Goal: Transaction & Acquisition: Purchase product/service

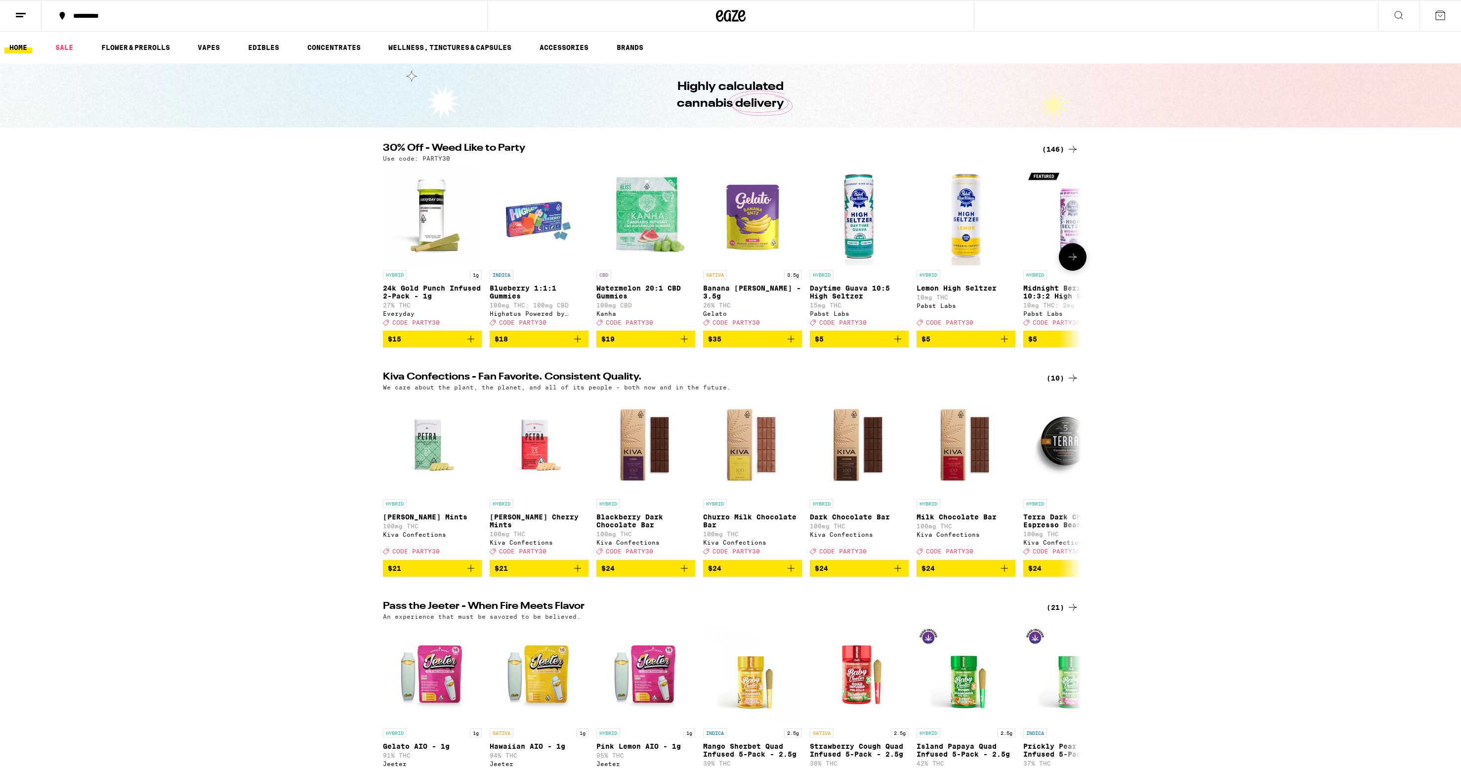
click at [1067, 261] on icon at bounding box center [1073, 257] width 12 height 12
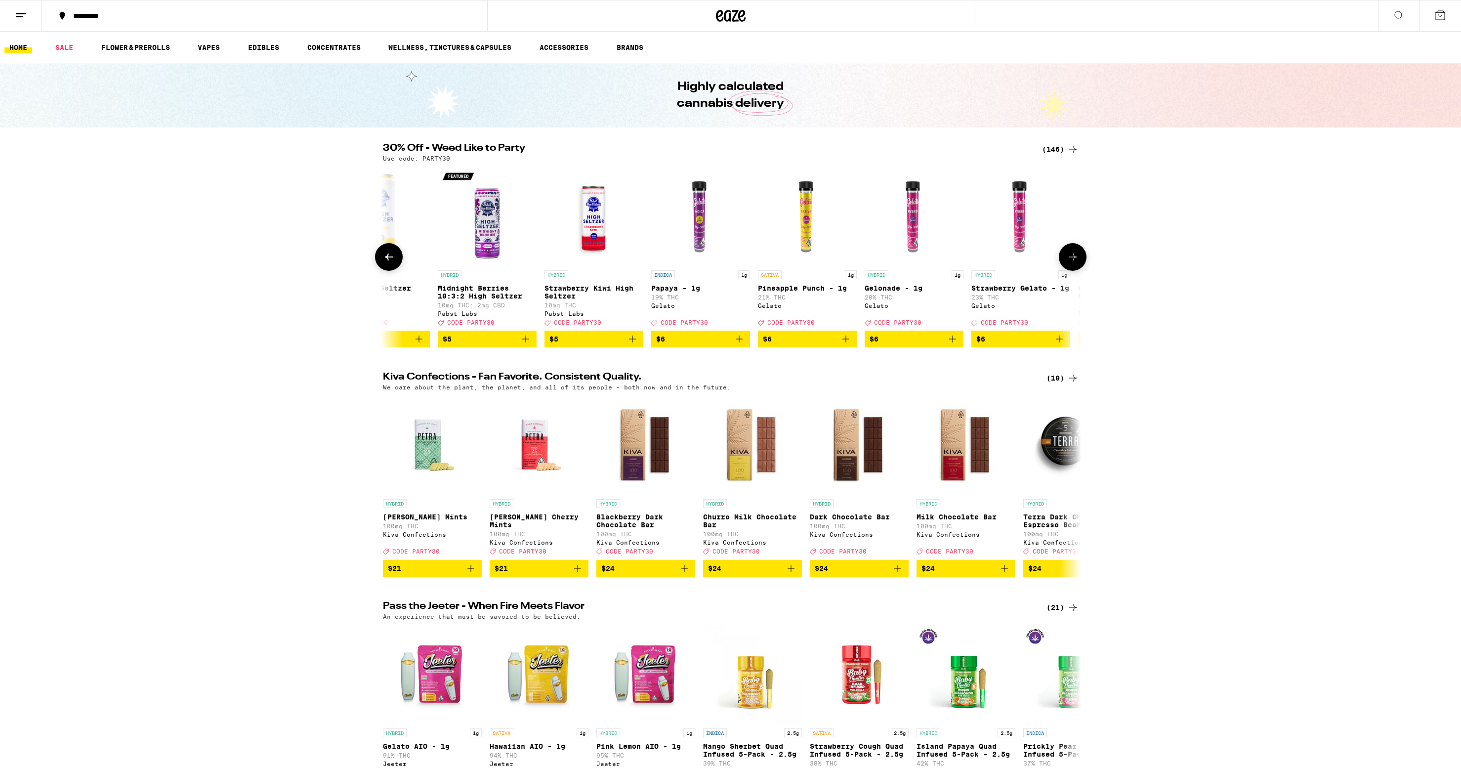
click at [1067, 261] on icon at bounding box center [1073, 257] width 12 height 12
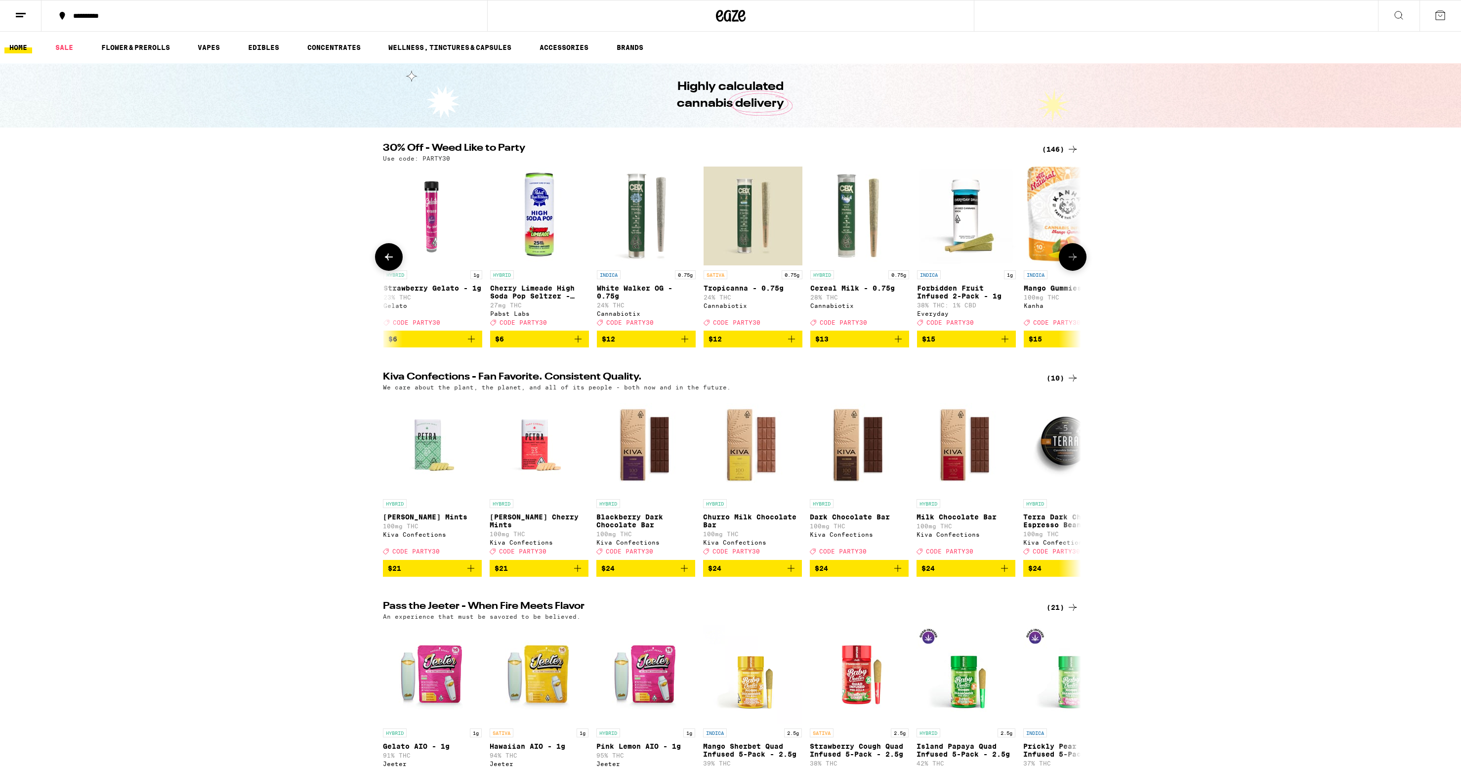
click at [1067, 261] on icon at bounding box center [1073, 257] width 12 height 12
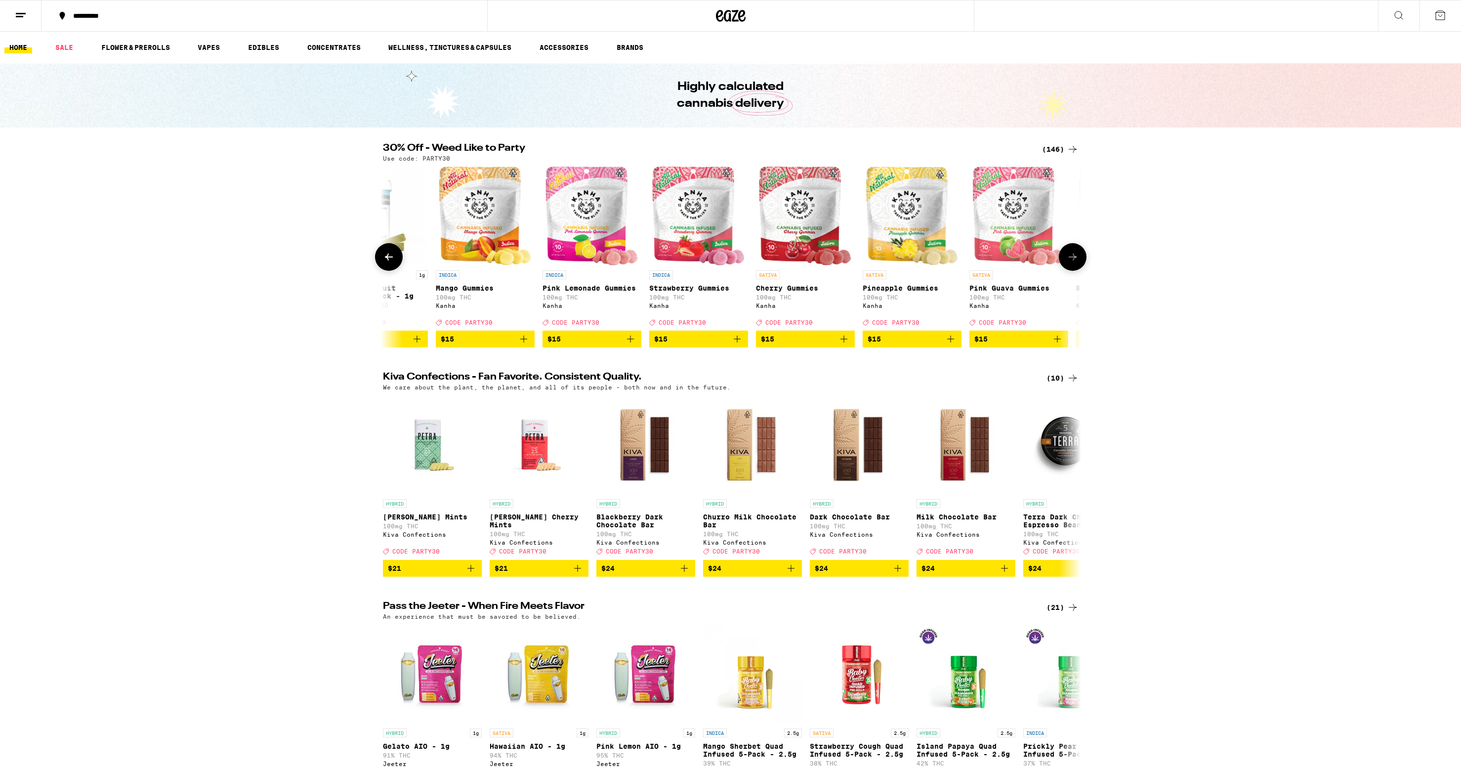
click at [1076, 262] on icon at bounding box center [1073, 257] width 12 height 12
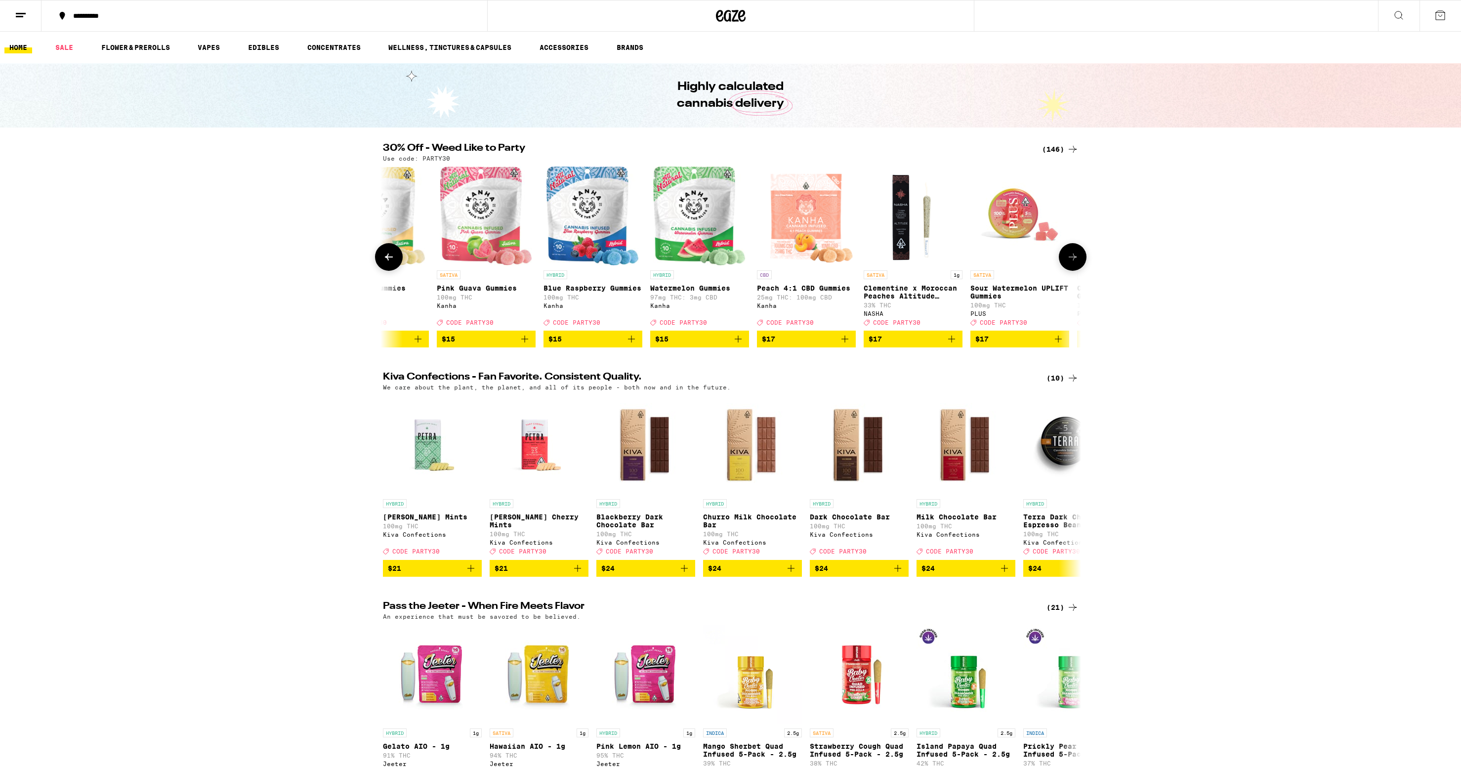
scroll to position [0, 2350]
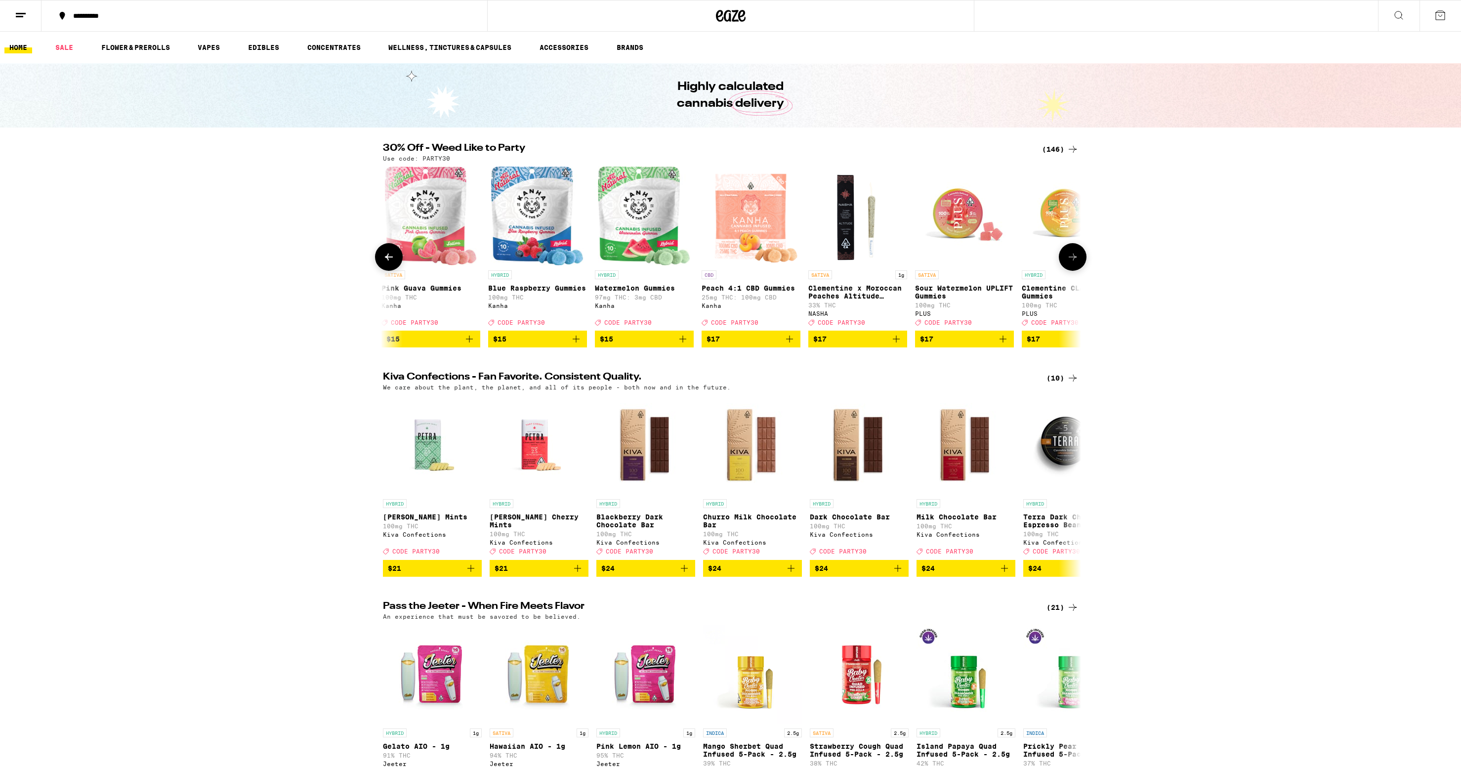
click at [395, 267] on button at bounding box center [389, 257] width 28 height 28
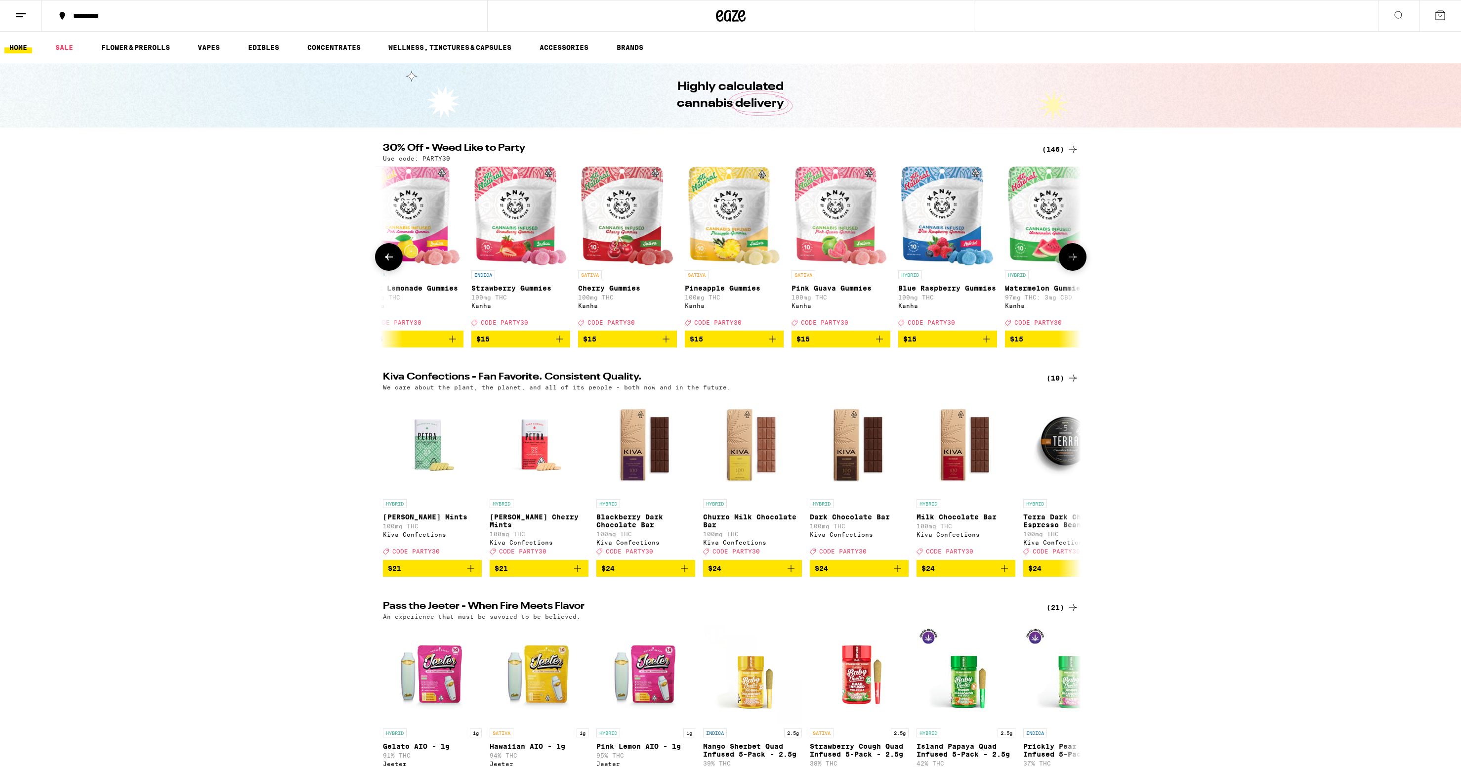
click at [395, 267] on button at bounding box center [389, 257] width 28 height 28
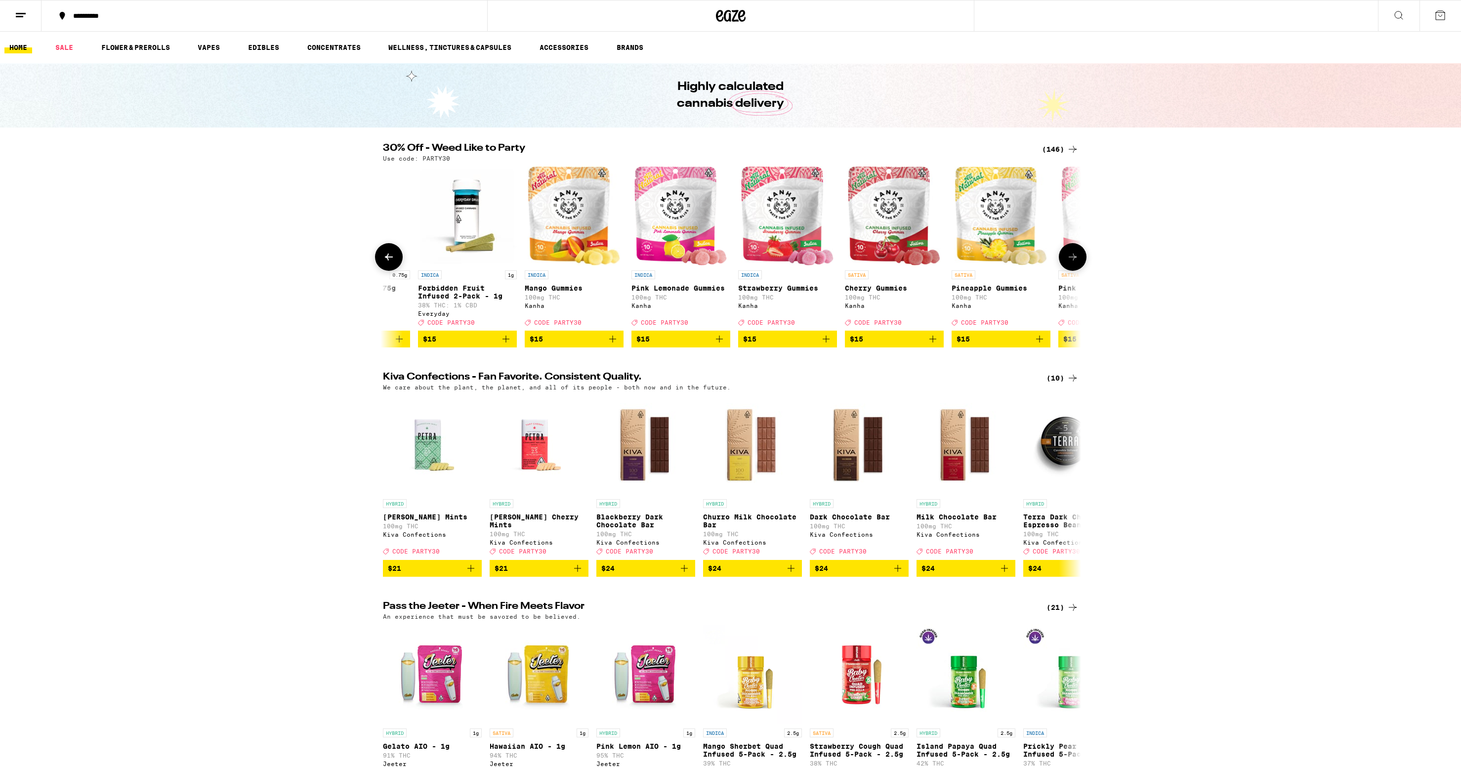
click at [395, 267] on button at bounding box center [389, 257] width 28 height 28
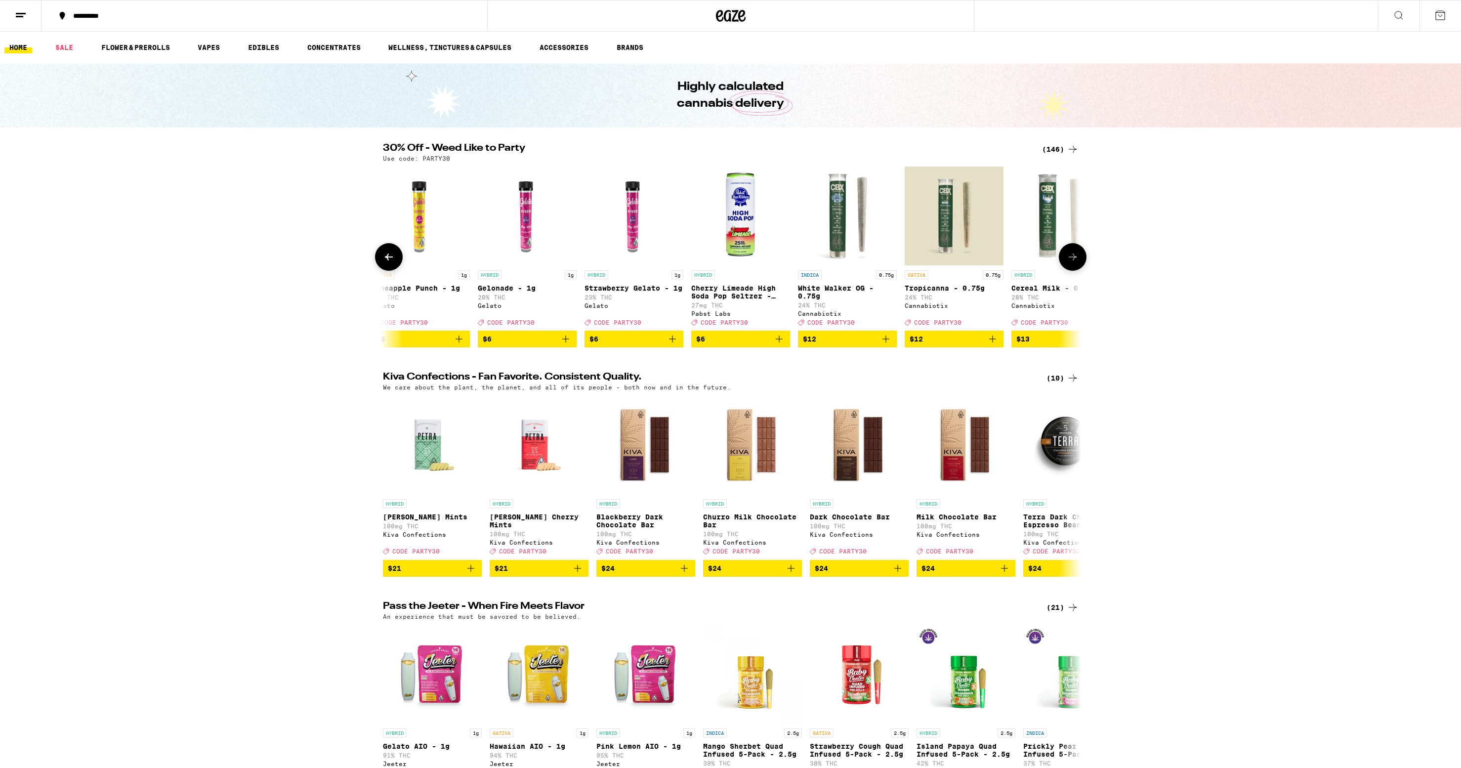
scroll to position [0, 971]
click at [394, 255] on icon at bounding box center [389, 257] width 12 height 12
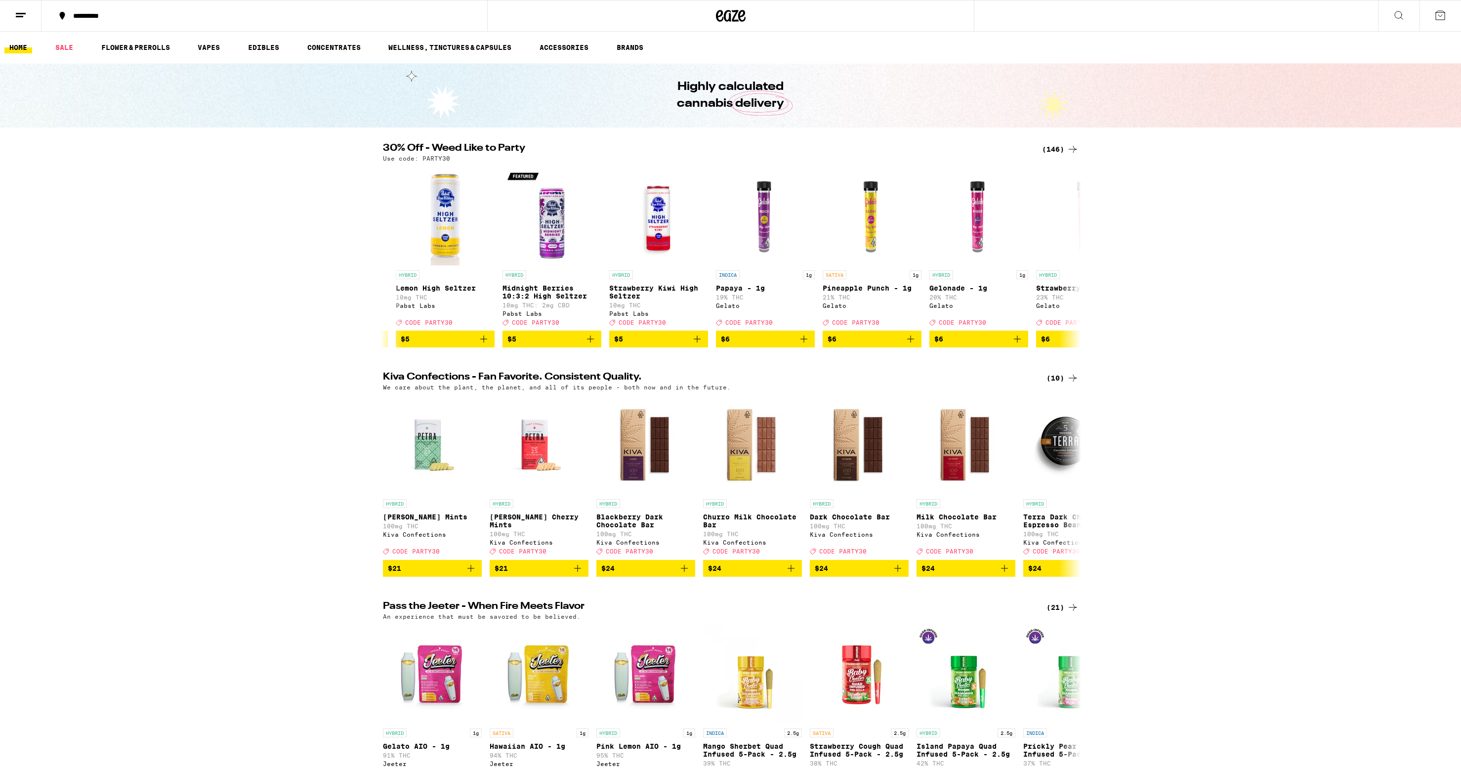
scroll to position [0, 383]
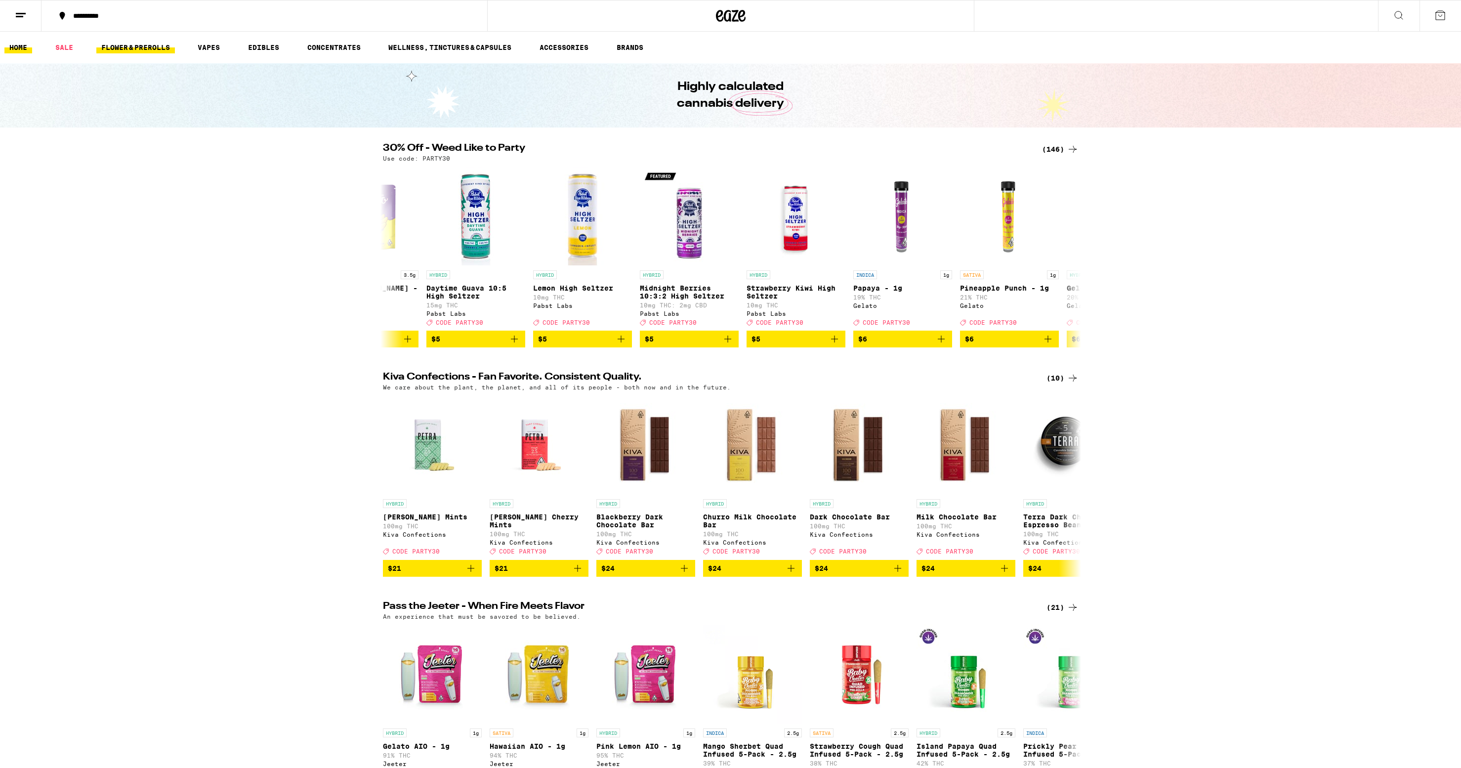
click at [158, 43] on link "FLOWER & PREROLLS" at bounding box center [135, 48] width 79 height 12
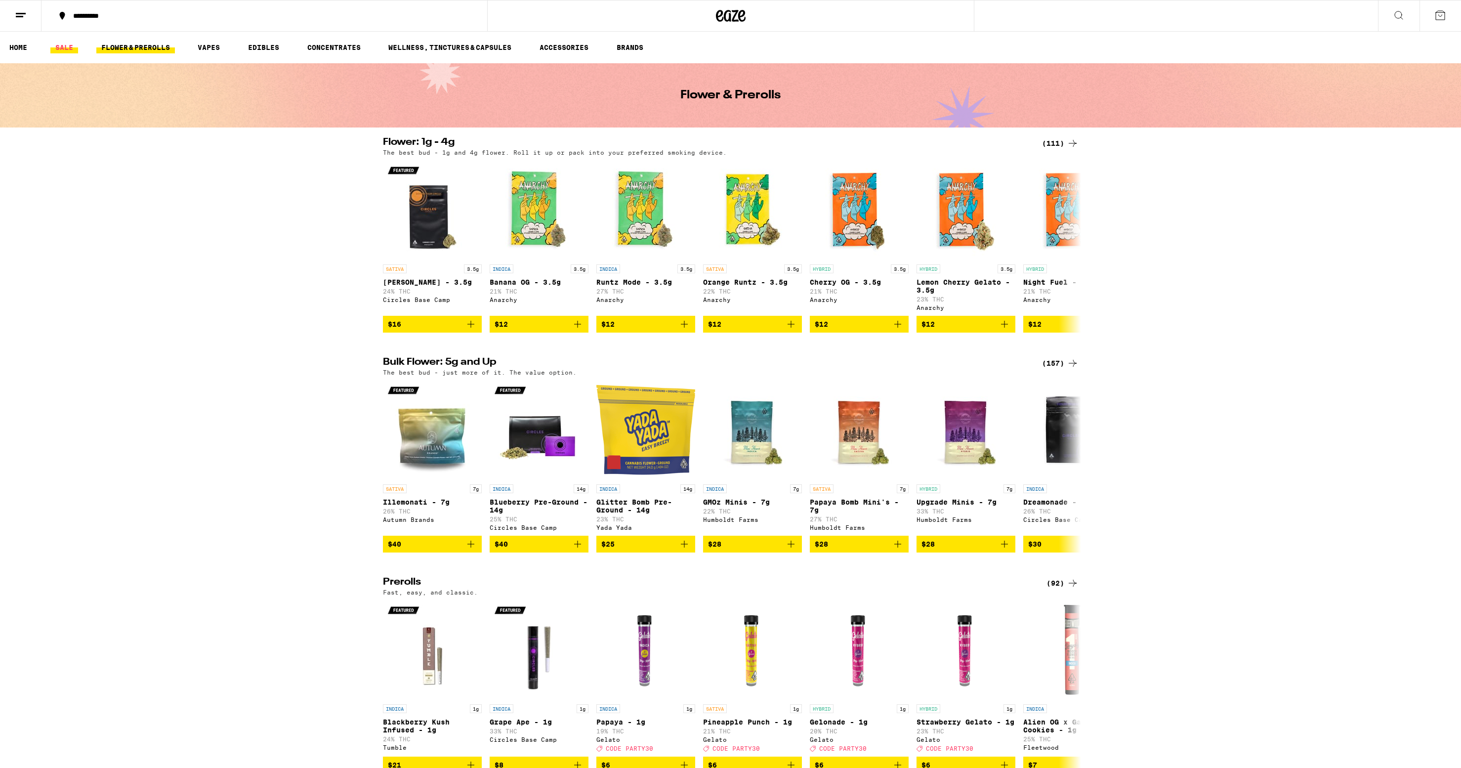
click at [66, 49] on link "SALE" at bounding box center [64, 48] width 28 height 12
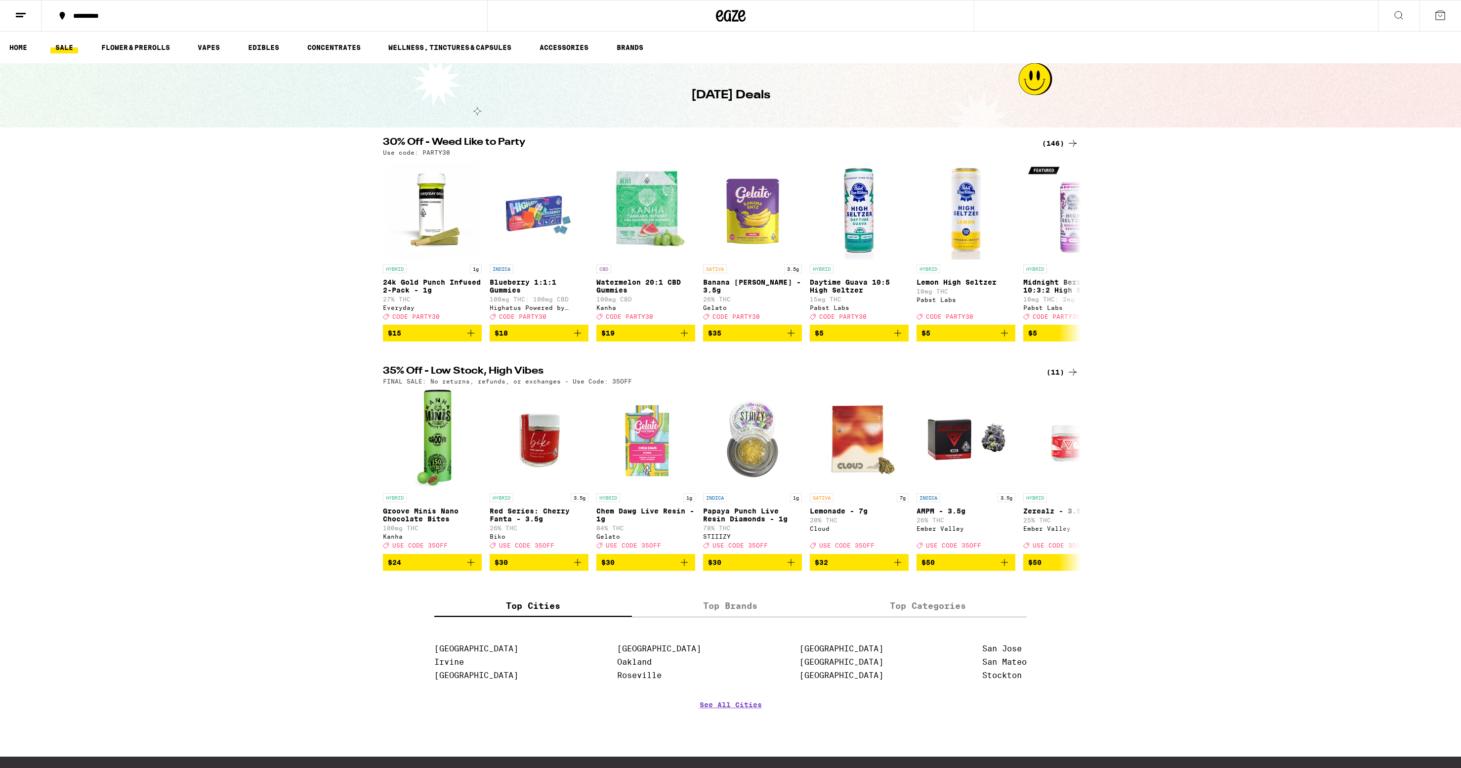
click at [66, 49] on link "SALE" at bounding box center [64, 48] width 28 height 12
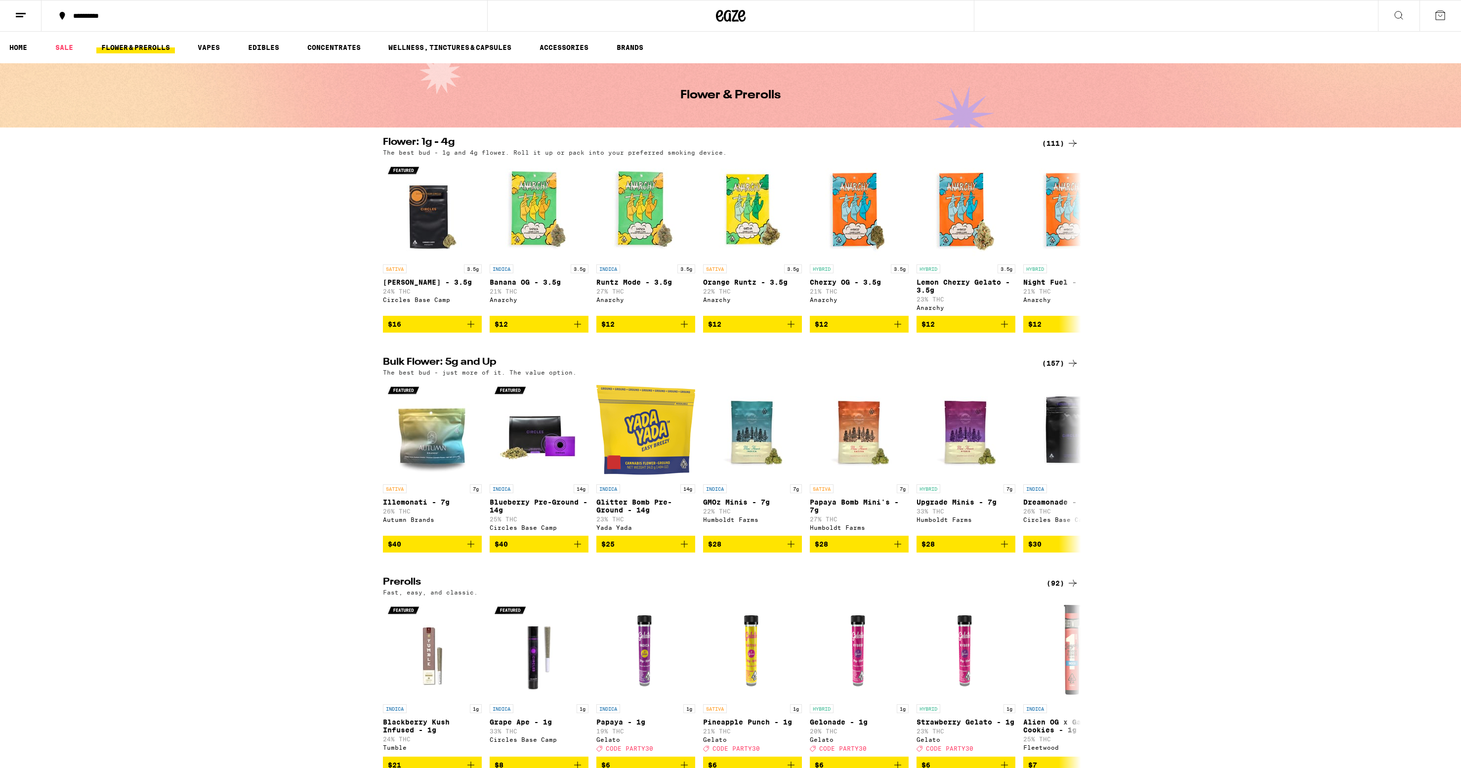
click at [17, 11] on icon at bounding box center [21, 15] width 12 height 12
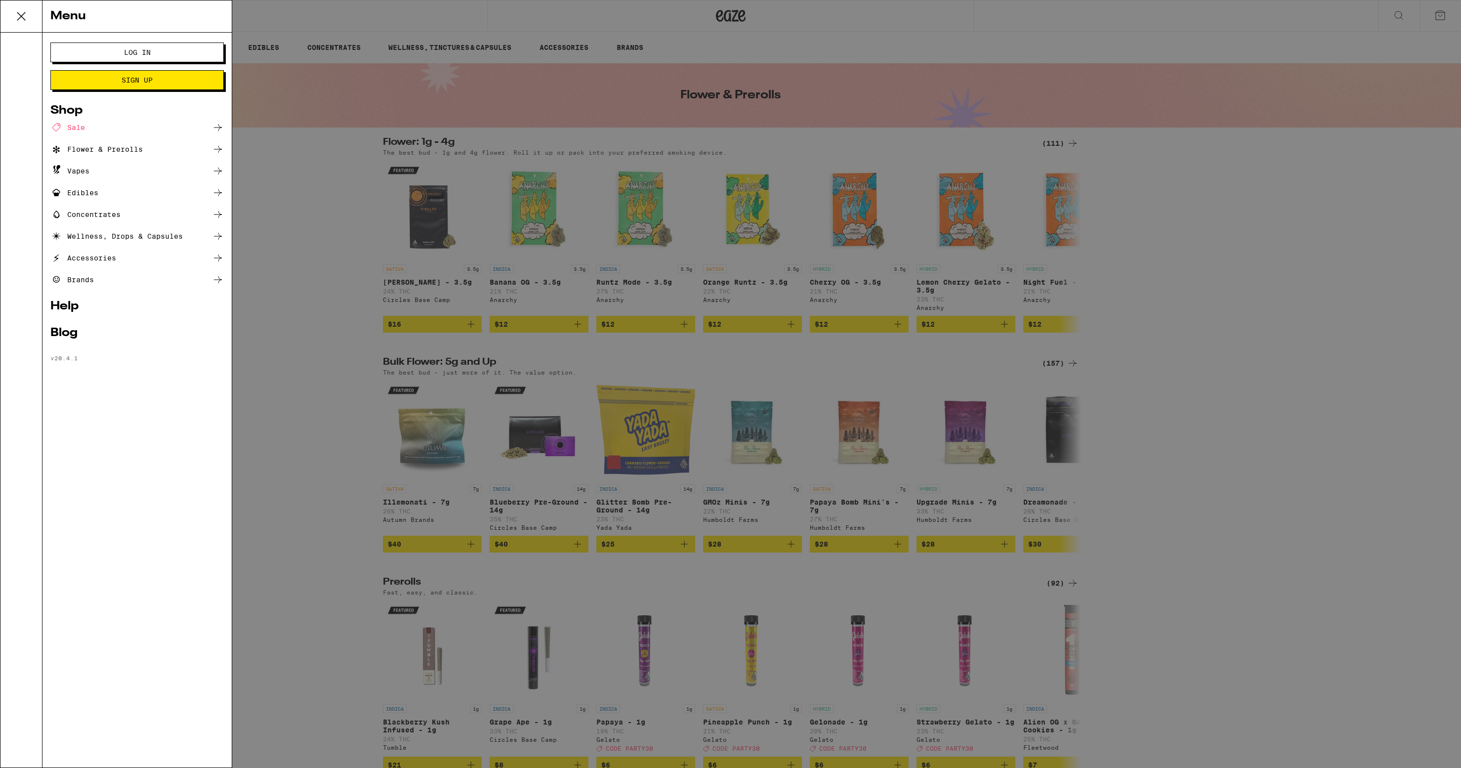
click at [257, 178] on div "Menu Log In Sign Up Shop Sale Flower & Prerolls Vapes Edibles Concentrates Well…" at bounding box center [730, 384] width 1461 height 768
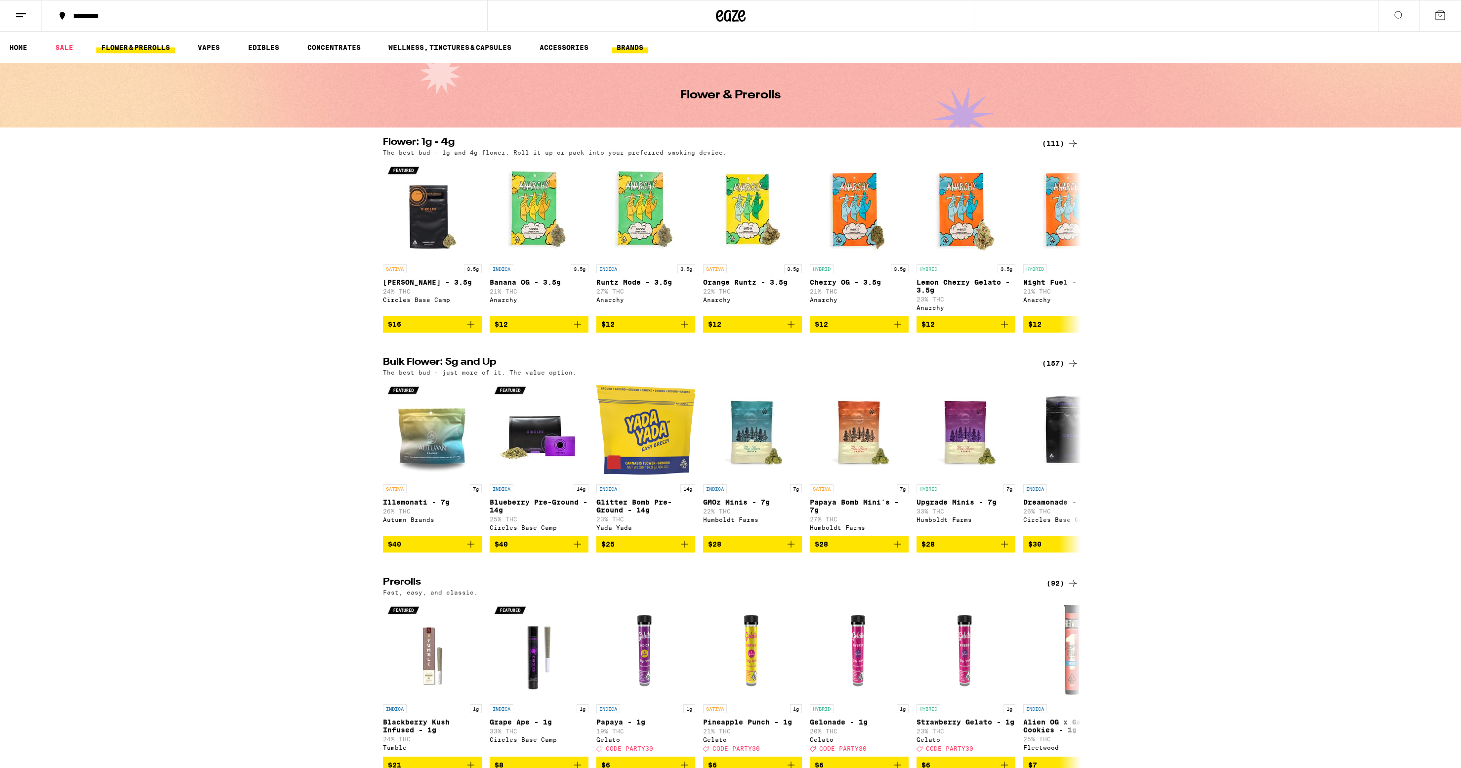
click at [626, 45] on link "BRANDS" at bounding box center [630, 48] width 37 height 12
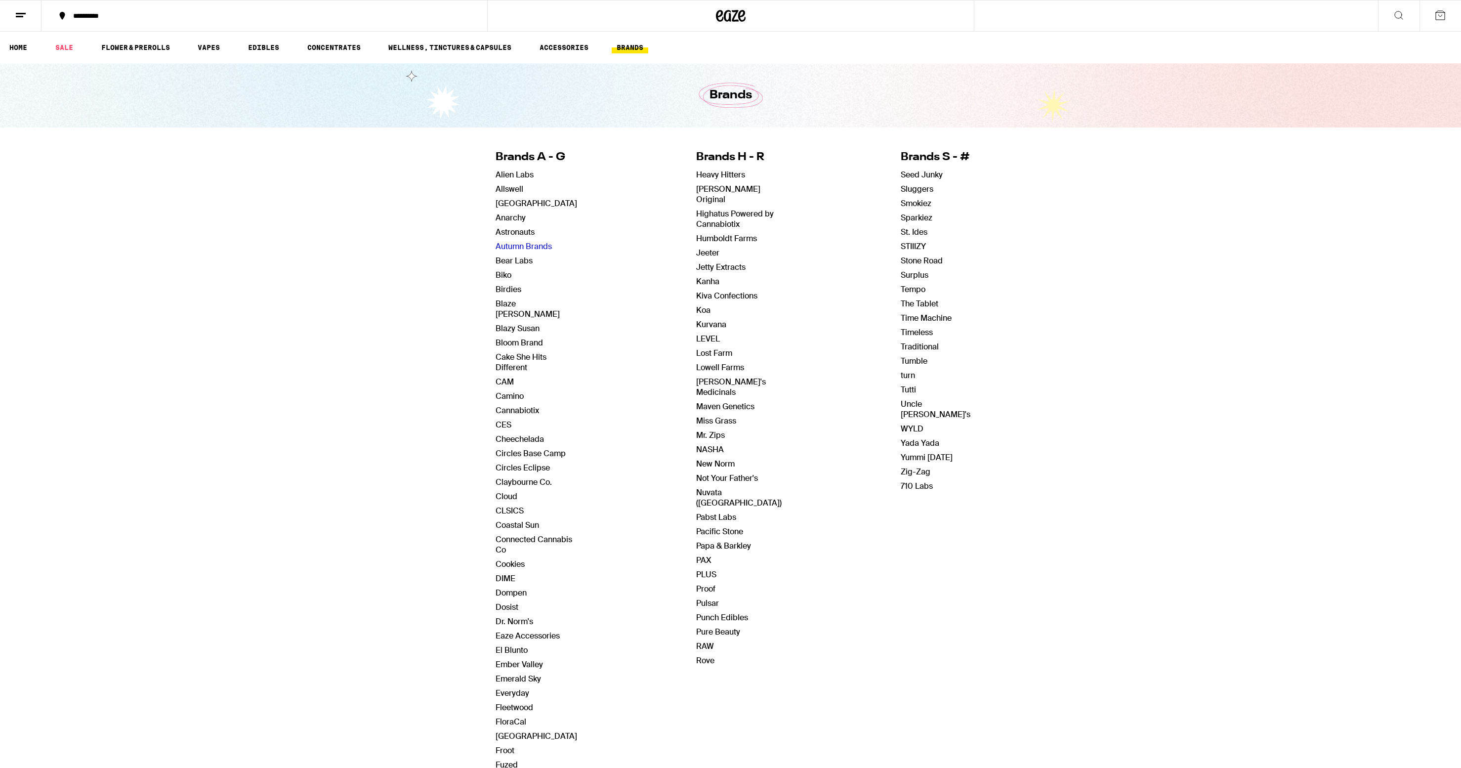
click at [528, 245] on link "Autumn Brands" at bounding box center [524, 246] width 56 height 10
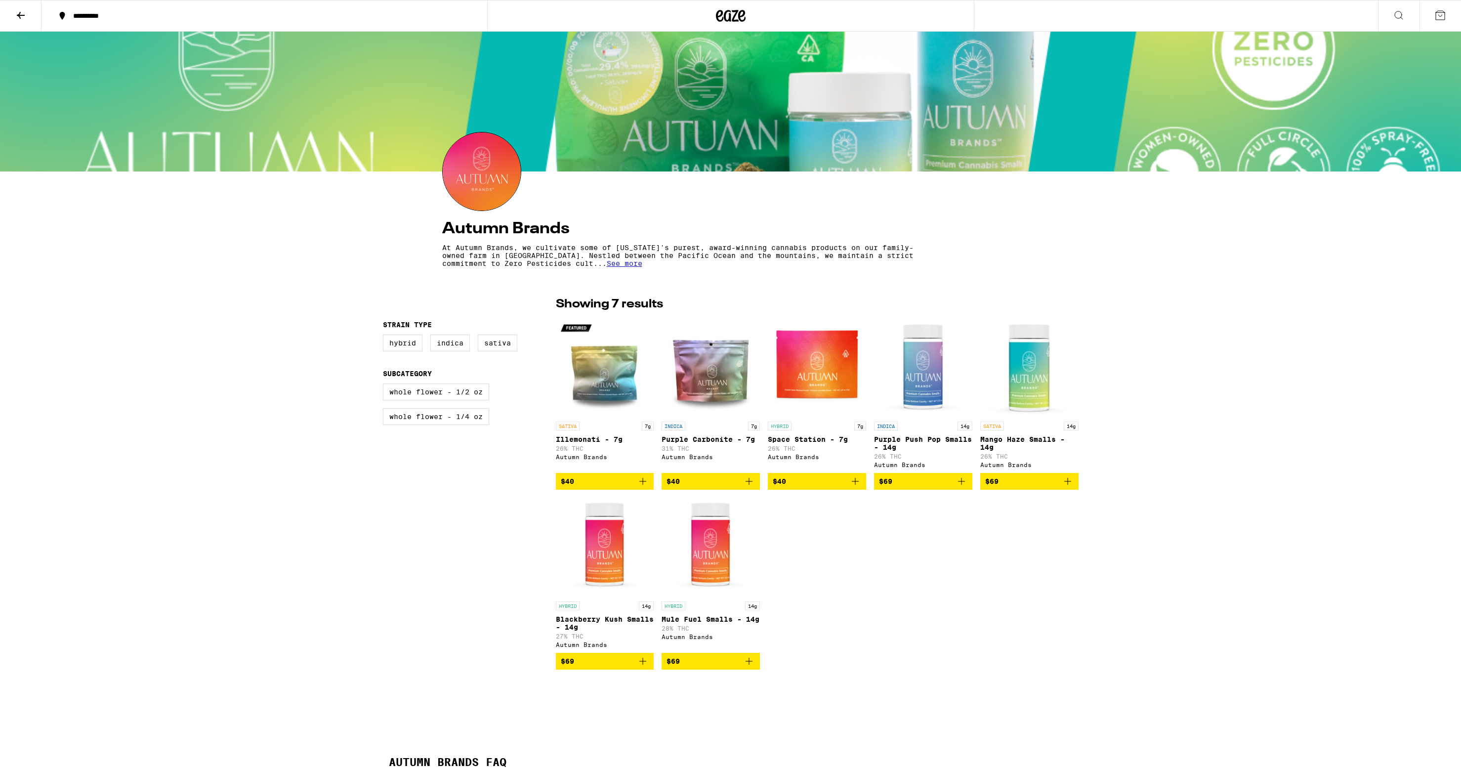
click at [24, 16] on icon at bounding box center [21, 15] width 12 height 12
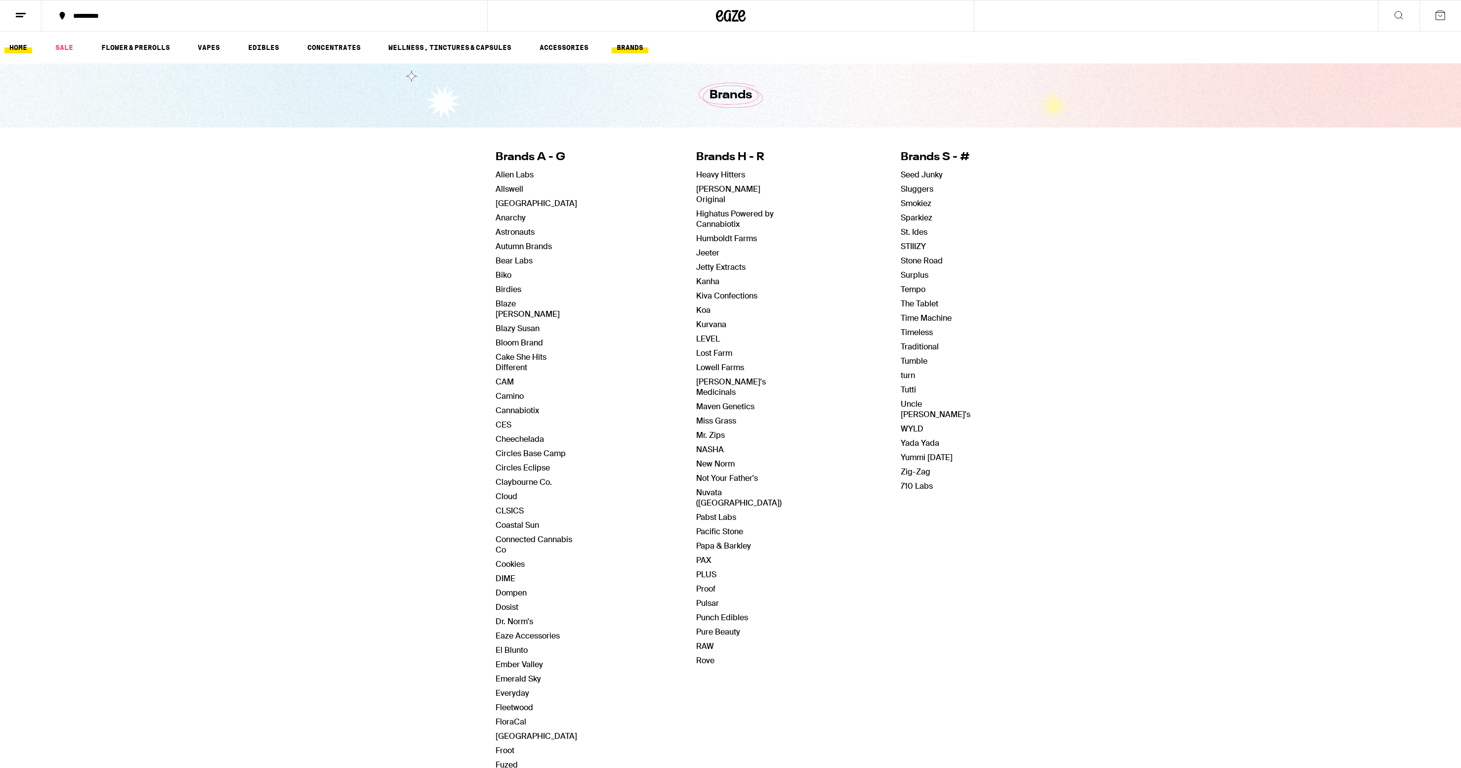
click at [25, 46] on link "HOME" at bounding box center [18, 48] width 28 height 12
click at [644, 42] on link "BRANDS" at bounding box center [630, 48] width 37 height 12
click at [716, 526] on link "Pacific Stone" at bounding box center [719, 531] width 47 height 10
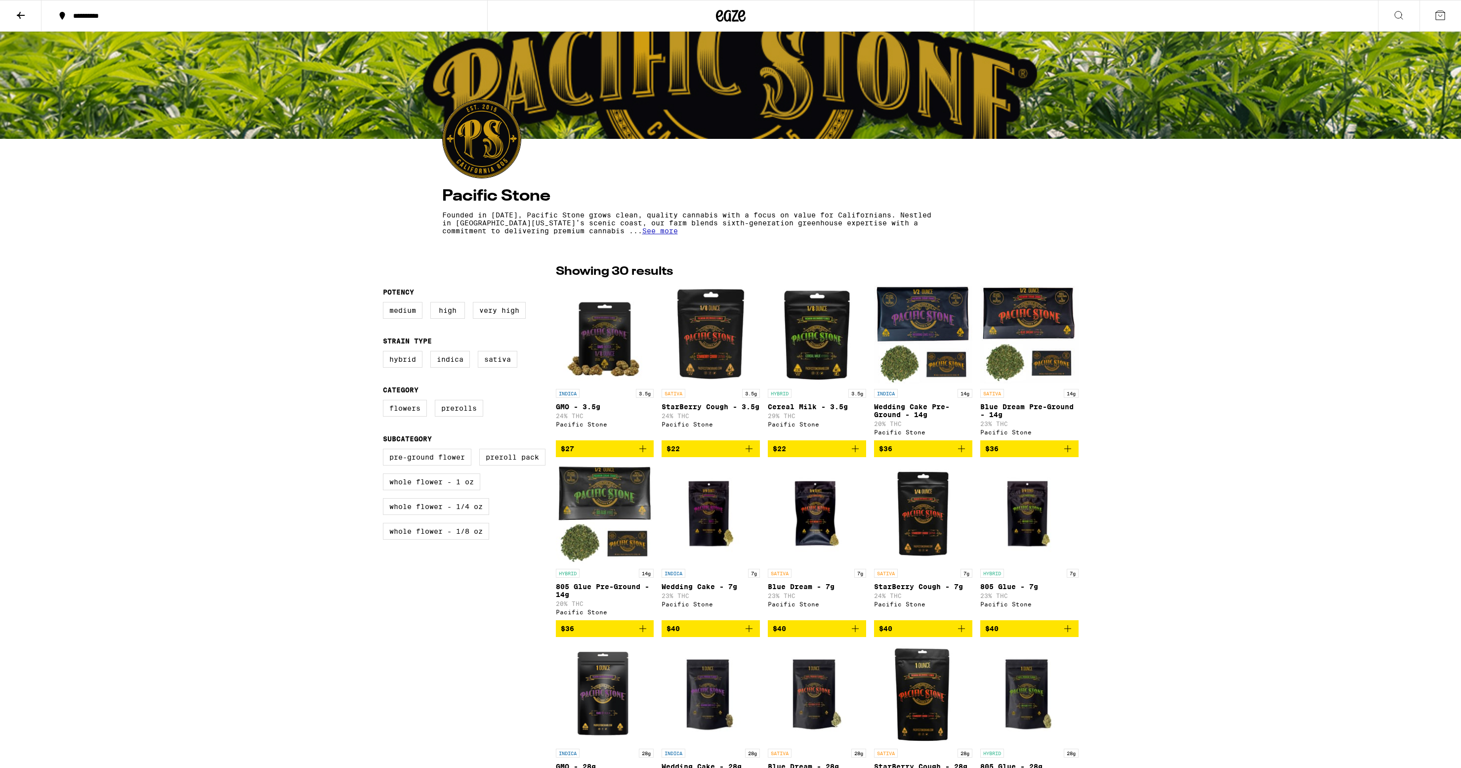
scroll to position [90, 0]
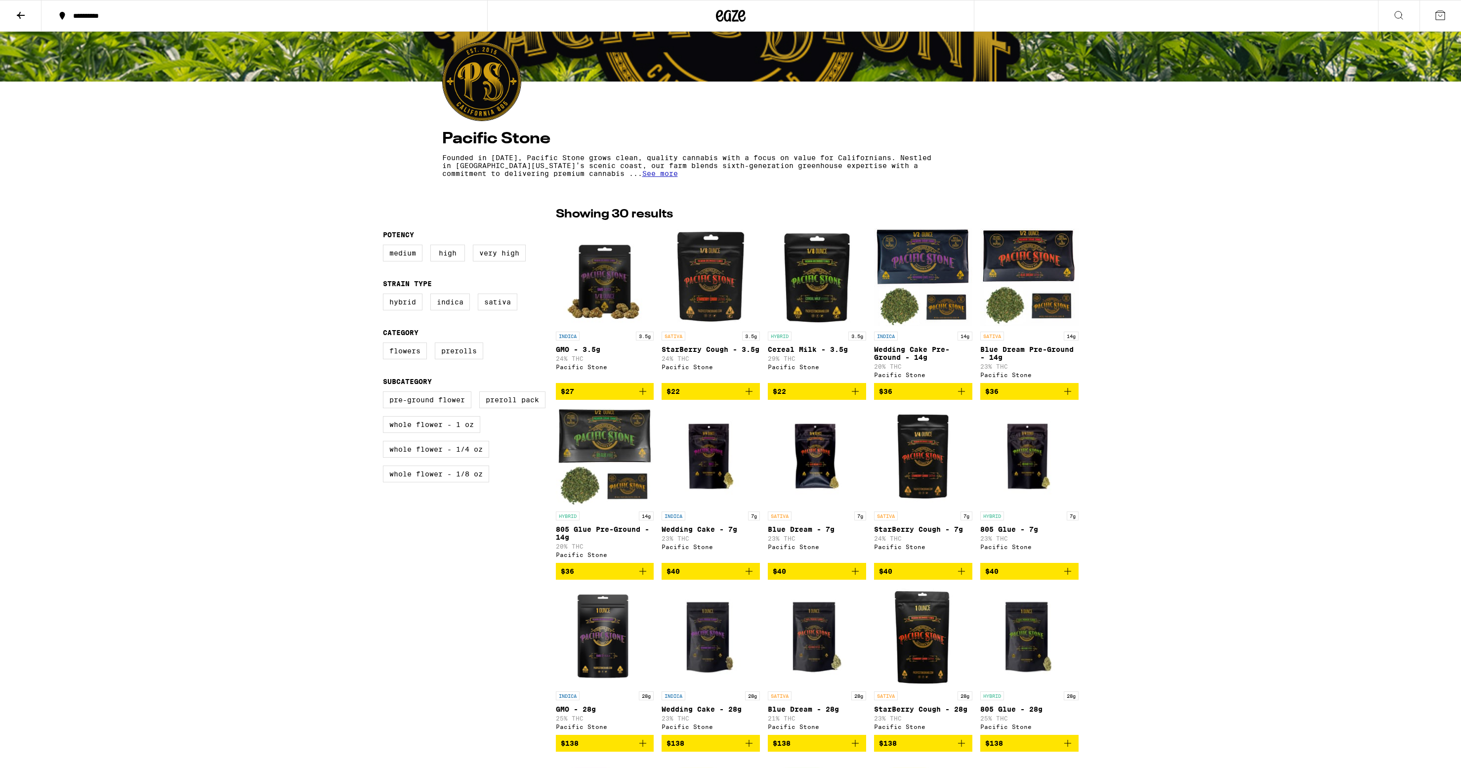
click at [578, 269] on img "Open page for GMO - 3.5g from Pacific Stone" at bounding box center [605, 277] width 98 height 99
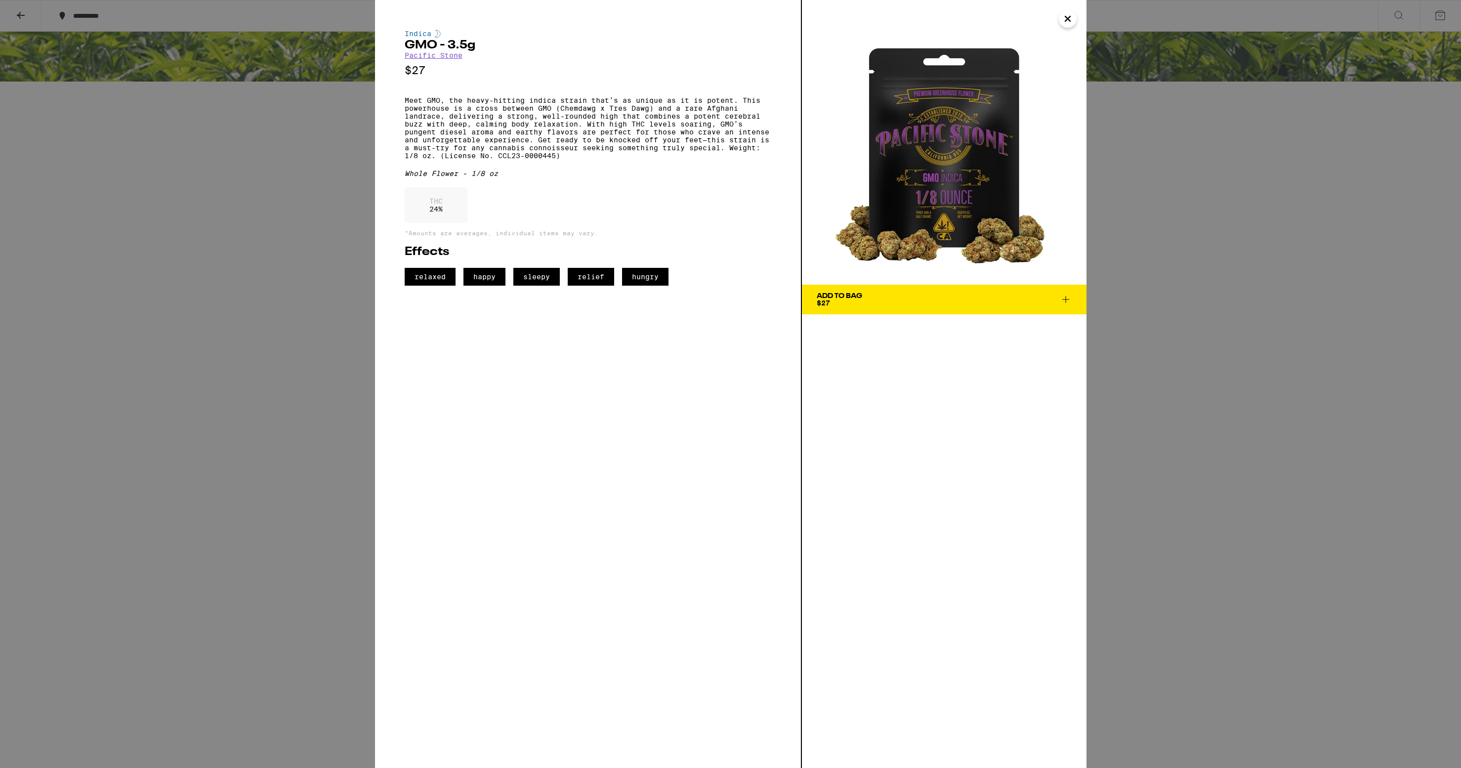
click at [1067, 24] on icon "Close" at bounding box center [1068, 18] width 12 height 15
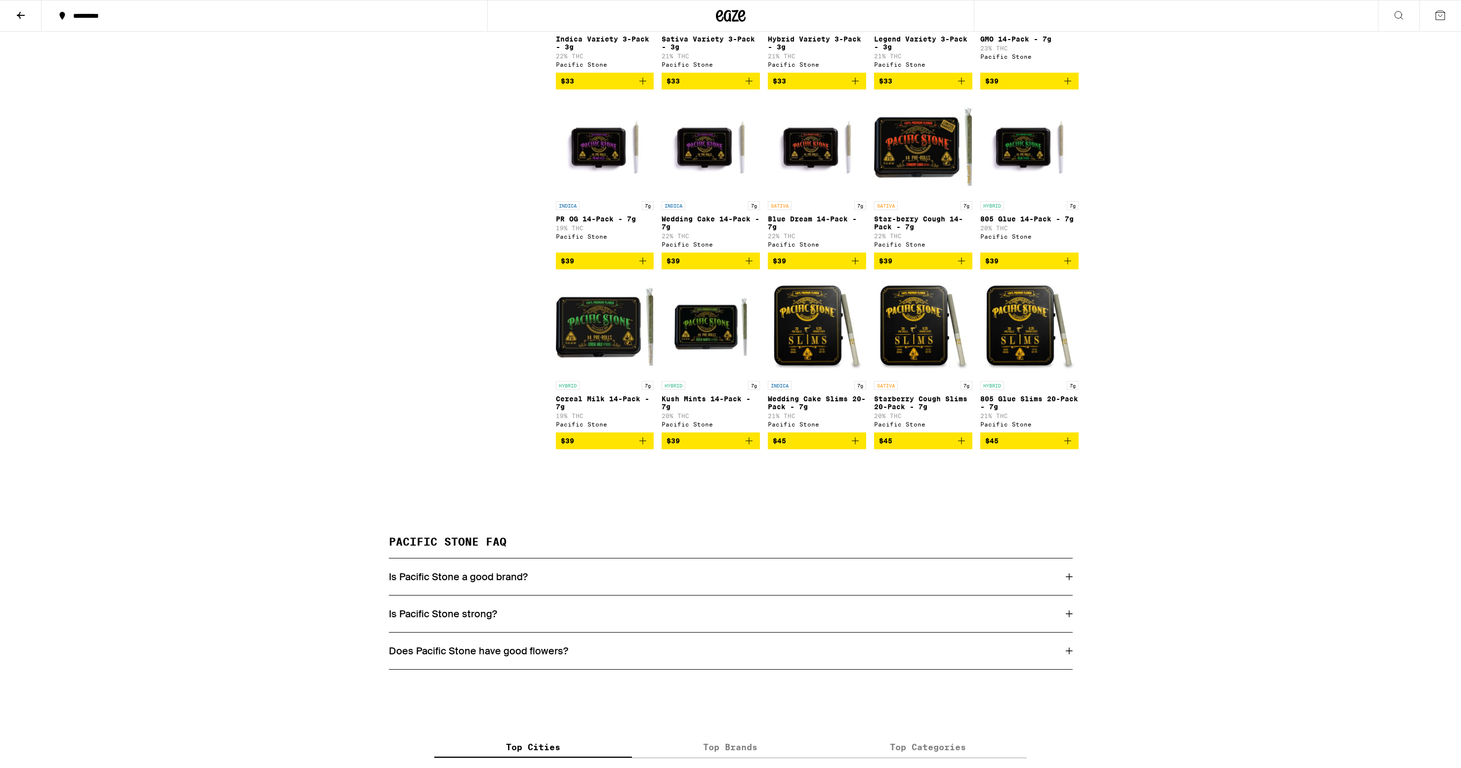
scroll to position [937, 0]
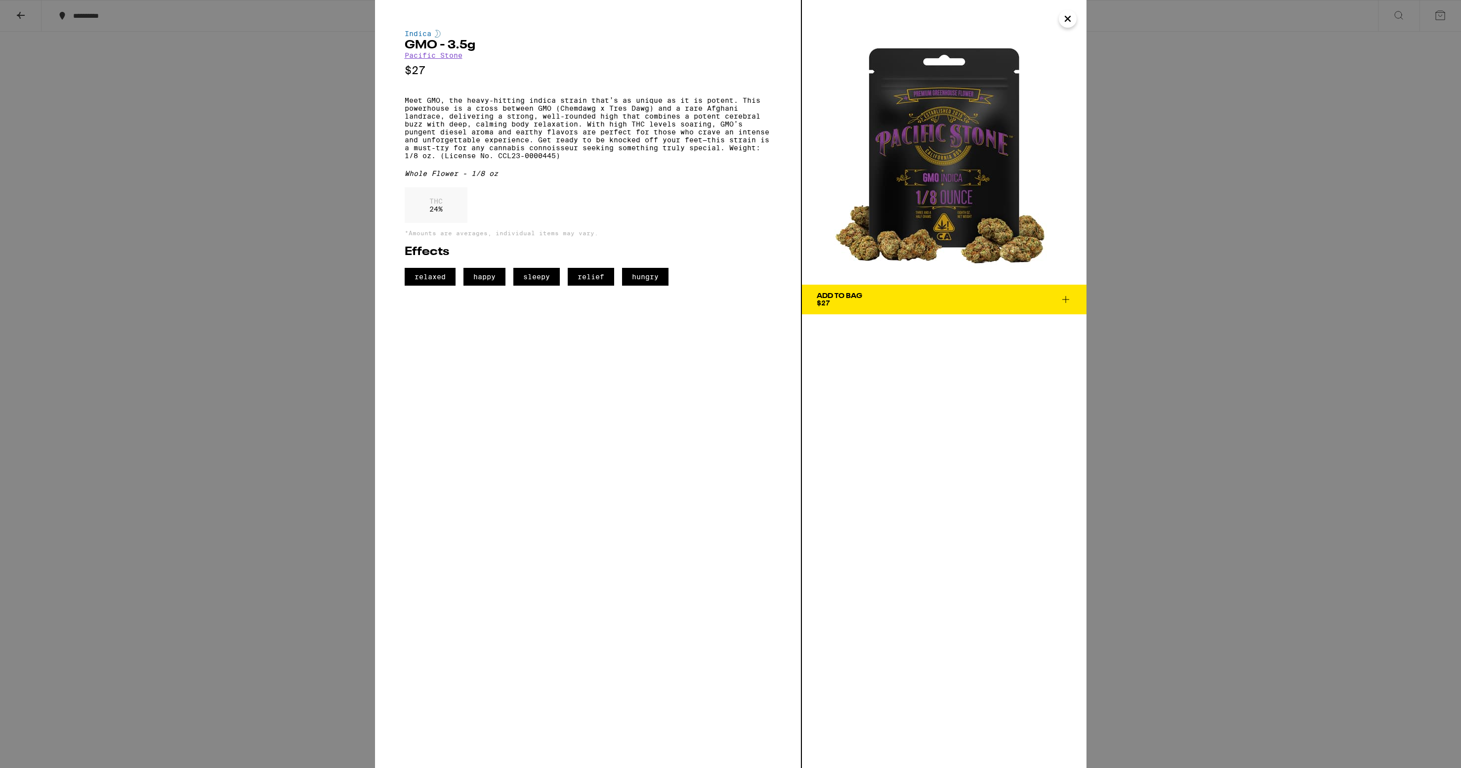
scroll to position [90, 0]
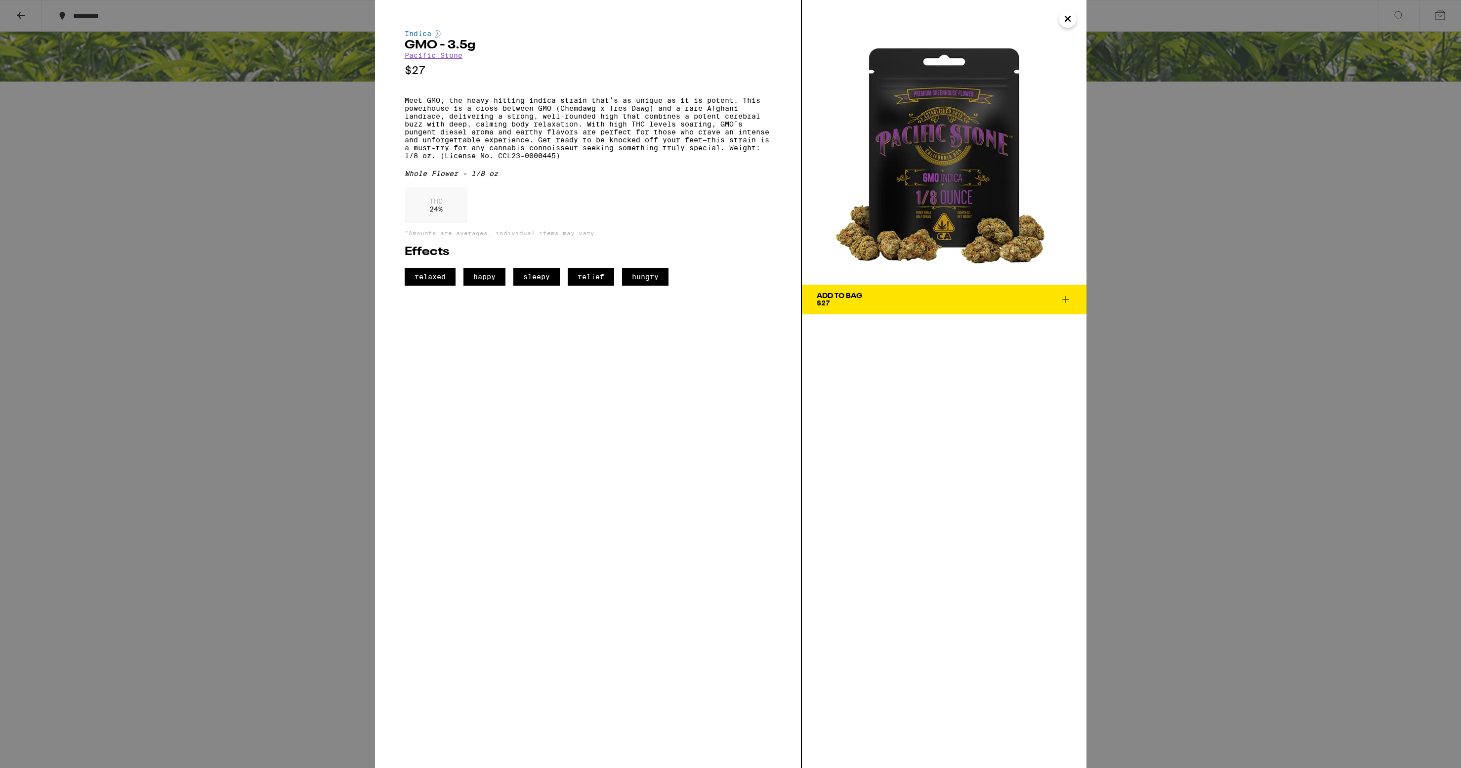
click at [222, 250] on div "Indica GMO - 3.5g Pacific Stone $27 Meet GMO, the heavy-hitting indica strain t…" at bounding box center [730, 384] width 1461 height 768
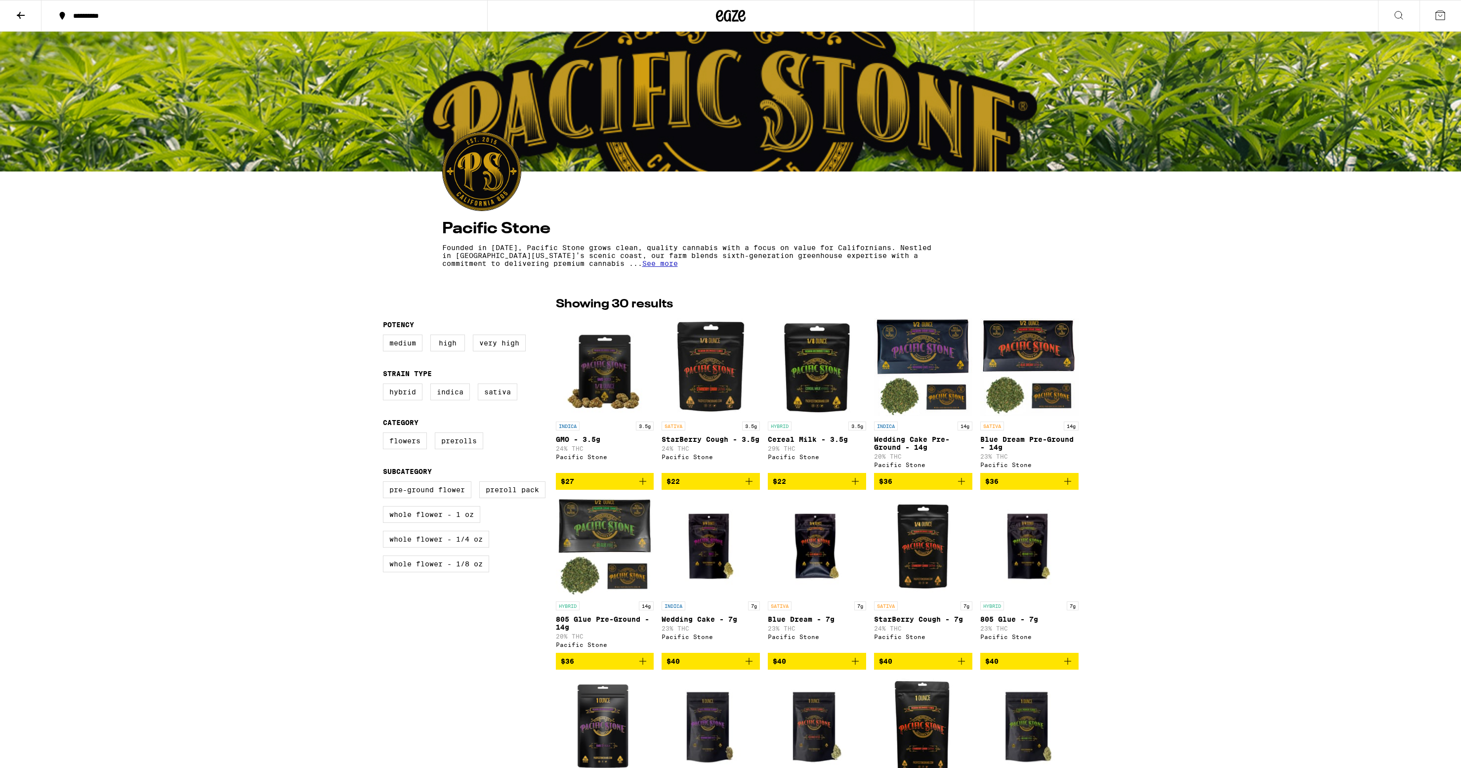
click at [626, 395] on img "Open page for GMO - 3.5g from Pacific Stone" at bounding box center [605, 367] width 98 height 99
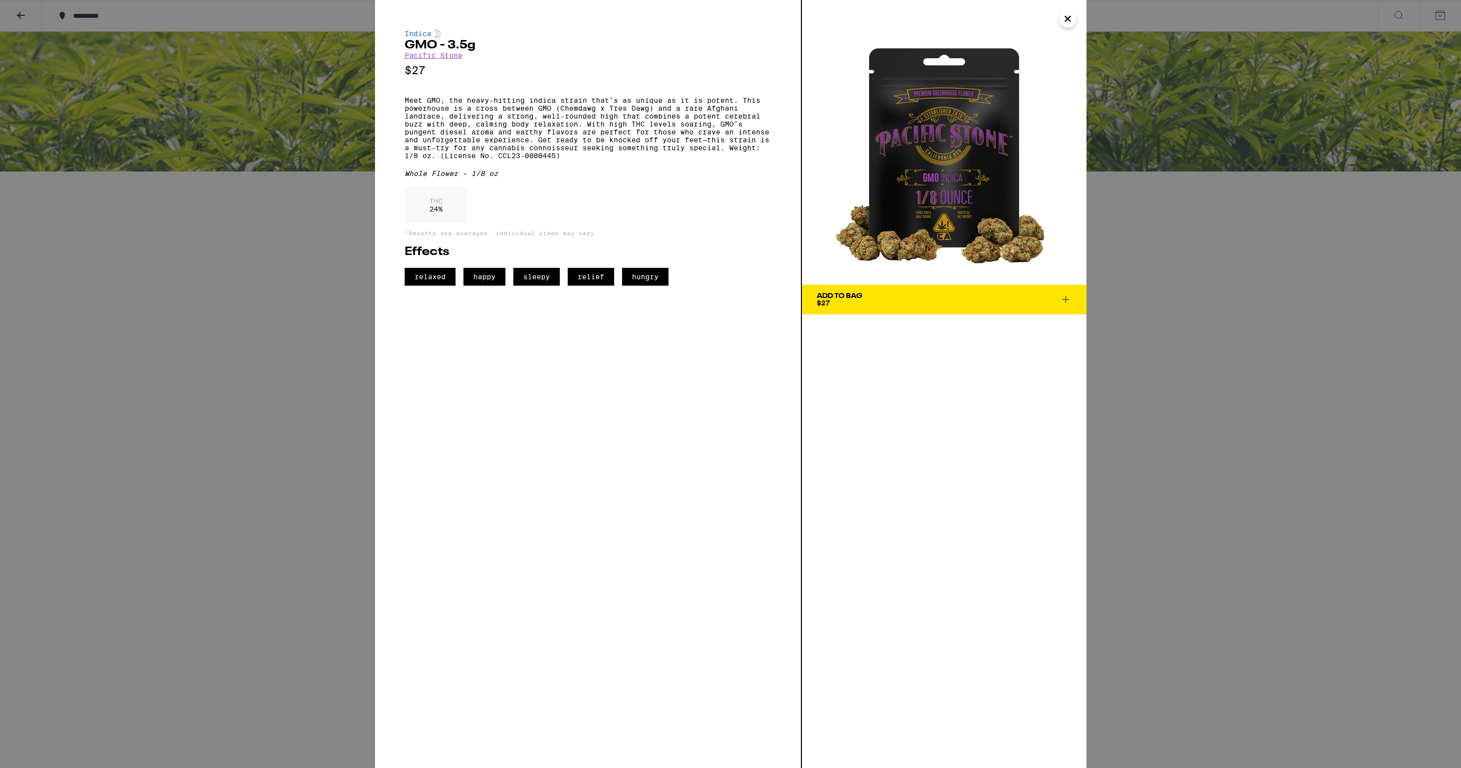
click at [1144, 245] on div "Indica GMO - 3.5g Pacific Stone $27 Meet GMO, the heavy-hitting indica strain t…" at bounding box center [730, 384] width 1461 height 768
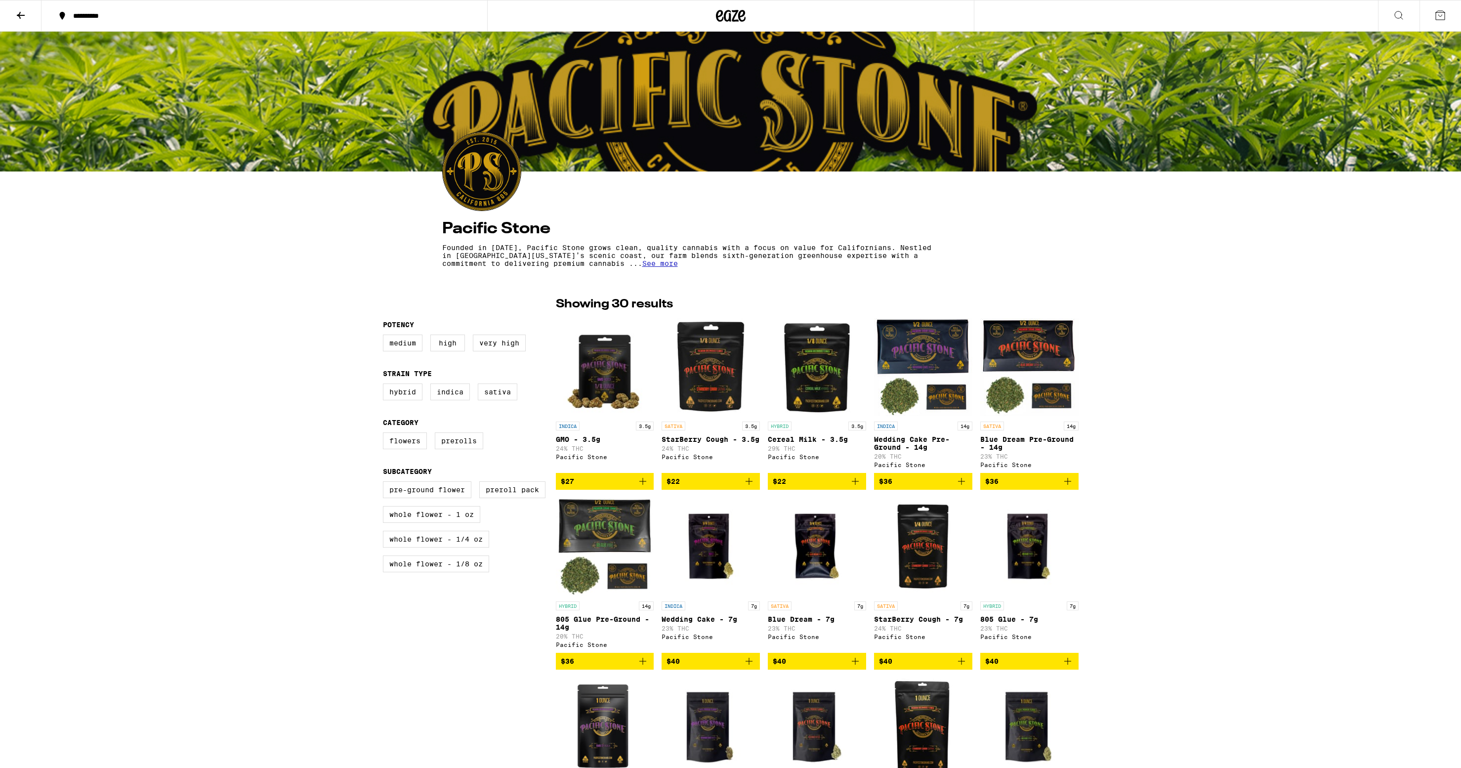
click at [729, 375] on img "Open page for StarBerry Cough - 3.5g from Pacific Stone" at bounding box center [711, 367] width 98 height 99
click at [917, 367] on img "Open page for Wedding Cake Pre-Ground - 14g from Pacific Stone" at bounding box center [923, 367] width 98 height 99
click at [914, 560] on img "Open page for StarBerry Cough - 7g from Pacific Stone" at bounding box center [923, 547] width 98 height 99
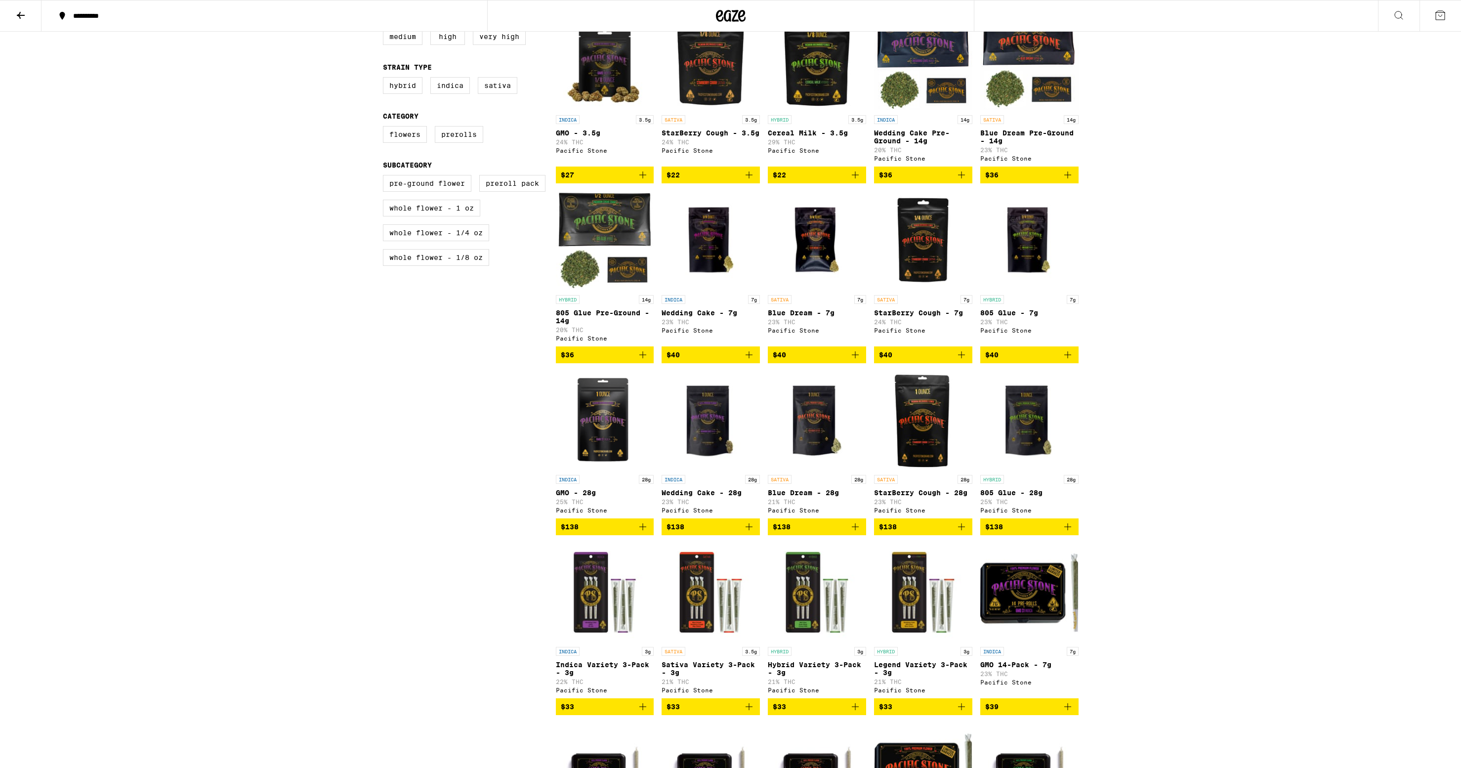
scroll to position [321, 0]
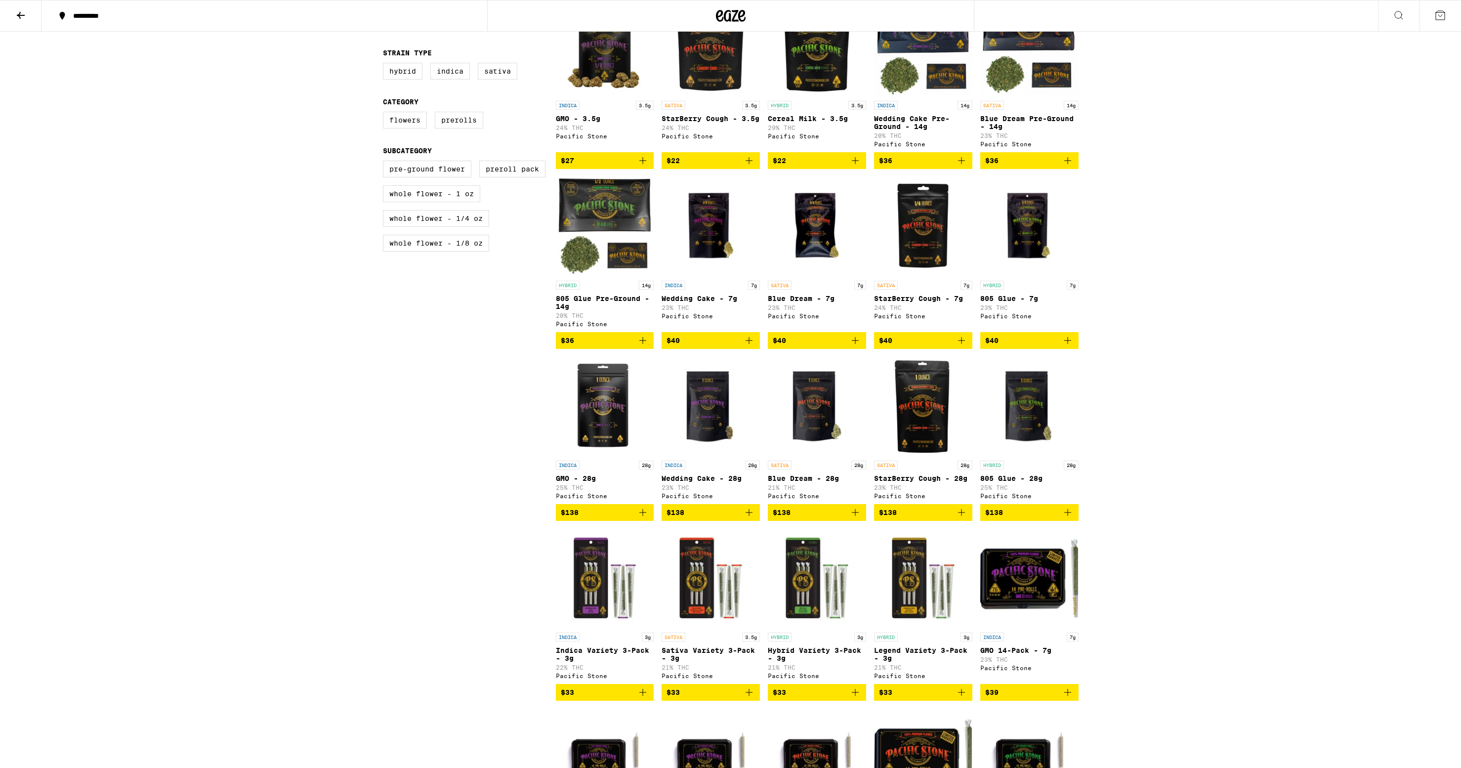
click at [902, 426] on img "Open page for StarBerry Cough - 28g from Pacific Stone" at bounding box center [923, 406] width 98 height 99
click at [813, 570] on img "Open page for Hybrid Variety 3-Pack - 3g from Pacific Stone" at bounding box center [817, 578] width 98 height 99
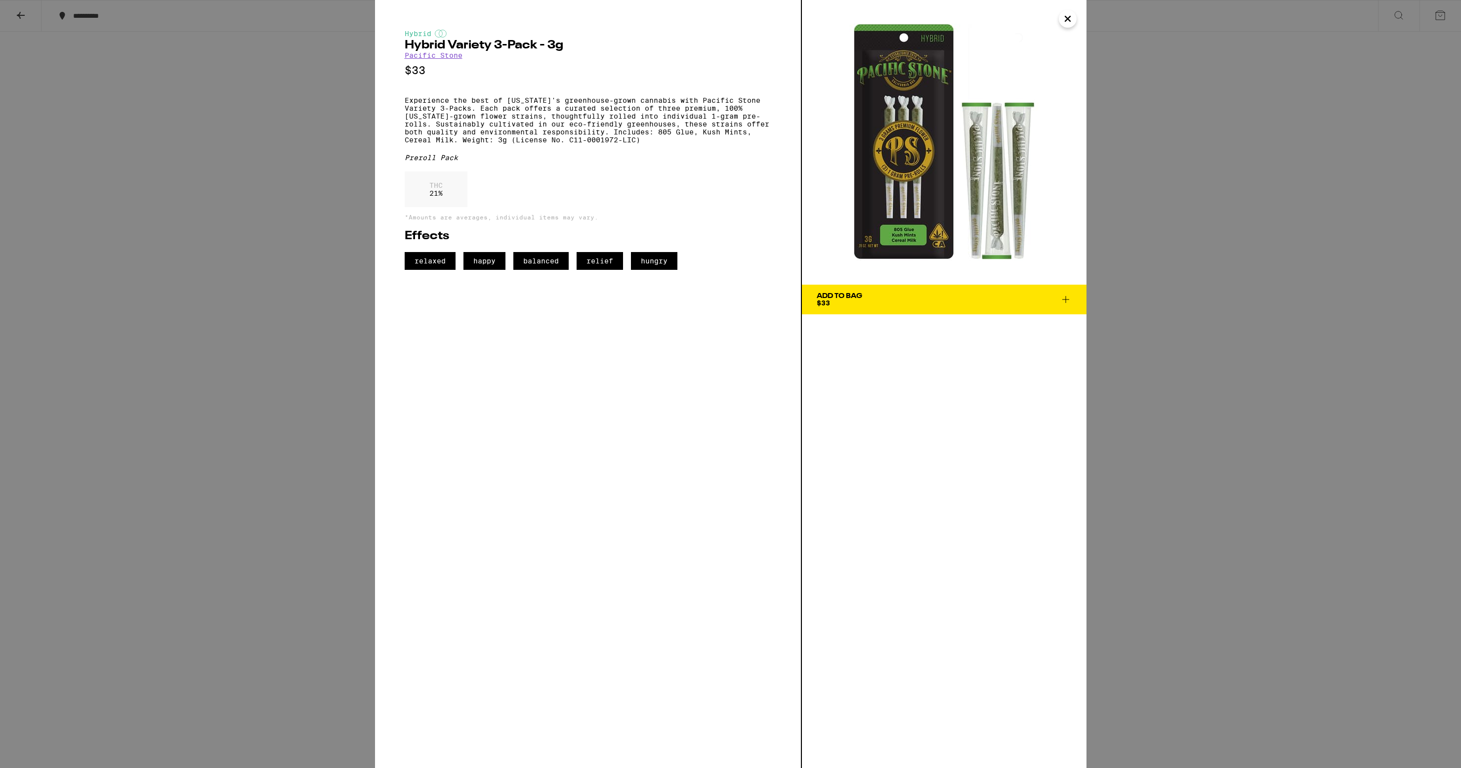
click at [1136, 462] on div "Hybrid Hybrid Variety 3-Pack - 3g Pacific Stone $33 Experience the best of [US_…" at bounding box center [730, 384] width 1461 height 768
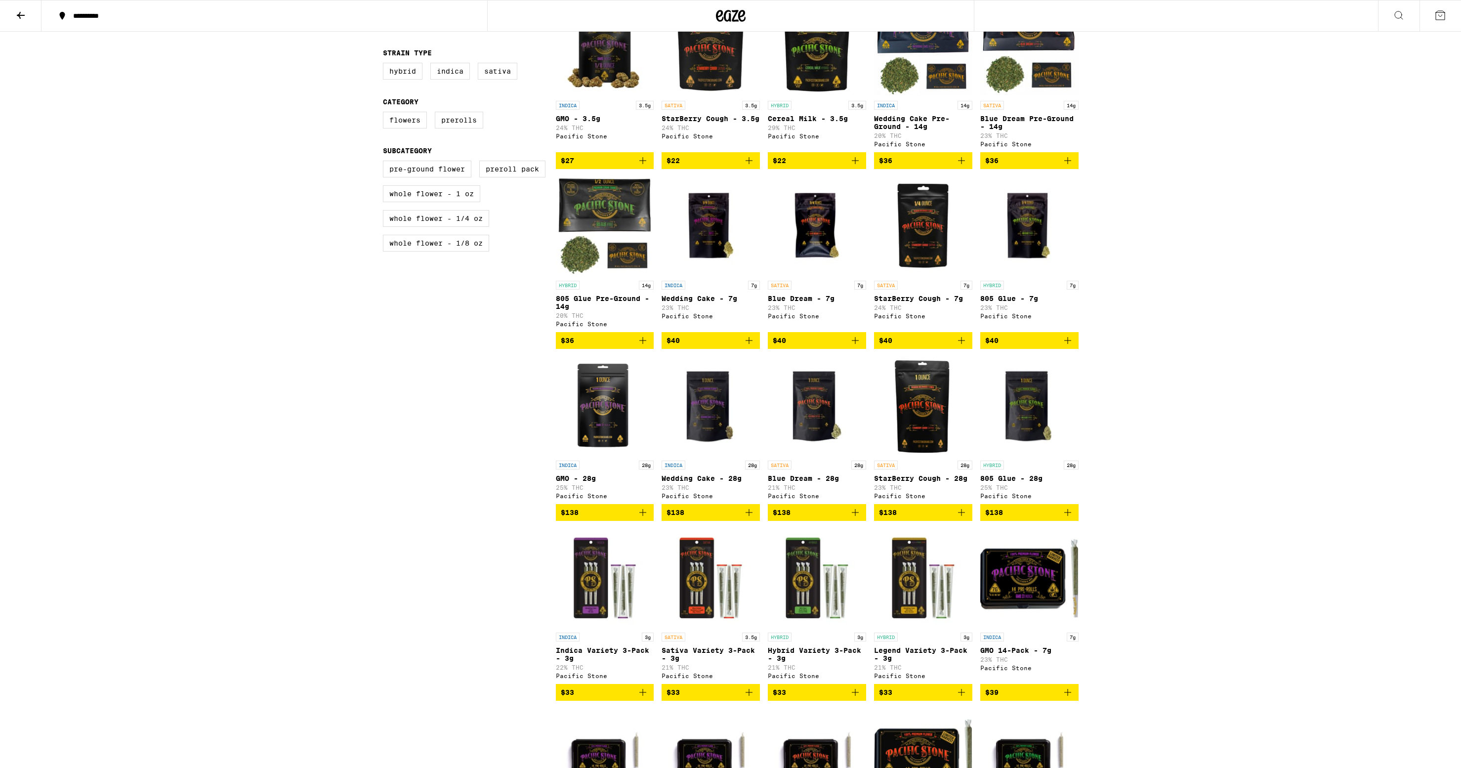
click at [613, 432] on img "Open page for GMO - 28g from Pacific Stone" at bounding box center [605, 406] width 98 height 99
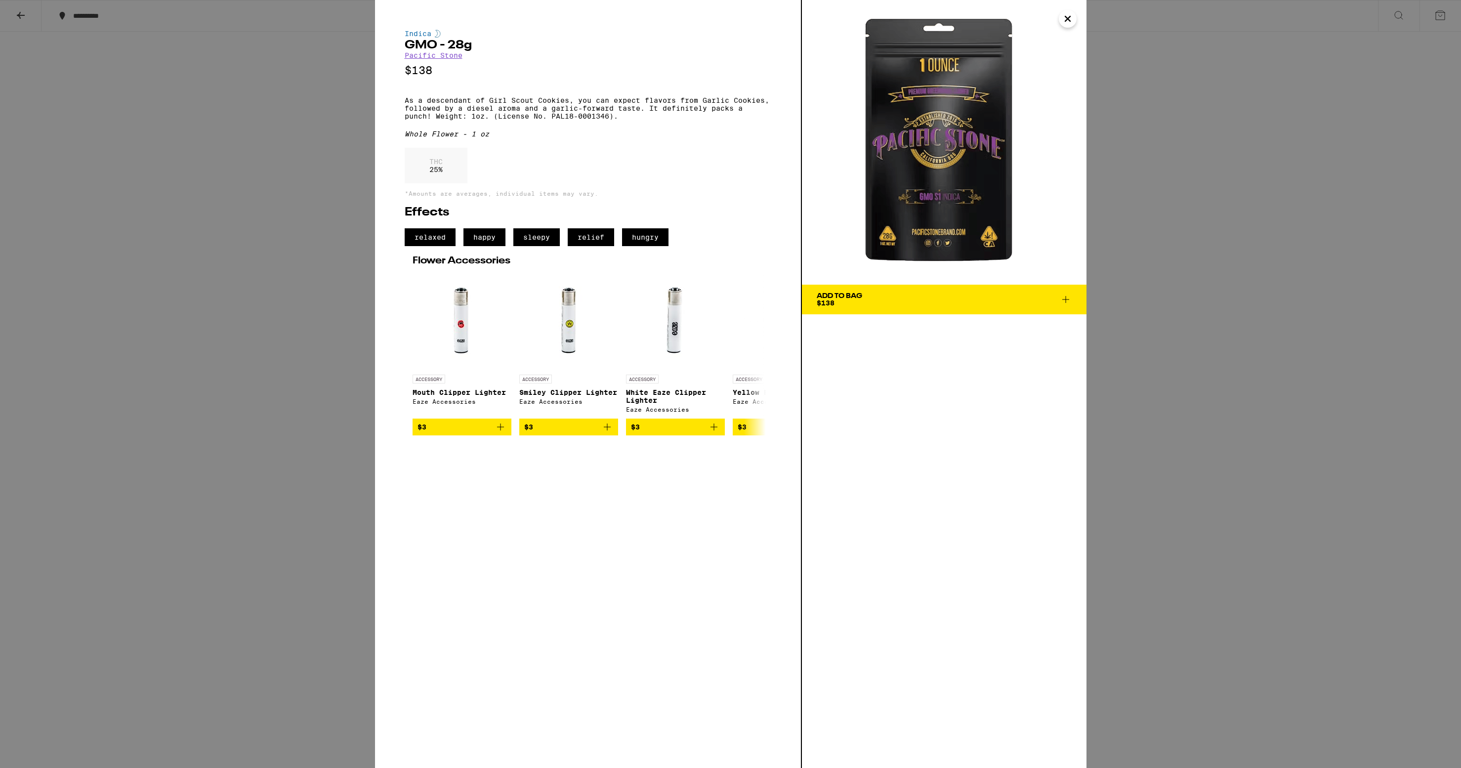
click at [1124, 357] on div "Indica GMO - 28g Pacific Stone $138 As a descendant of Girl Scout Cookies, you …" at bounding box center [730, 384] width 1461 height 768
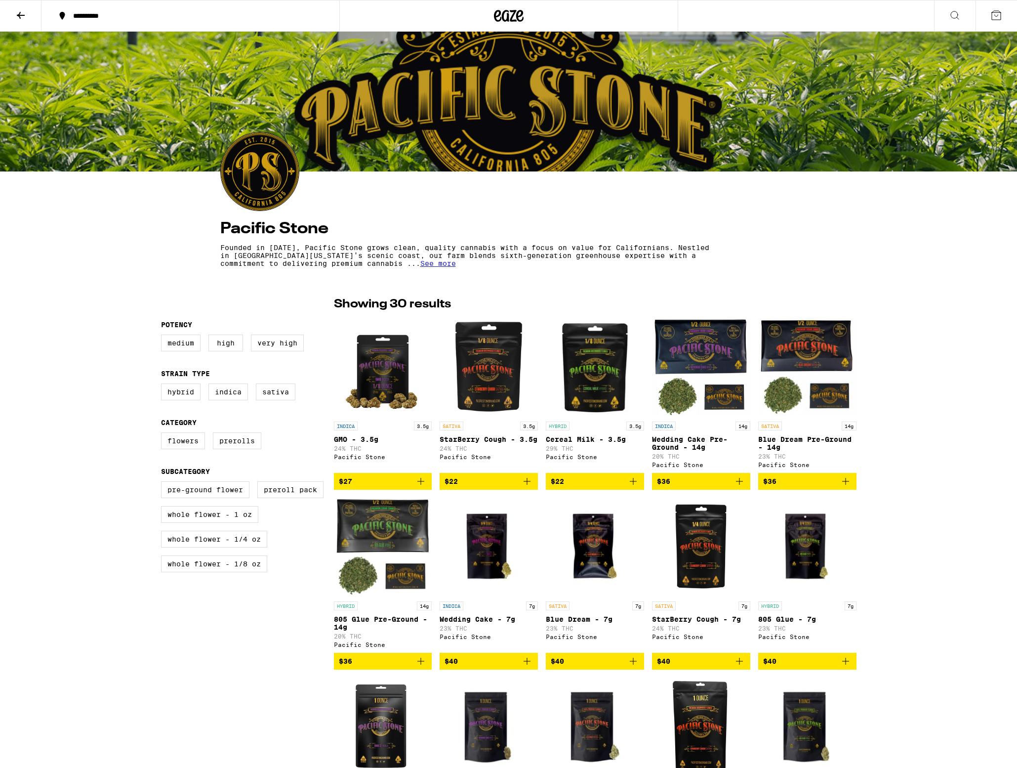
click at [21, 14] on icon at bounding box center [21, 15] width 12 height 12
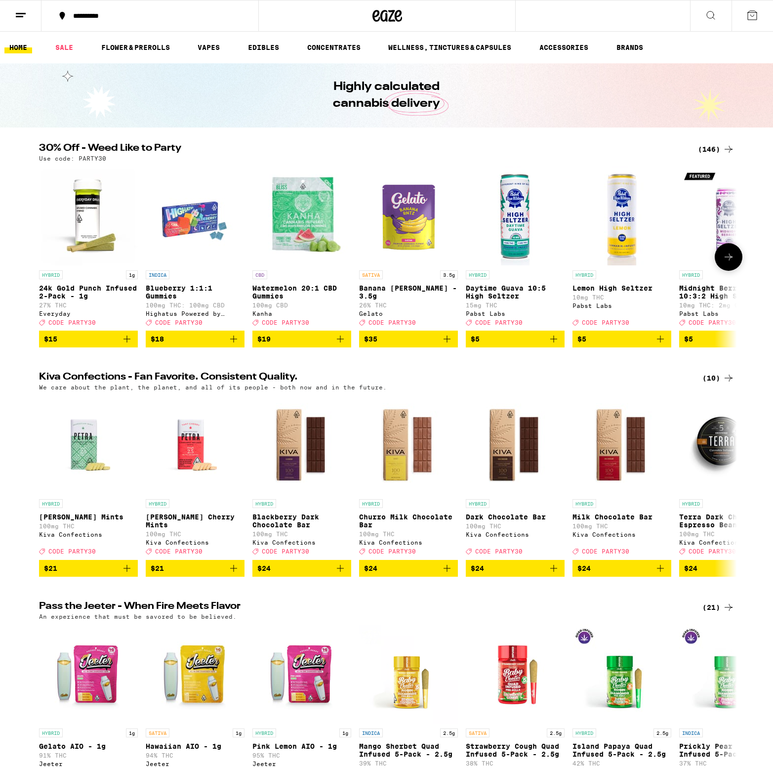
click at [381, 147] on h2 "30% Off - Weed Like to Party" at bounding box center [362, 149] width 647 height 12
click at [630, 49] on link "BRANDS" at bounding box center [630, 48] width 37 height 12
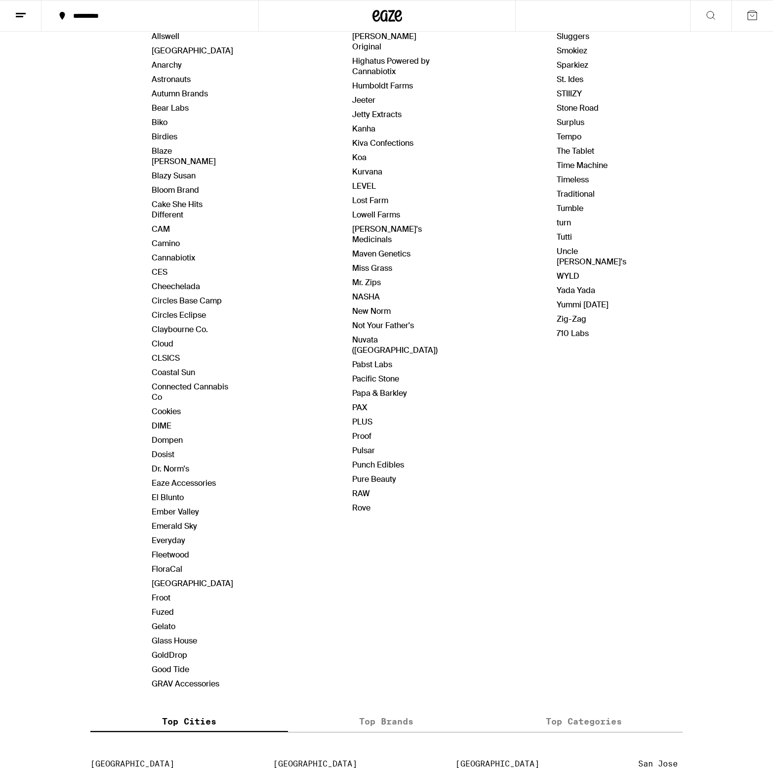
scroll to position [153, 0]
click at [171, 523] on div "Brands A - G Alien Labs Allswell Almora Farm Anarchy Astronauts Autumn Brands B…" at bounding box center [193, 336] width 82 height 708
click at [172, 535] on link "Everyday" at bounding box center [169, 540] width 34 height 10
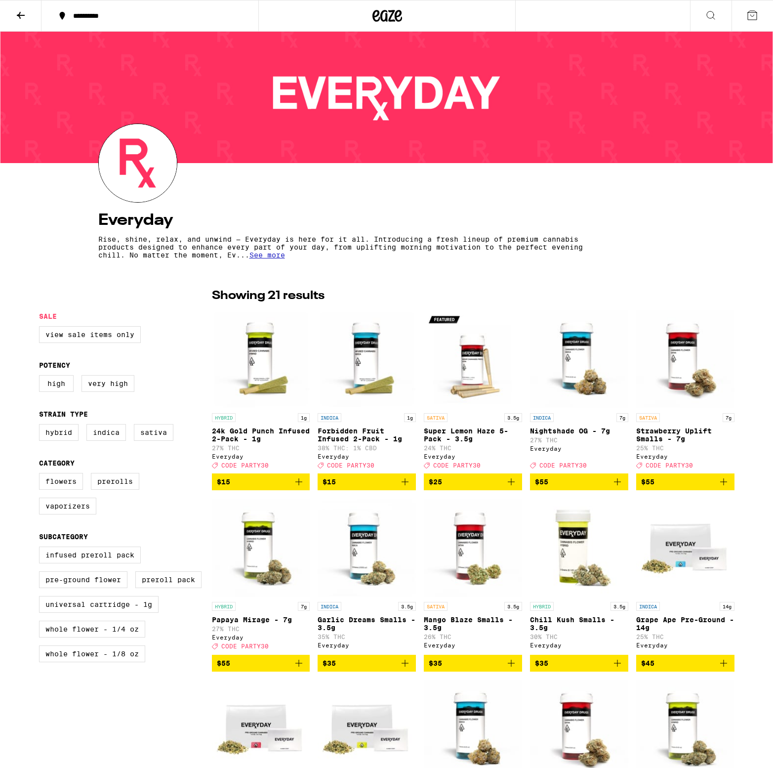
scroll to position [8, 0]
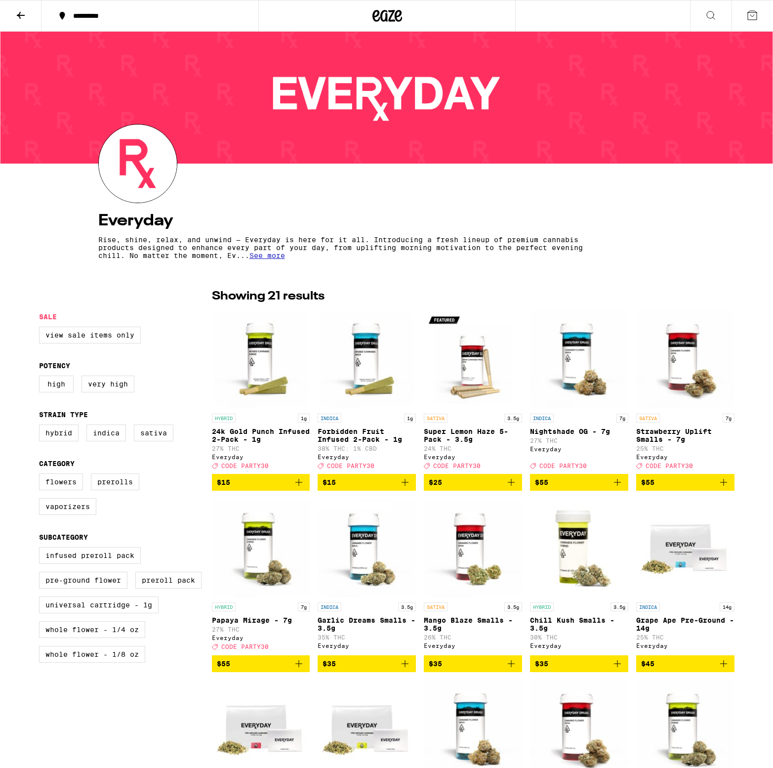
click at [276, 258] on span "See more" at bounding box center [268, 256] width 36 height 8
click at [297, 263] on div "Everyday Rise, shine, relax, and unwind — Everyday is here for it all. Introduc…" at bounding box center [386, 758] width 773 height 1469
click at [455, 371] on img "Open page for Super Lemon Haze 5-Pack - 3.5g from Everyday" at bounding box center [473, 359] width 98 height 99
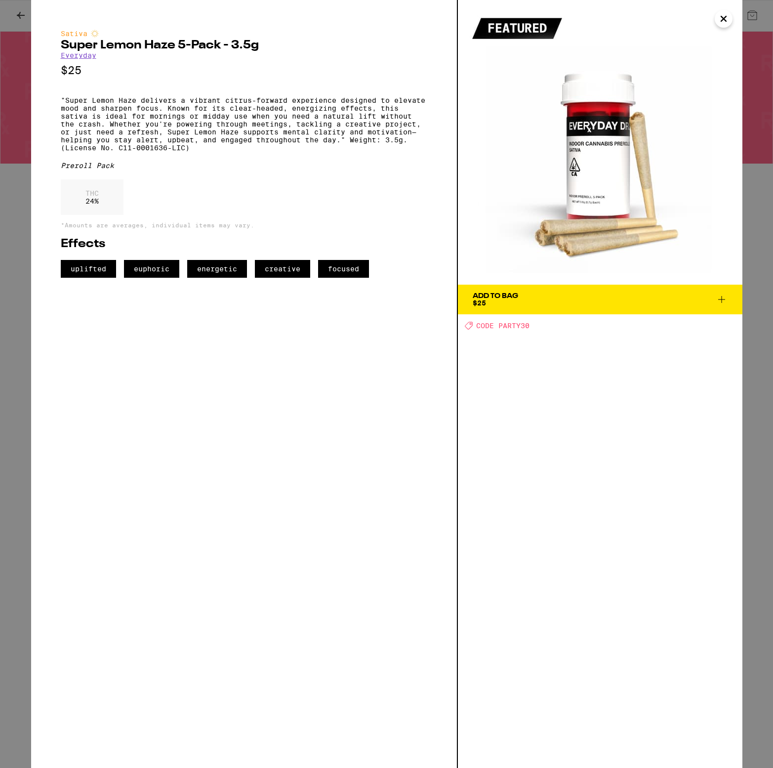
click at [506, 446] on div "Add To Bag $25 Deal Created with Sketch. CODE PARTY30" at bounding box center [600, 384] width 285 height 768
click at [720, 17] on icon "Close" at bounding box center [724, 18] width 12 height 15
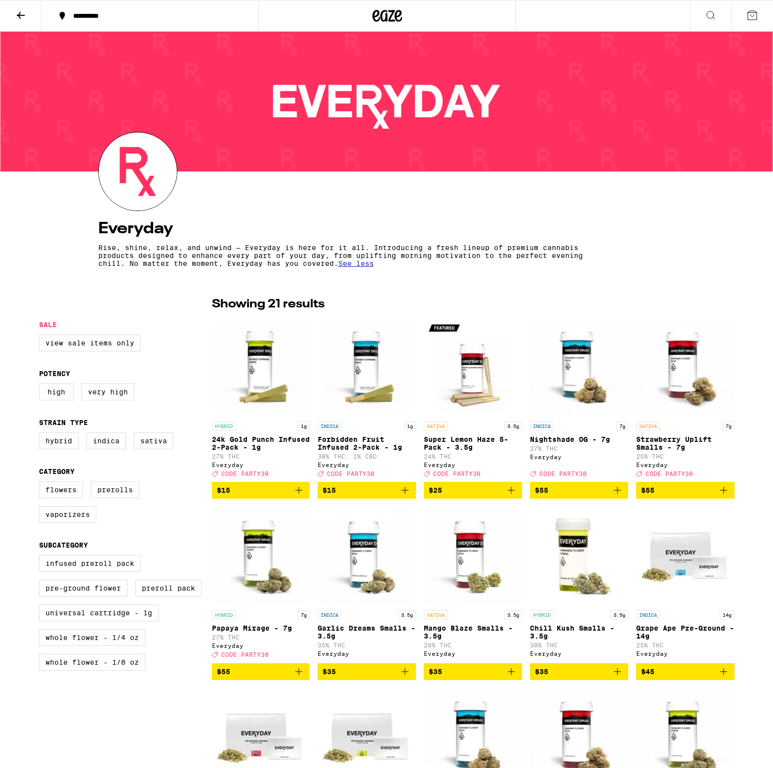
click at [19, 15] on icon at bounding box center [21, 15] width 8 height 7
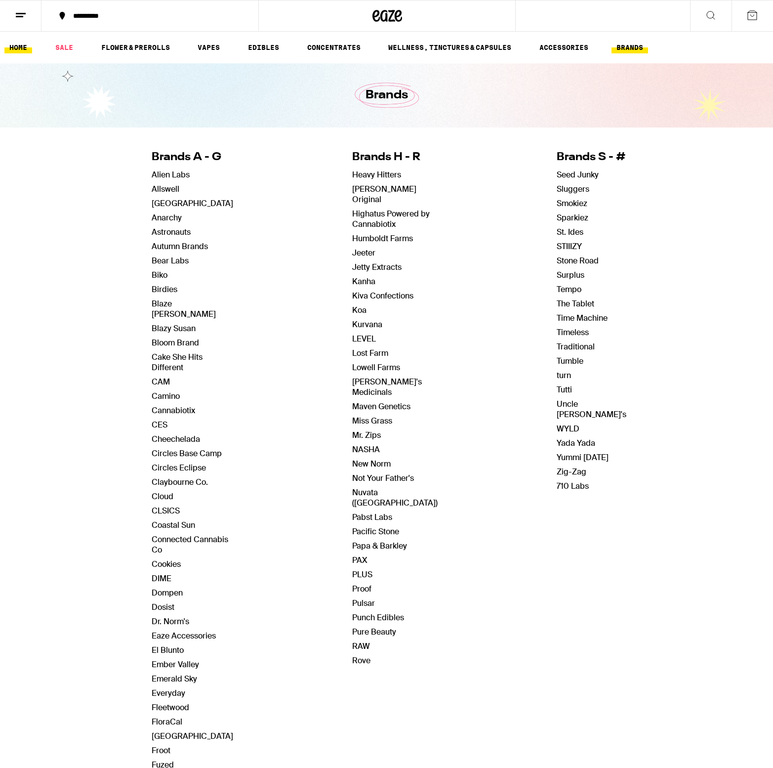
click at [19, 45] on link "HOME" at bounding box center [18, 48] width 28 height 12
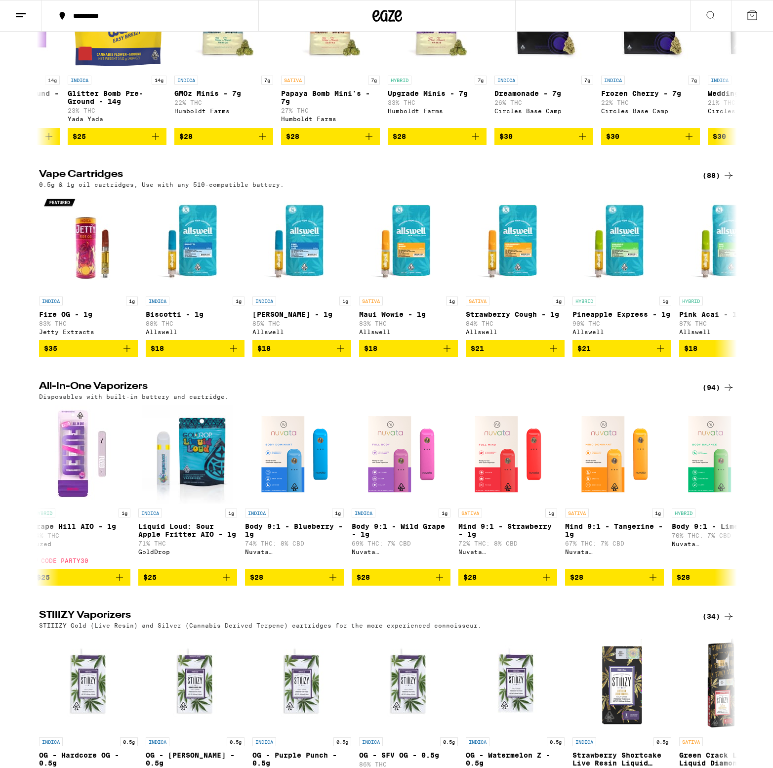
scroll to position [1319, 0]
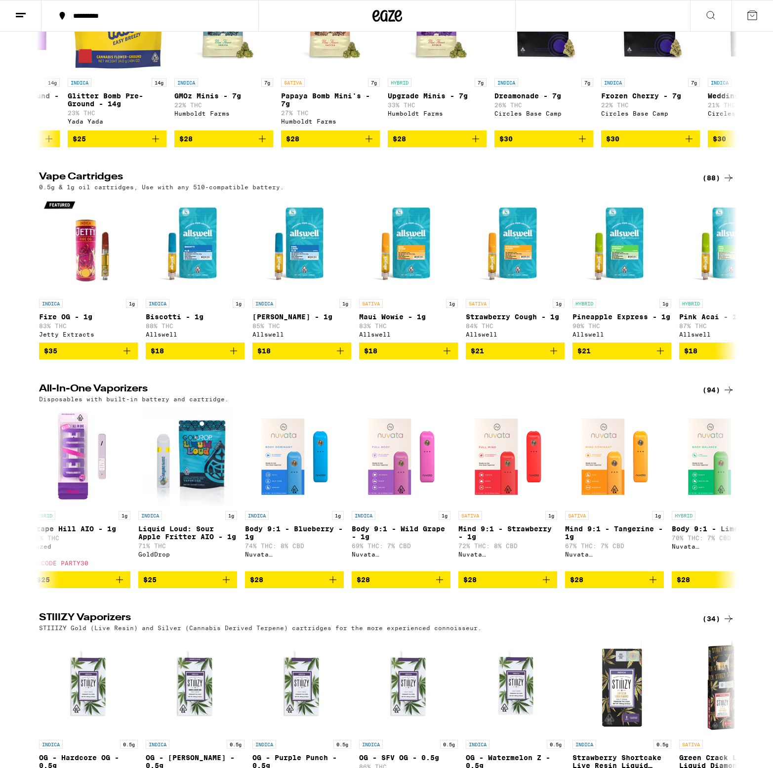
click at [723, 396] on icon at bounding box center [729, 390] width 12 height 12
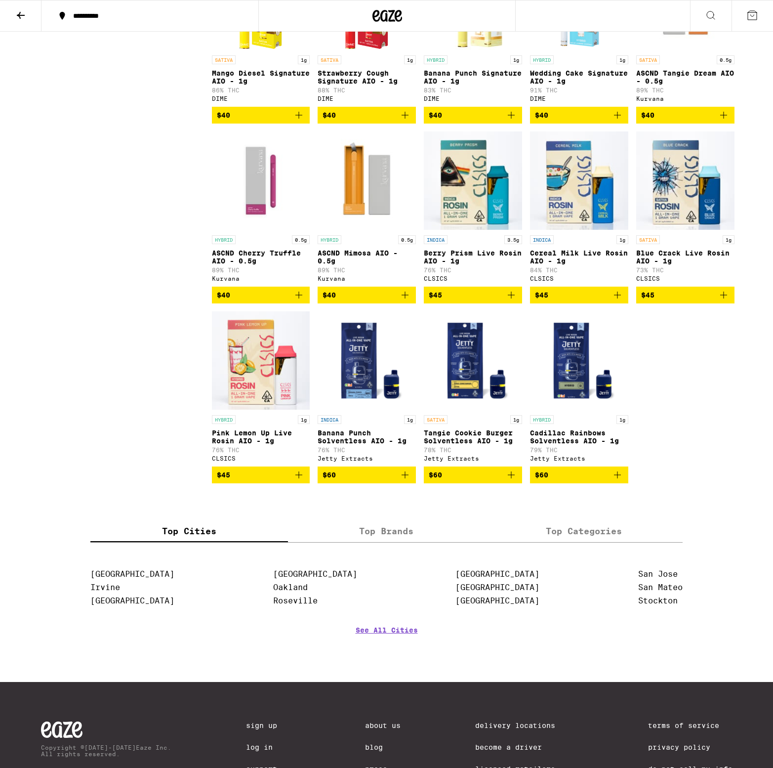
scroll to position [3117, 0]
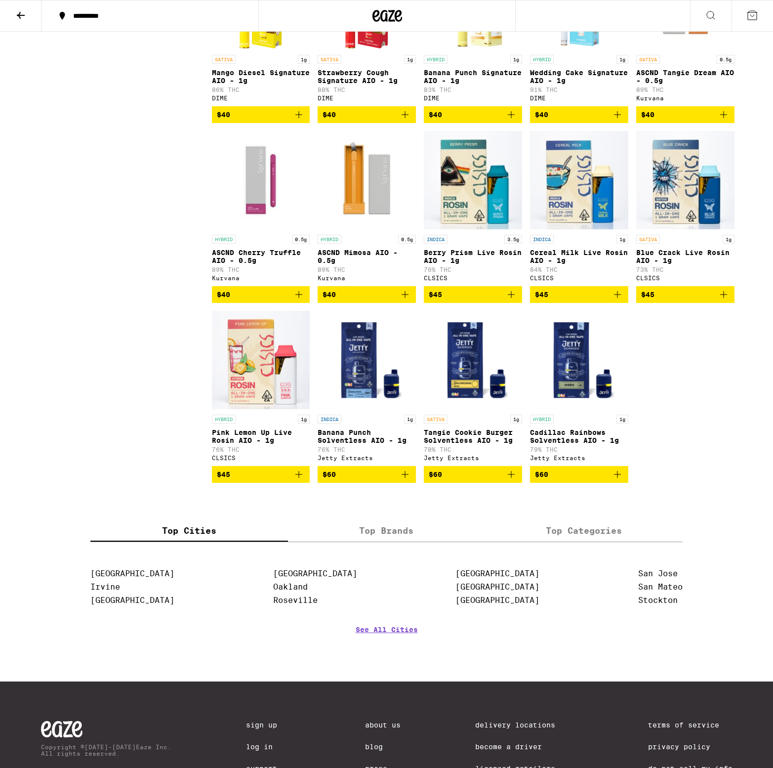
click at [256, 410] on img "Open page for Pink Lemon Up Live Rosin AIO - 1g from CLSICS" at bounding box center [261, 360] width 98 height 99
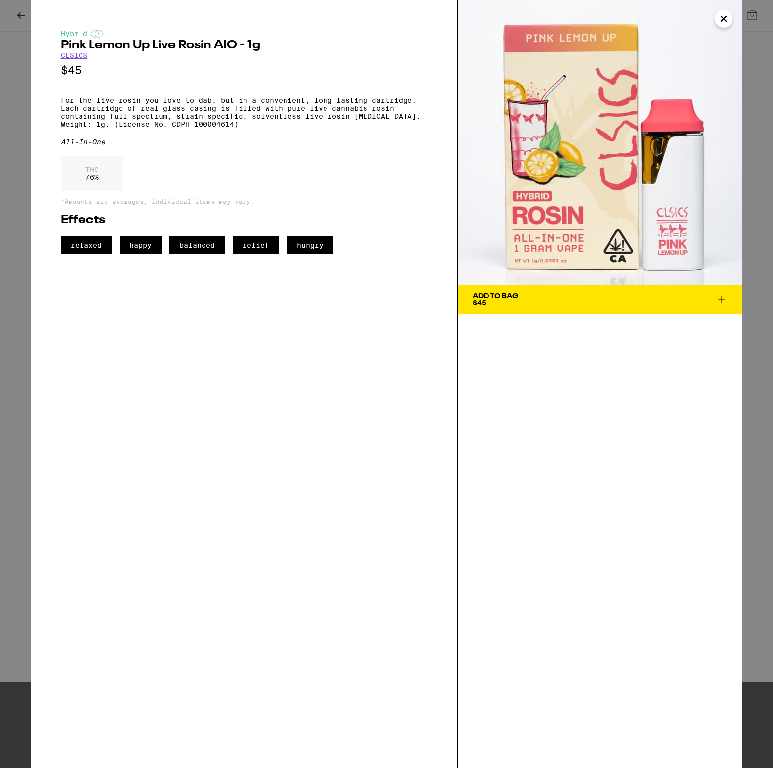
click at [721, 18] on icon "Close" at bounding box center [724, 18] width 12 height 15
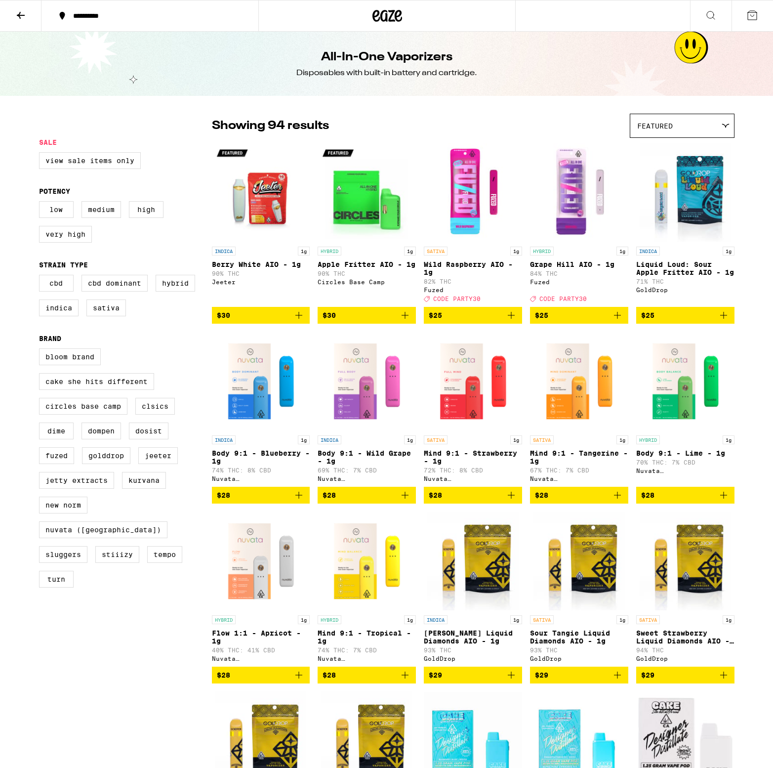
click at [17, 15] on icon at bounding box center [21, 15] width 12 height 12
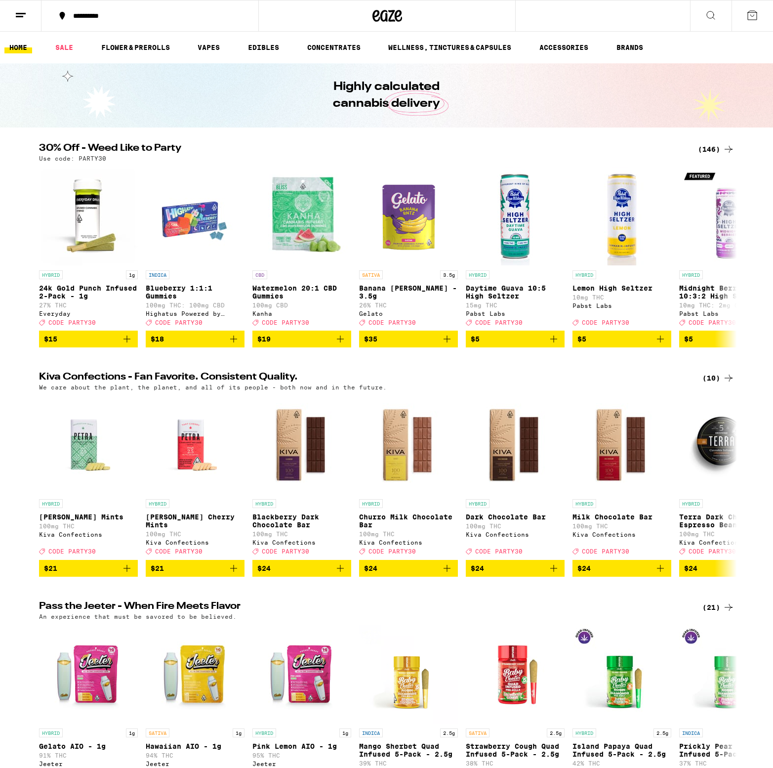
click at [641, 154] on h2 "30% Off - Weed Like to Party" at bounding box center [362, 149] width 647 height 12
click at [516, 222] on img "Open page for Daytime Guava 10:5 High Seltzer from Pabst Labs" at bounding box center [515, 216] width 99 height 99
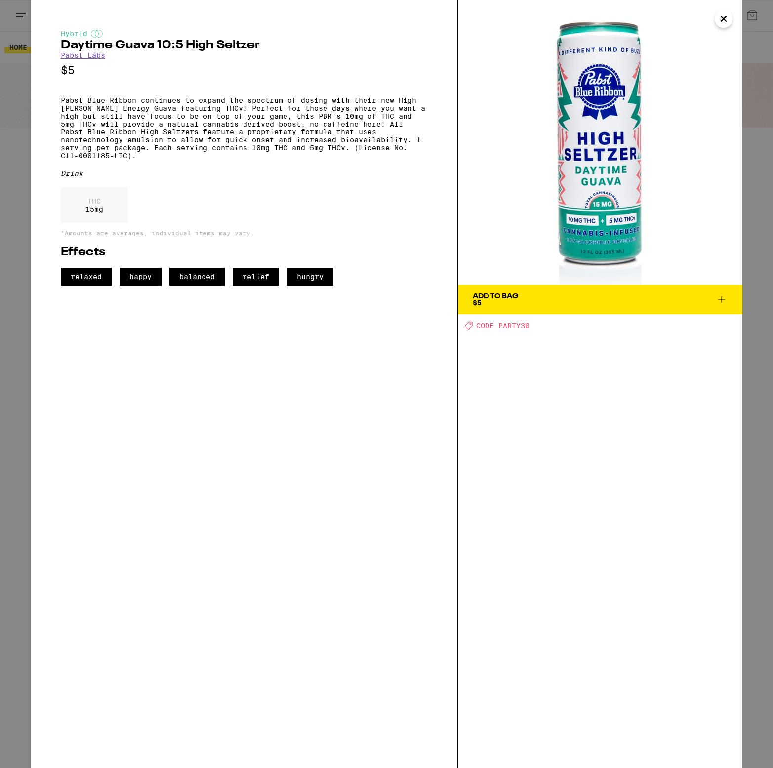
click at [726, 15] on icon "Close" at bounding box center [724, 18] width 12 height 15
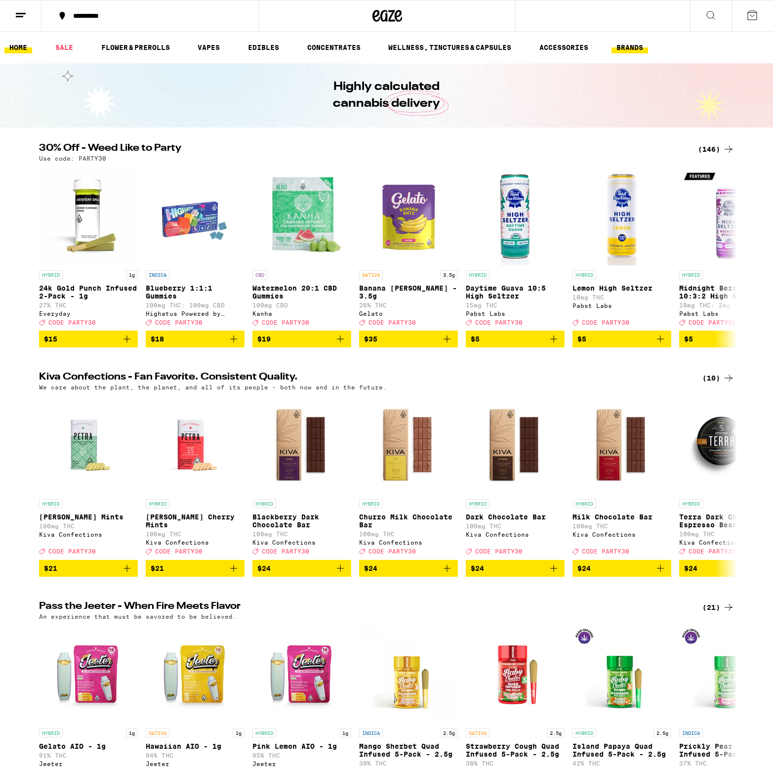
click at [637, 45] on link "BRANDS" at bounding box center [630, 48] width 37 height 12
click at [627, 46] on link "BRANDS" at bounding box center [630, 48] width 37 height 12
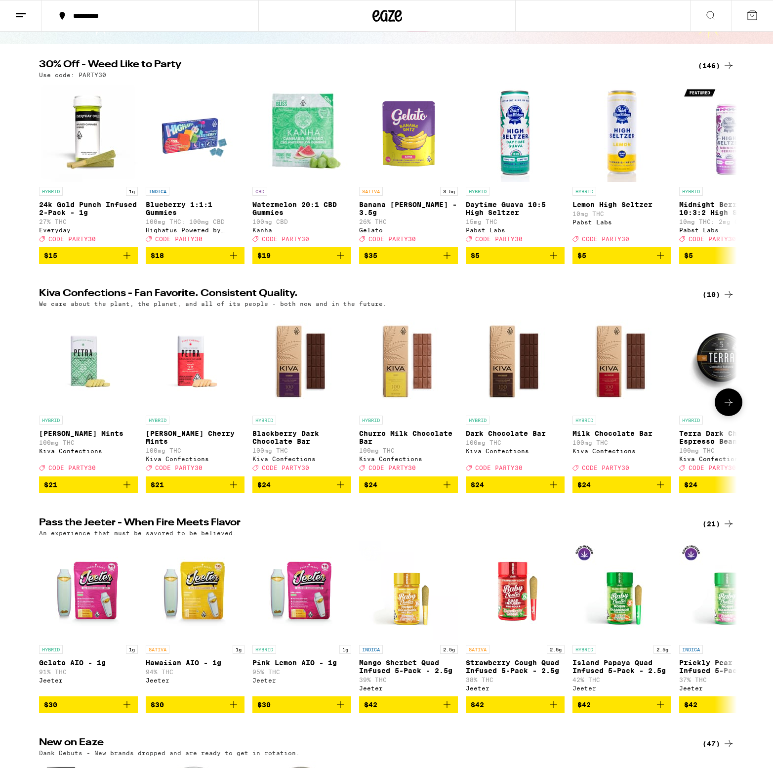
scroll to position [137, 0]
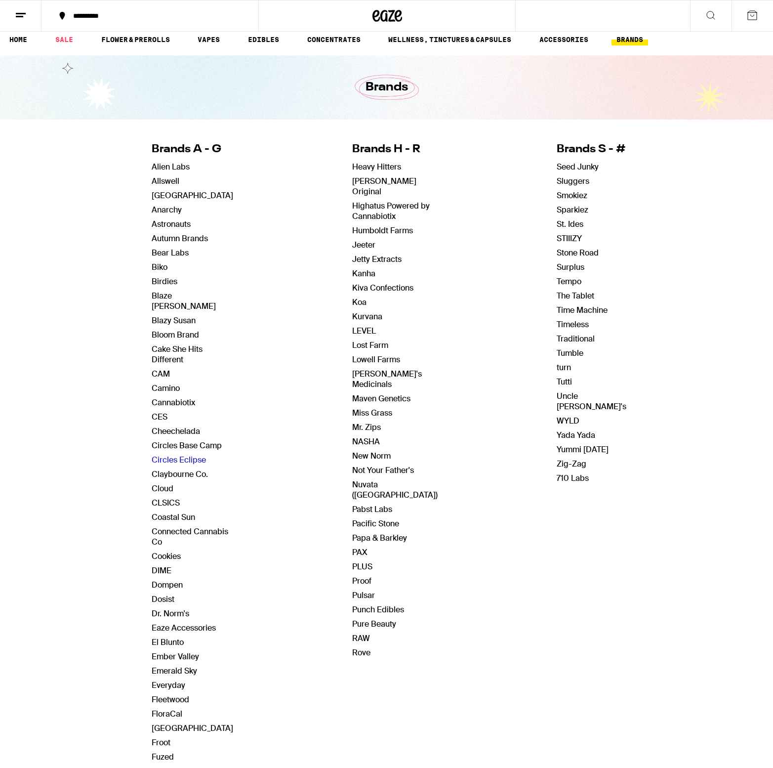
scroll to position [7, 0]
click at [171, 384] on link "Camino" at bounding box center [166, 389] width 28 height 10
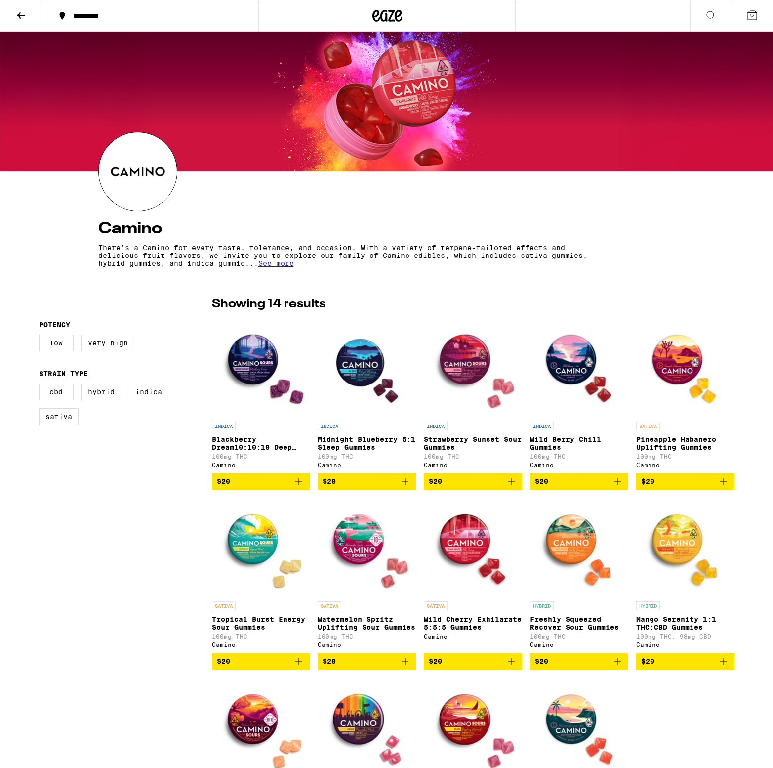
click at [294, 267] on span "See more" at bounding box center [276, 263] width 36 height 8
click at [631, 284] on div "Camino There’s a Camino for every taste, tolerance, and occasion. With a variet…" at bounding box center [386, 577] width 773 height 1090
click at [16, 13] on icon at bounding box center [21, 15] width 12 height 12
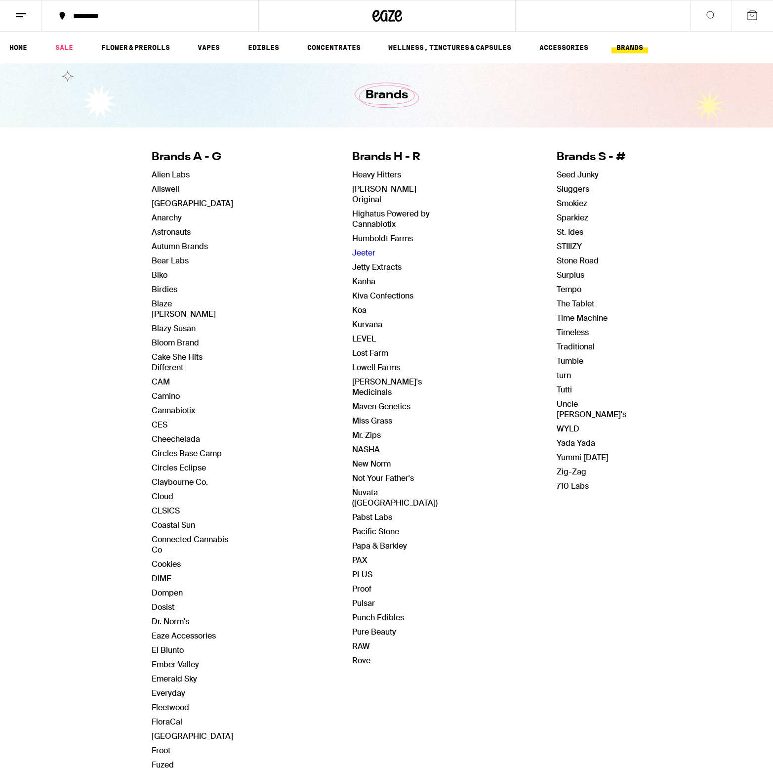
click at [363, 248] on link "Jeeter" at bounding box center [363, 253] width 23 height 10
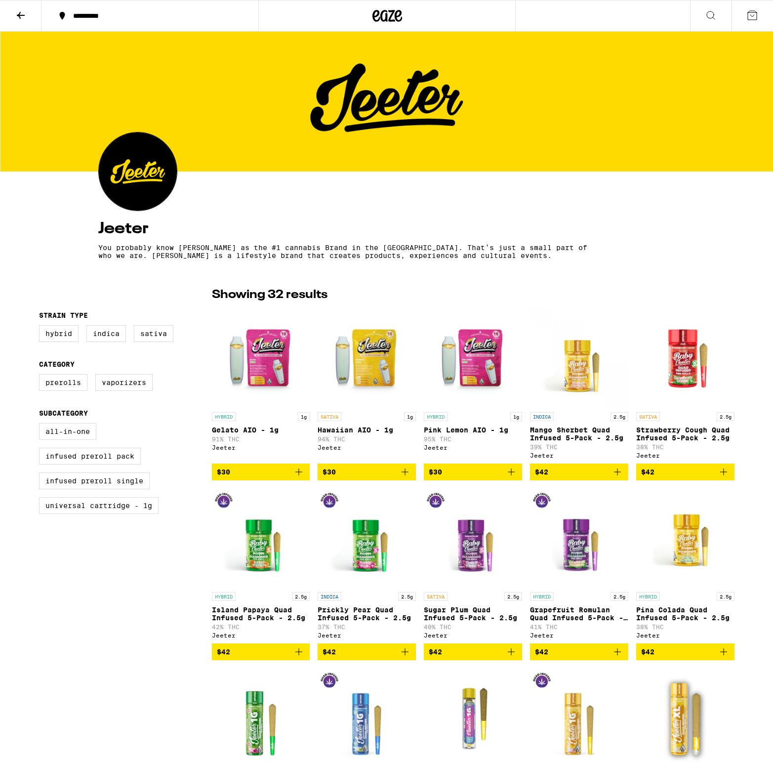
click at [19, 20] on icon at bounding box center [21, 15] width 12 height 12
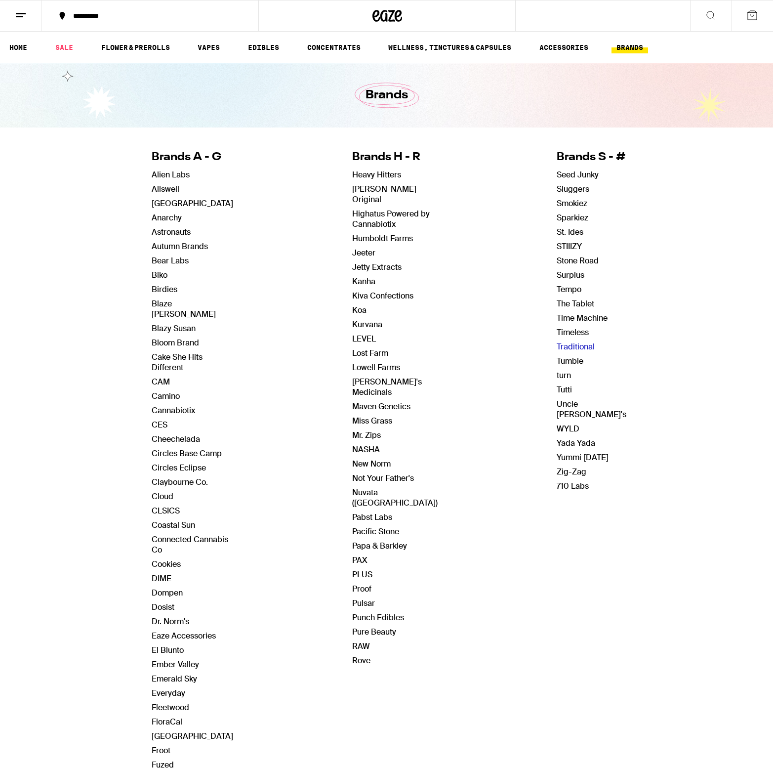
click at [573, 344] on link "Traditional" at bounding box center [576, 346] width 38 height 10
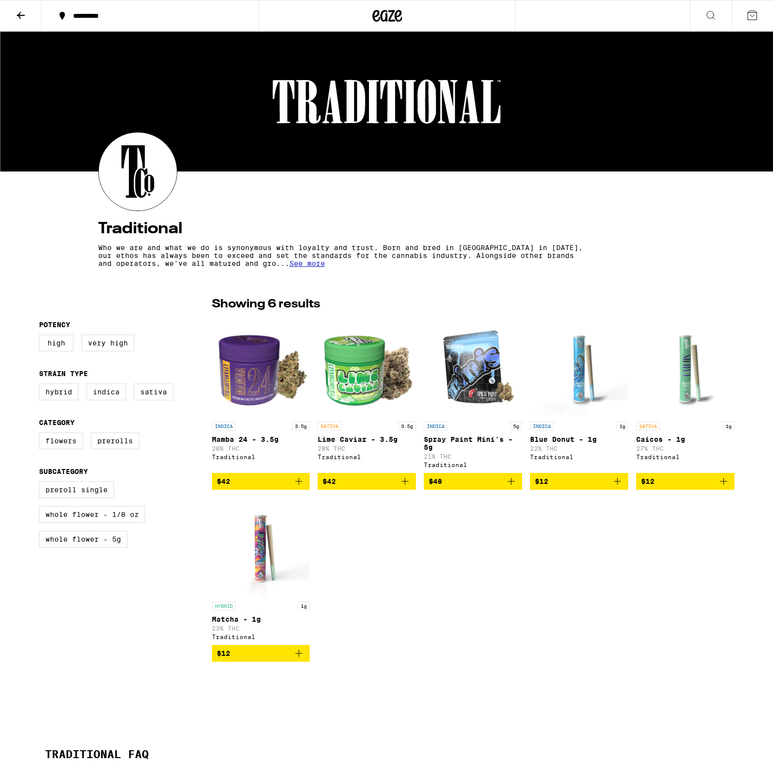
click at [19, 17] on icon at bounding box center [21, 15] width 12 height 12
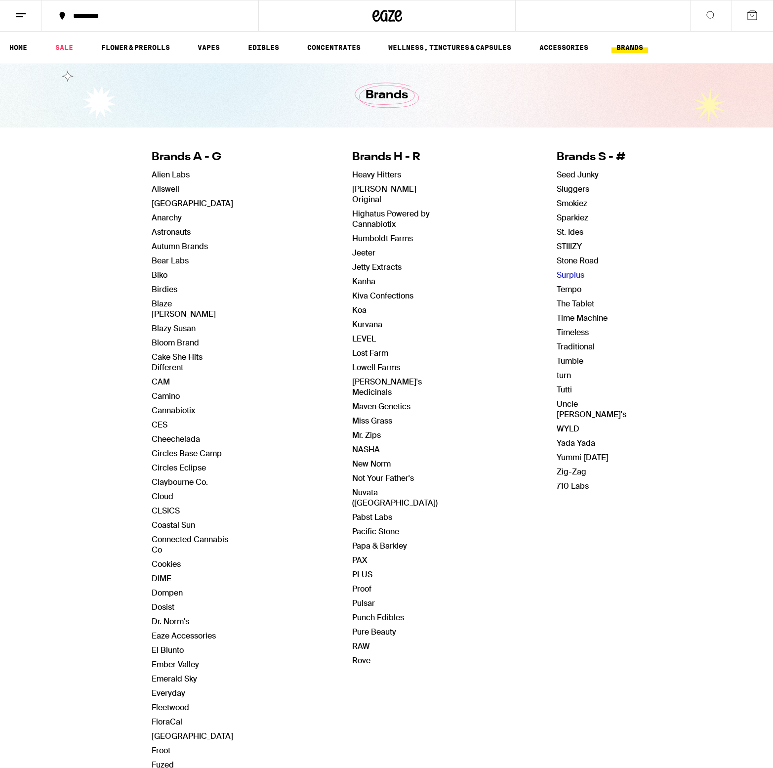
click at [557, 279] on link "Surplus" at bounding box center [571, 275] width 28 height 10
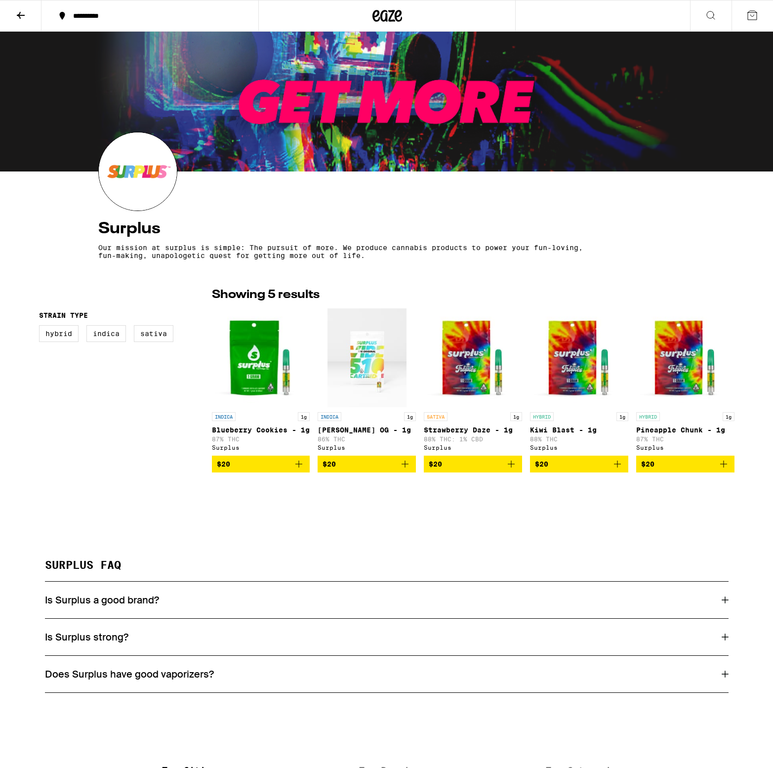
click at [28, 17] on button at bounding box center [21, 15] width 42 height 31
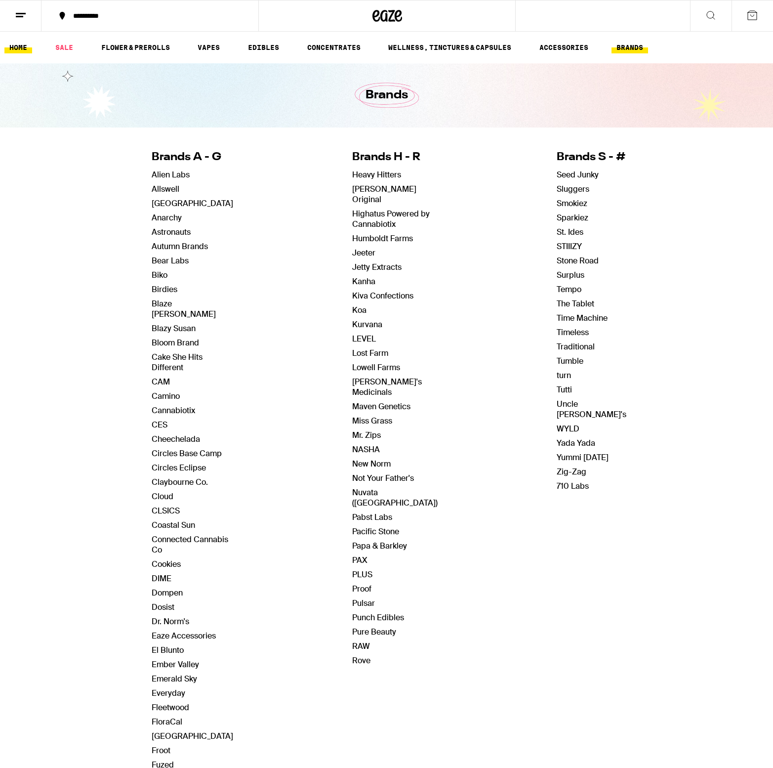
click at [25, 47] on link "HOME" at bounding box center [18, 48] width 28 height 12
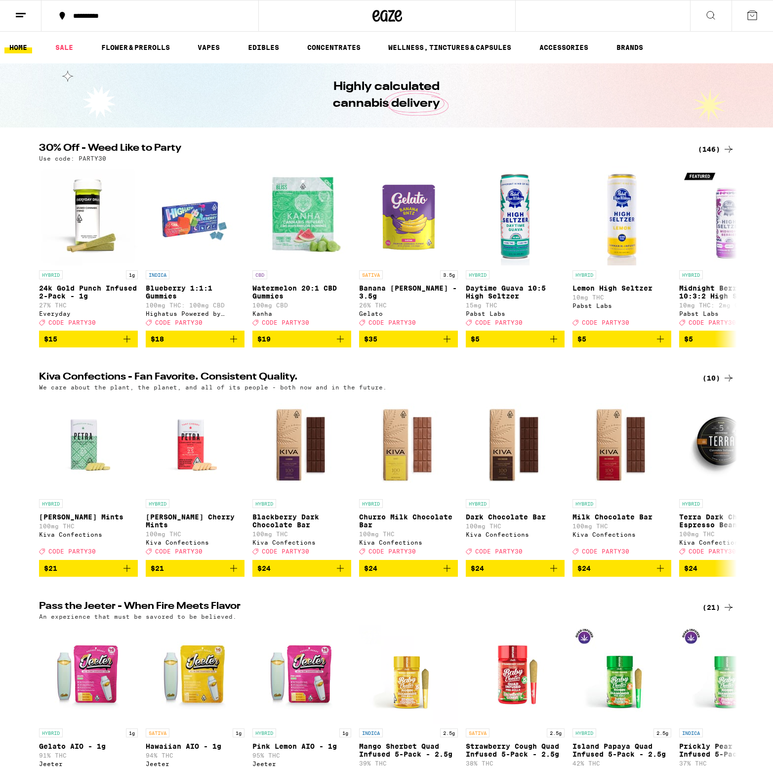
click at [382, 215] on img "Open page for Banana Runtz - 3.5g from Gelato" at bounding box center [408, 216] width 99 height 99
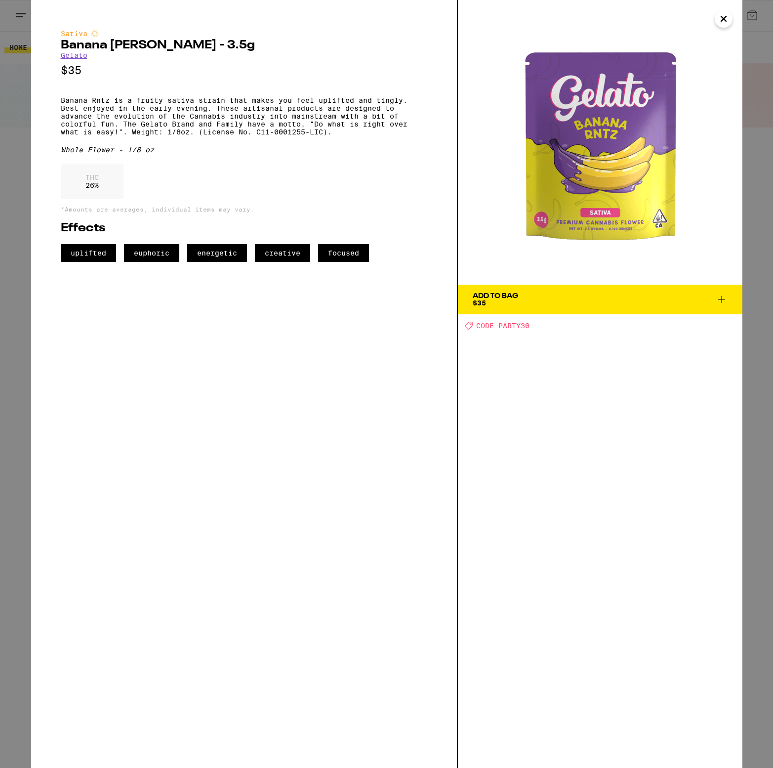
click at [722, 23] on icon "Close" at bounding box center [724, 18] width 12 height 15
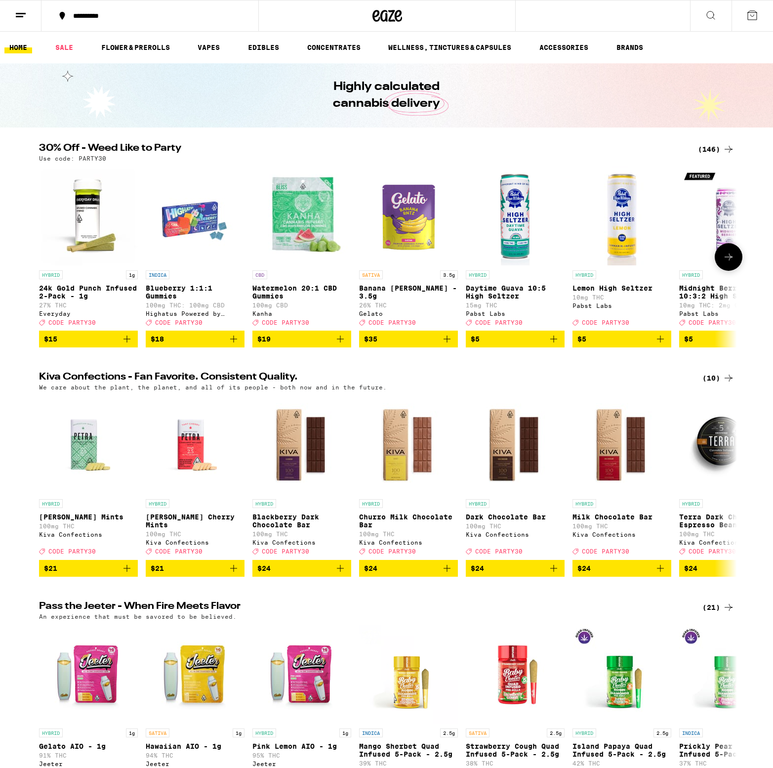
click at [191, 228] on img "Open page for Blueberry 1:1:1 Gummies from Highatus Powered by Cannabiotix" at bounding box center [195, 216] width 99 height 99
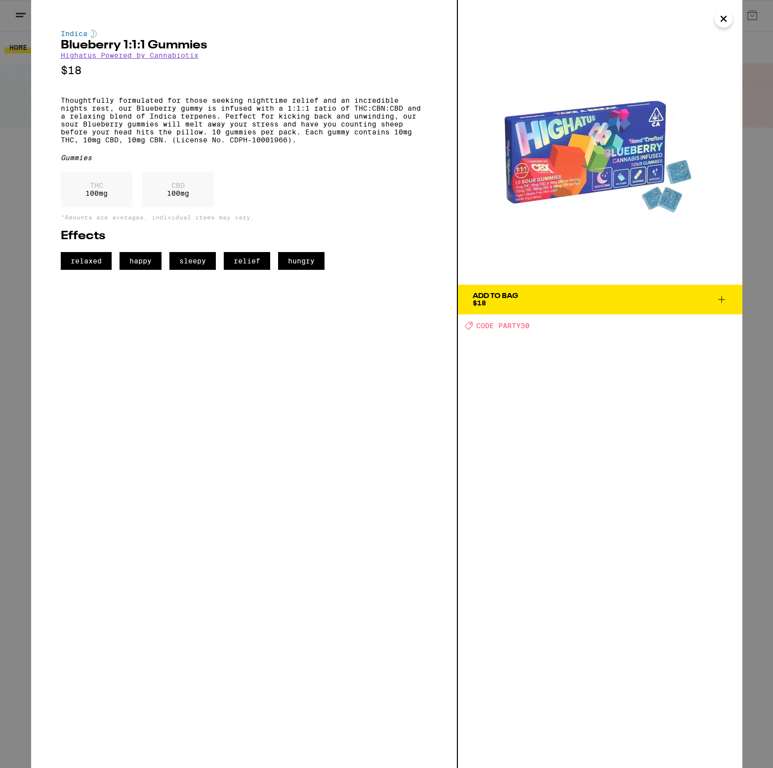
click at [719, 17] on icon "Close" at bounding box center [724, 18] width 12 height 15
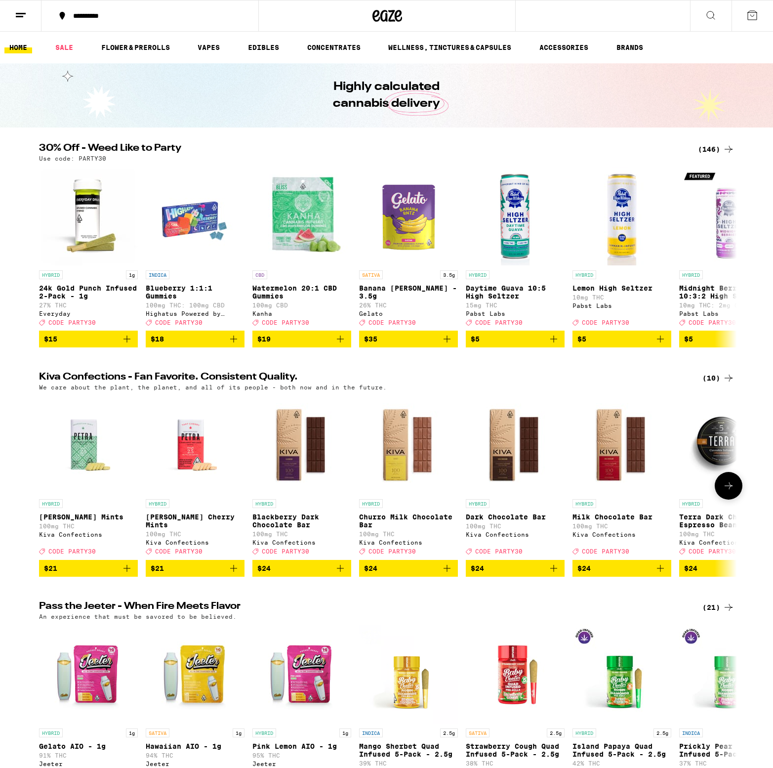
click at [285, 471] on img "Open page for Blackberry Dark Chocolate Bar from Kiva Confections" at bounding box center [301, 444] width 99 height 99
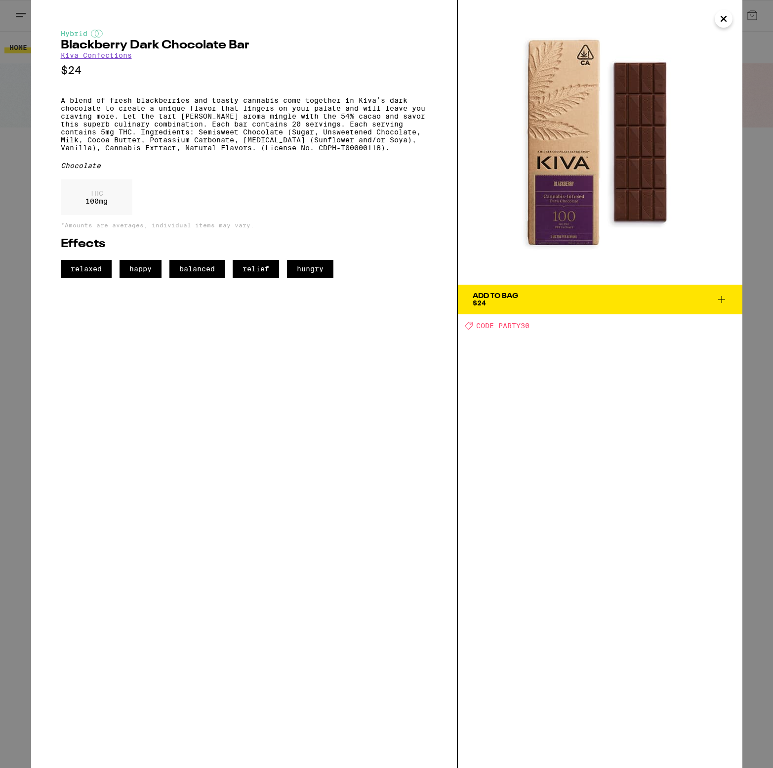
click at [178, 101] on p "A blend of fresh blackberries and toasty cannabis come together in Kiva’s dark …" at bounding box center [244, 123] width 367 height 55
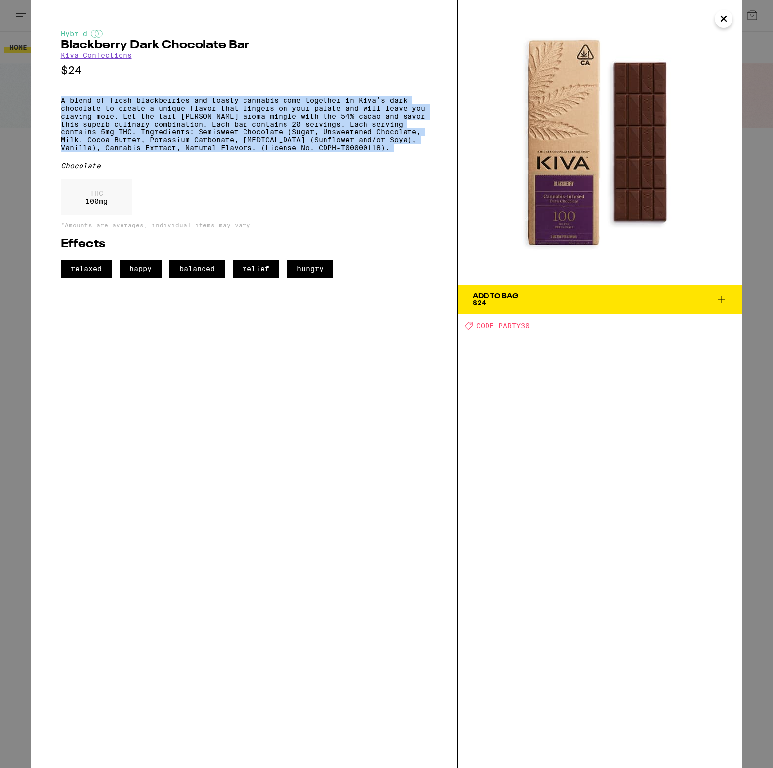
click at [178, 101] on p "A blend of fresh blackberries and toasty cannabis come together in Kiva’s dark …" at bounding box center [244, 123] width 367 height 55
click at [722, 19] on icon "Close" at bounding box center [724, 18] width 12 height 15
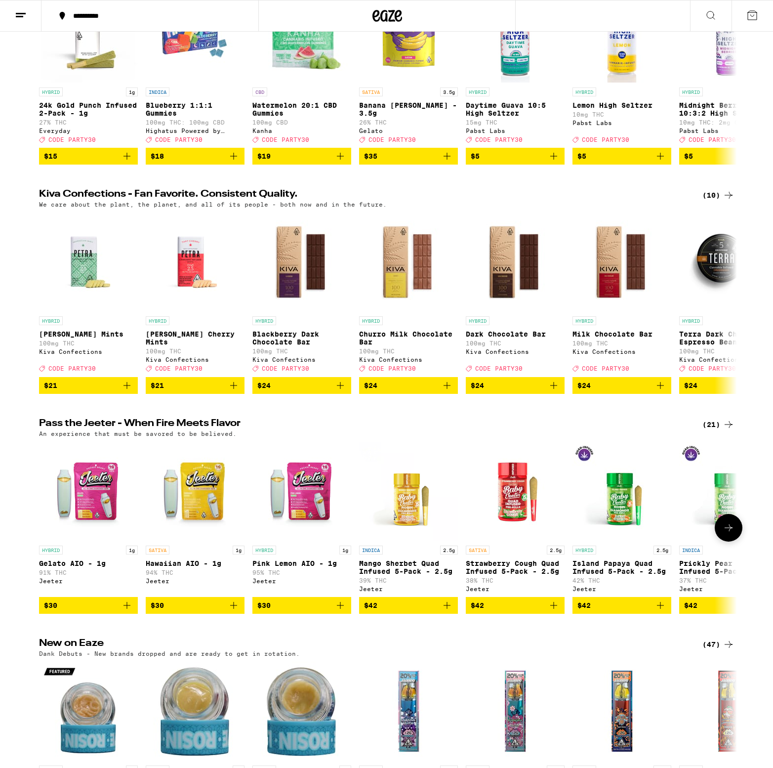
scroll to position [216, 0]
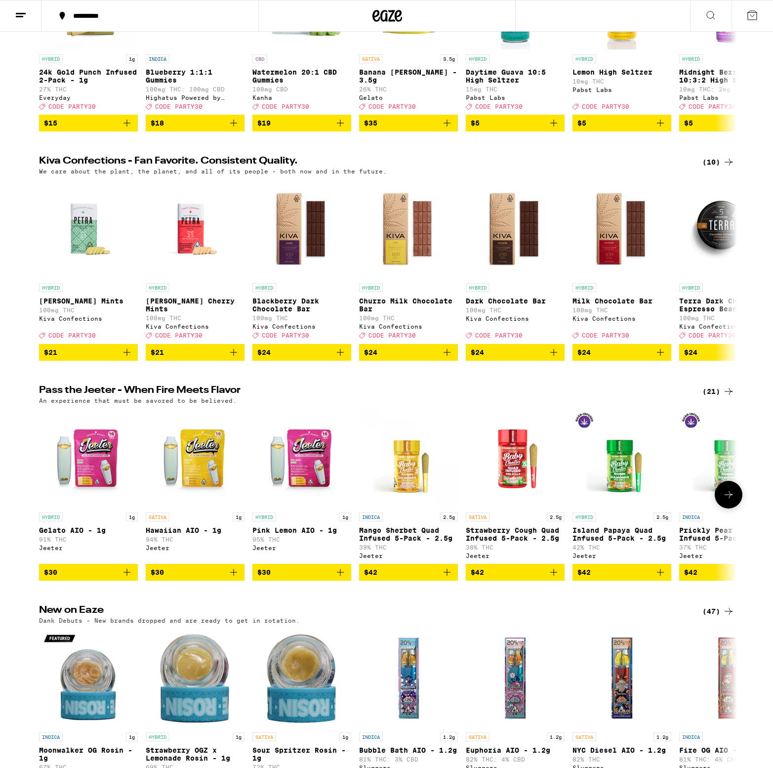
click at [287, 485] on img "Open page for Pink Lemon AIO - 1g from Jeeter" at bounding box center [301, 458] width 99 height 99
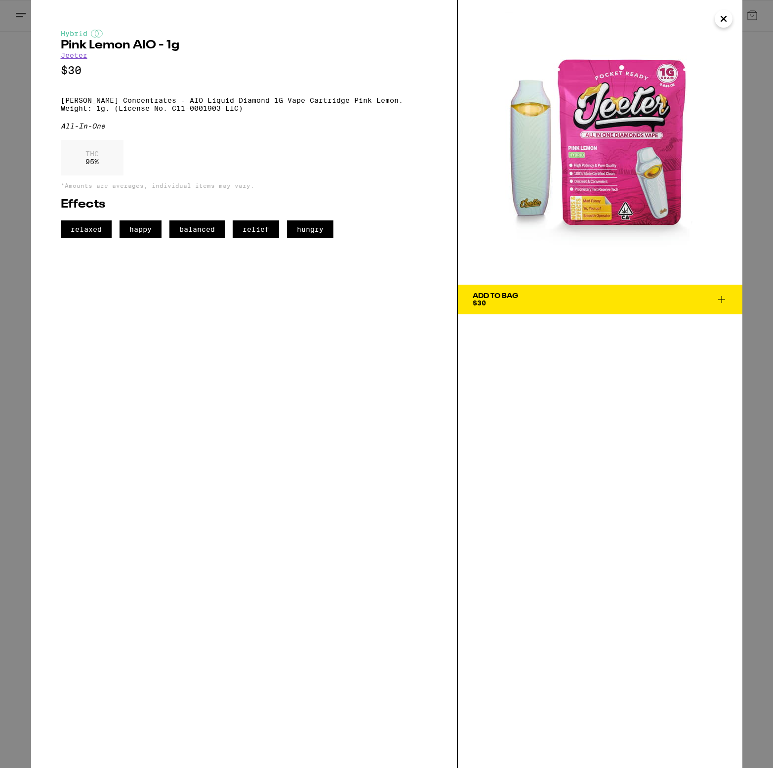
click at [309, 107] on p "Jeeter Concentrates - AIO Liquid Diamond 1G Vape Cartridge Pink Lemon. Weight: …" at bounding box center [244, 104] width 367 height 16
click at [228, 111] on p "Jeeter Concentrates - AIO Liquid Diamond 1G Vape Cartridge Pink Lemon. Weight: …" at bounding box center [244, 104] width 367 height 16
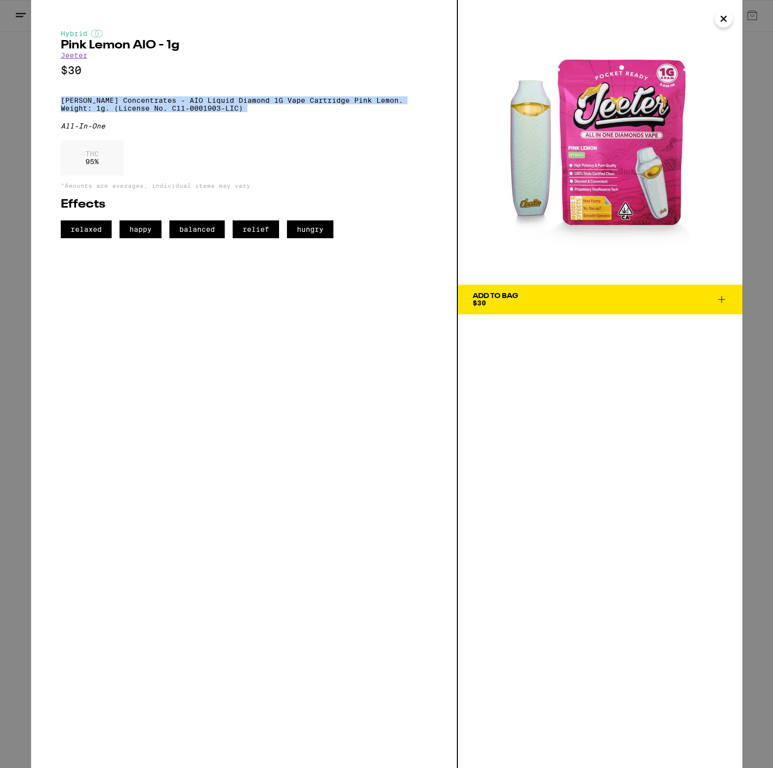
click at [228, 111] on p "Jeeter Concentrates - AIO Liquid Diamond 1G Vape Cartridge Pink Lemon. Weight: …" at bounding box center [244, 104] width 367 height 16
click at [721, 23] on icon "Close" at bounding box center [724, 18] width 12 height 15
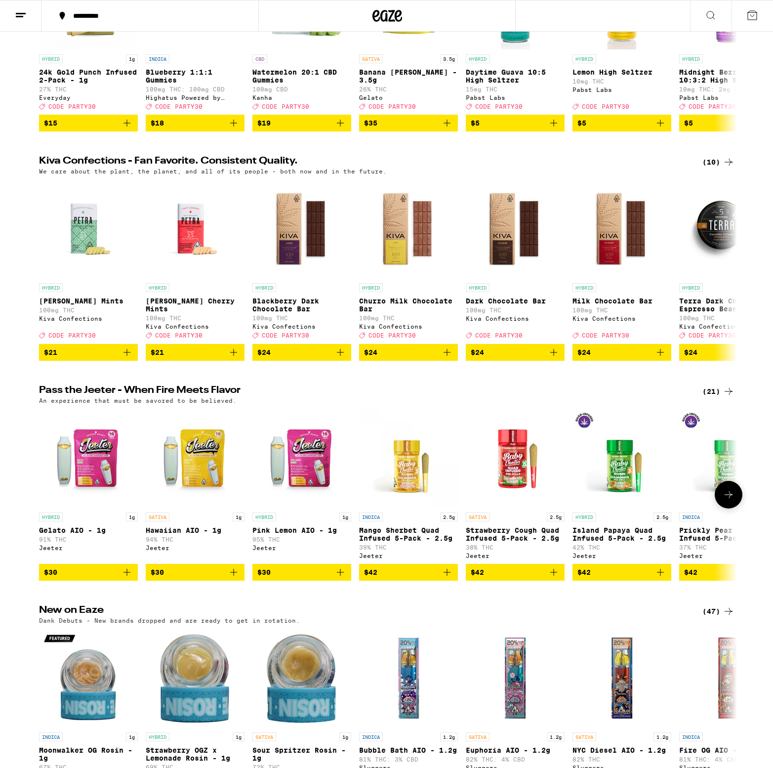
click at [215, 470] on img "Open page for Hawaiian AIO - 1g from Jeeter" at bounding box center [195, 458] width 99 height 99
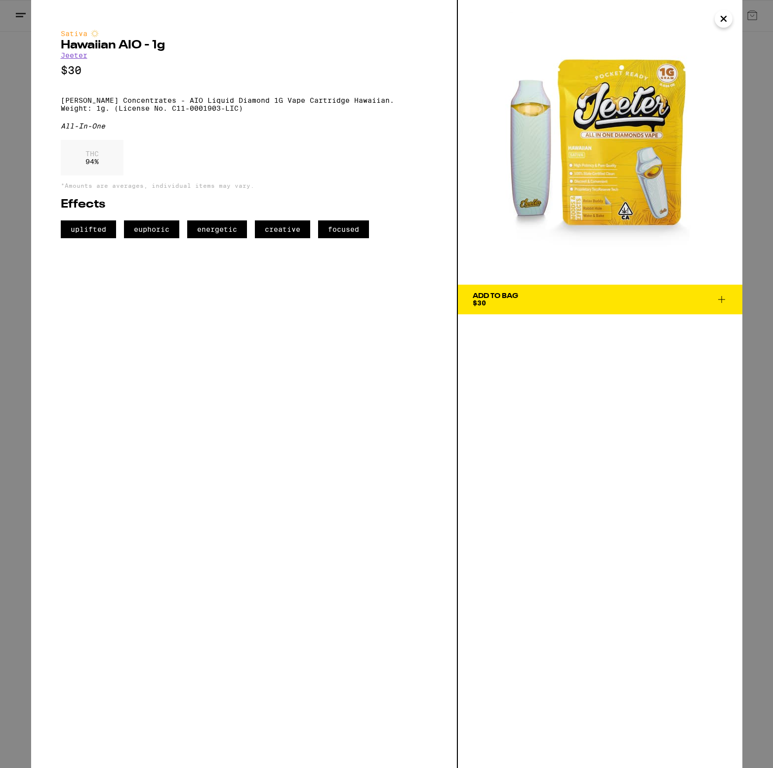
click at [722, 19] on icon "Close" at bounding box center [723, 18] width 5 height 5
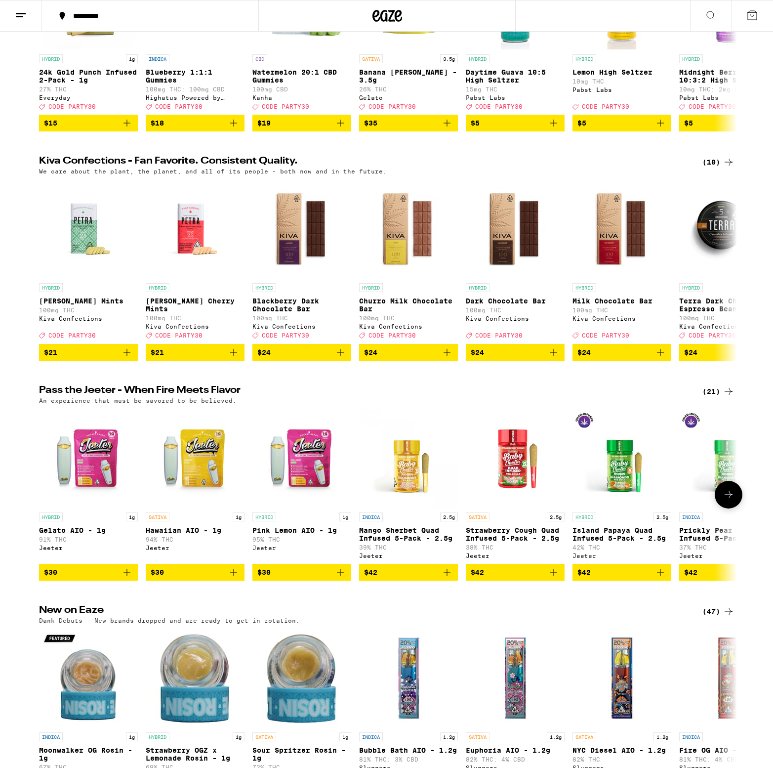
click at [88, 452] on img "Open page for Gelato AIO - 1g from Jeeter" at bounding box center [88, 458] width 99 height 99
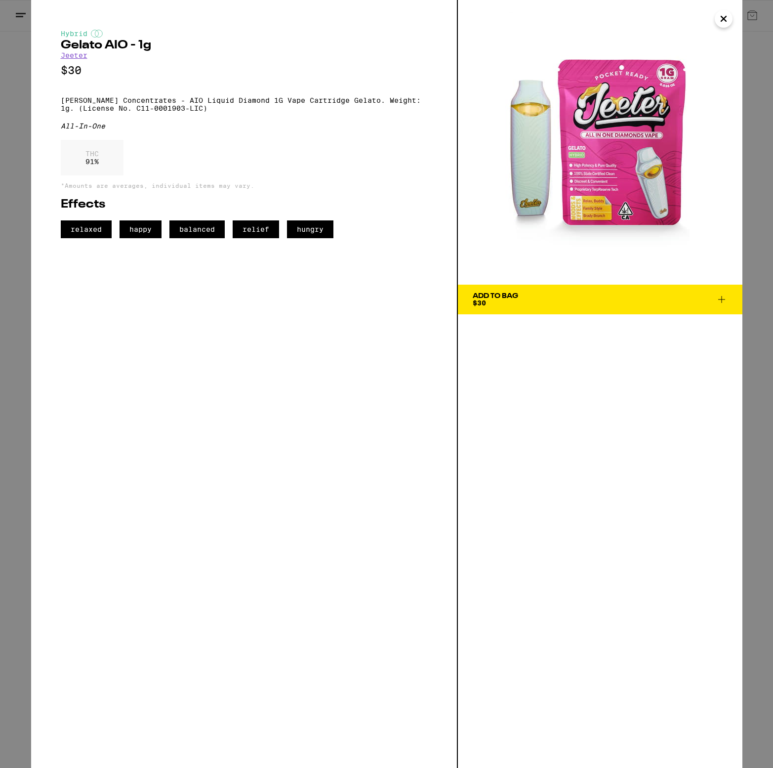
click at [724, 22] on icon "Close" at bounding box center [724, 18] width 12 height 15
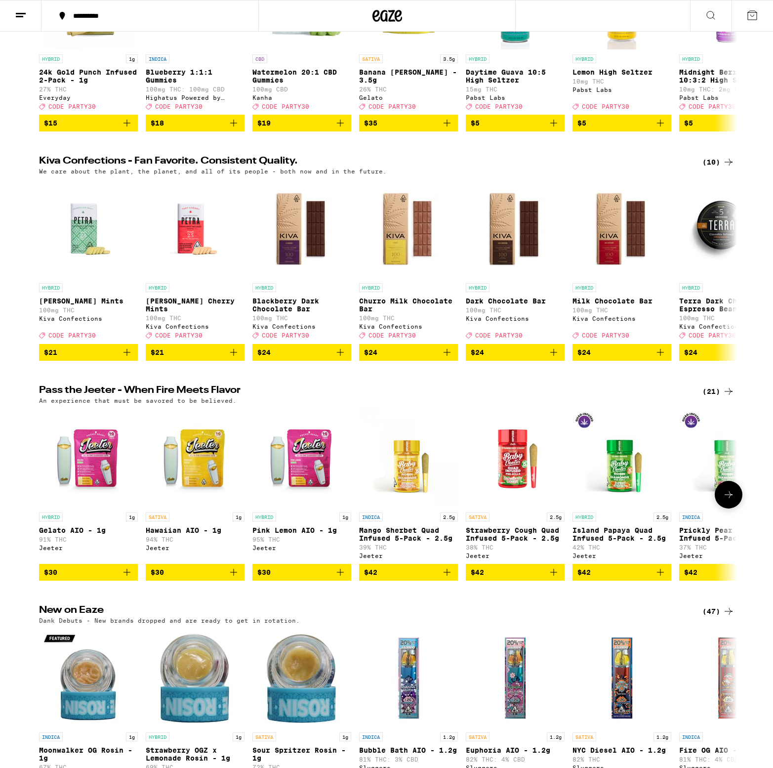
click at [497, 470] on img "Open page for Strawberry Cough Quad Infused 5-Pack - 2.5g from Jeeter" at bounding box center [515, 458] width 99 height 99
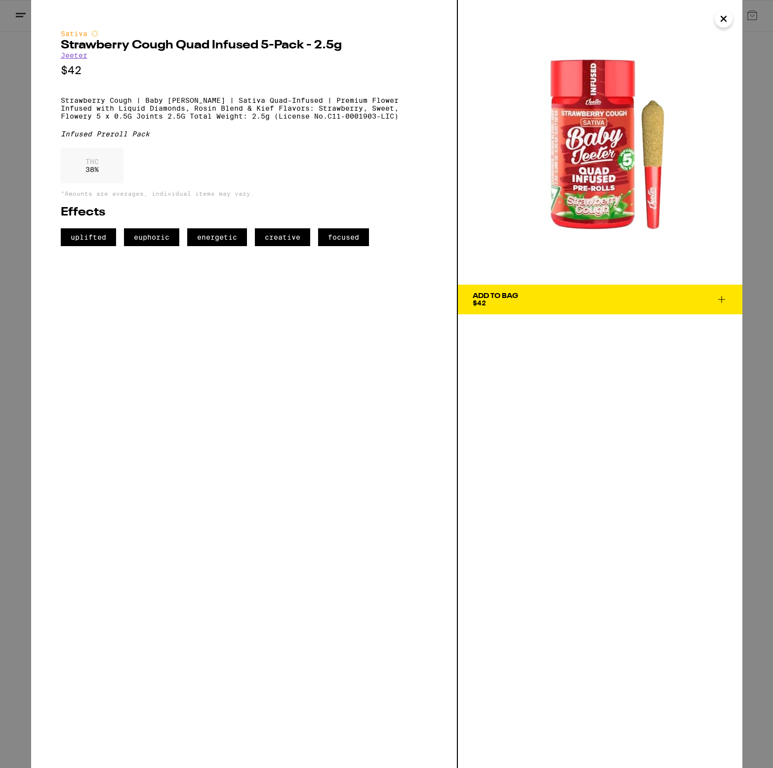
click at [731, 25] on img at bounding box center [600, 142] width 285 height 285
click at [725, 17] on icon "Close" at bounding box center [724, 18] width 12 height 15
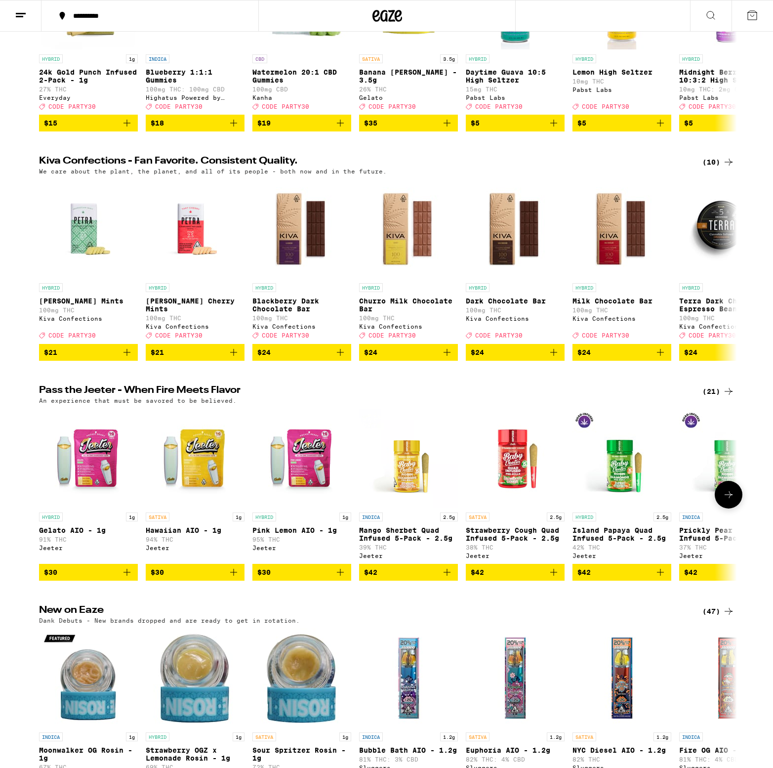
click at [414, 487] on img "Open page for Mango Sherbet Quad Infused 5-Pack - 2.5g from Jeeter" at bounding box center [408, 458] width 99 height 99
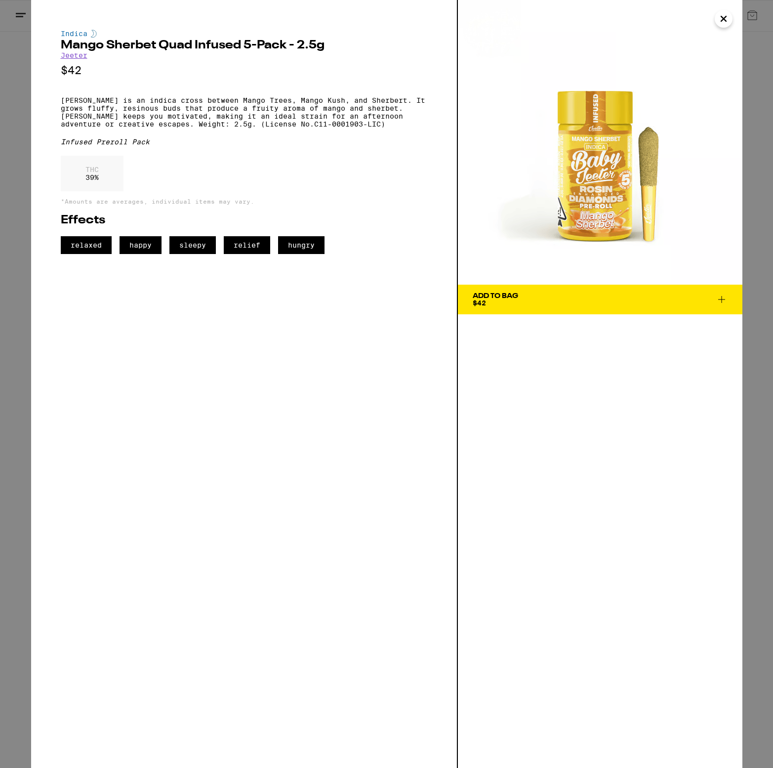
click at [722, 21] on icon "Close" at bounding box center [724, 18] width 12 height 15
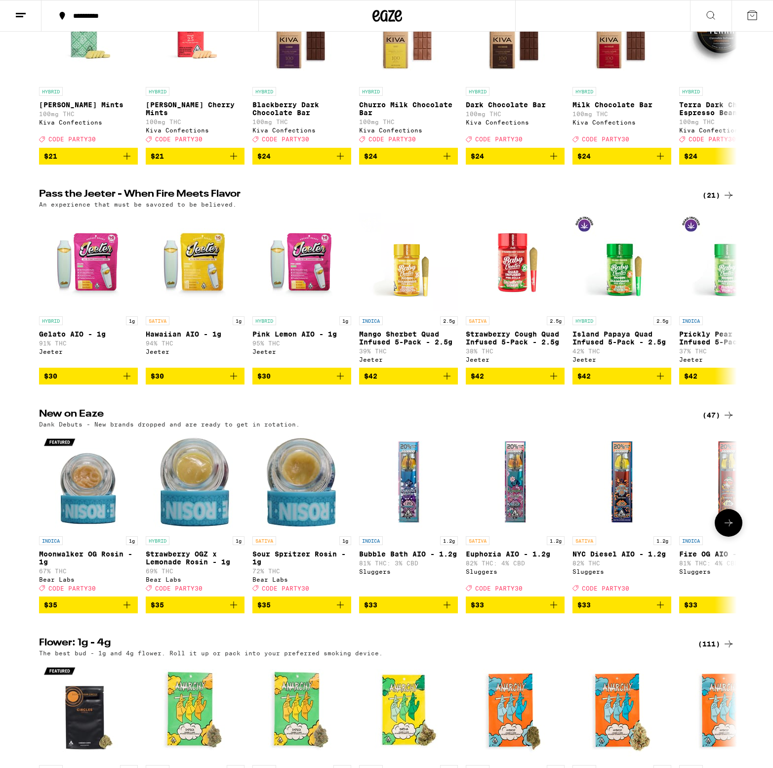
scroll to position [413, 0]
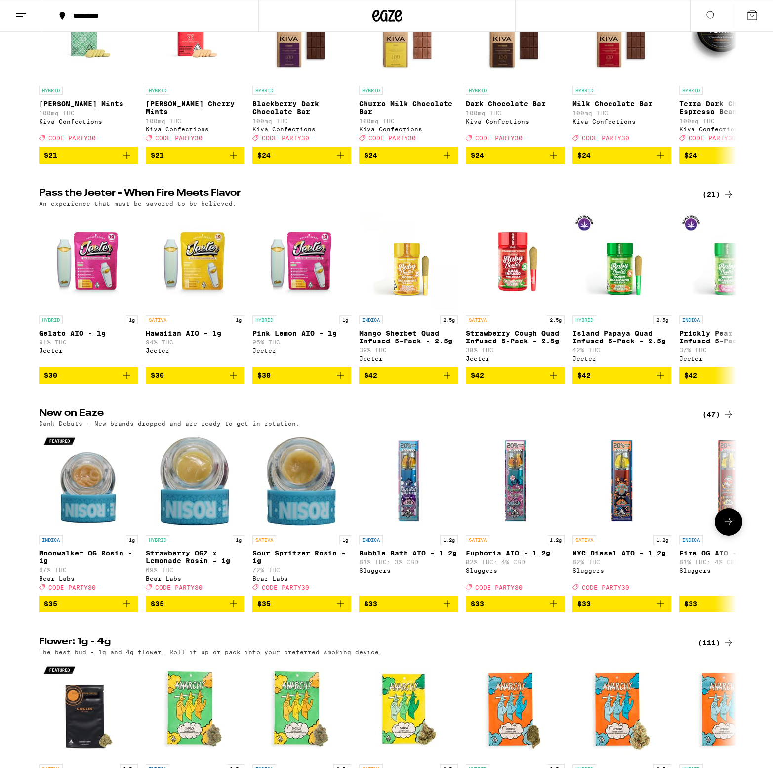
click at [297, 517] on img "Open page for Sour Spritzer Rosin - 1g from Bear Labs" at bounding box center [301, 480] width 99 height 99
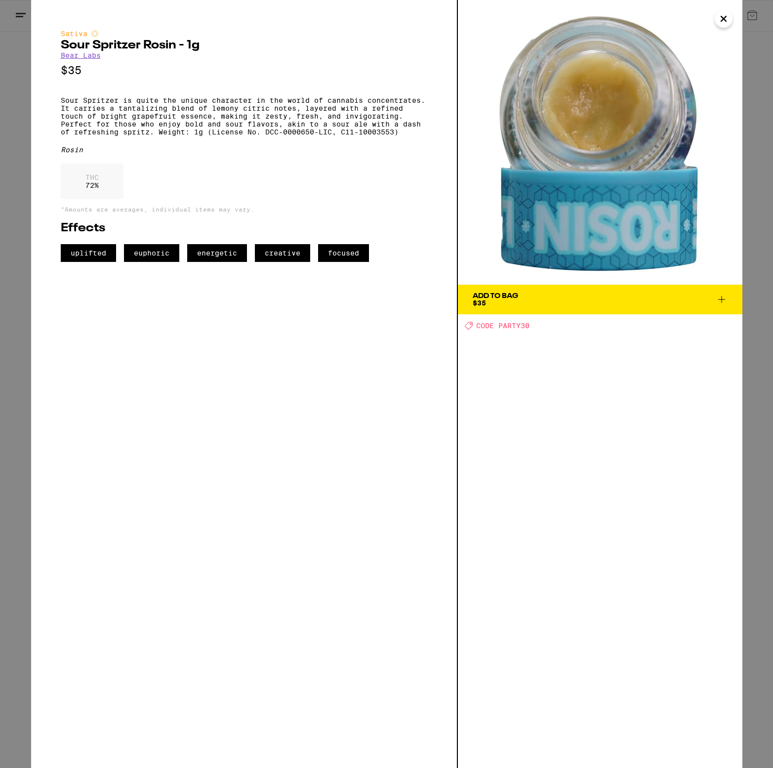
click at [719, 22] on icon "Close" at bounding box center [724, 18] width 12 height 15
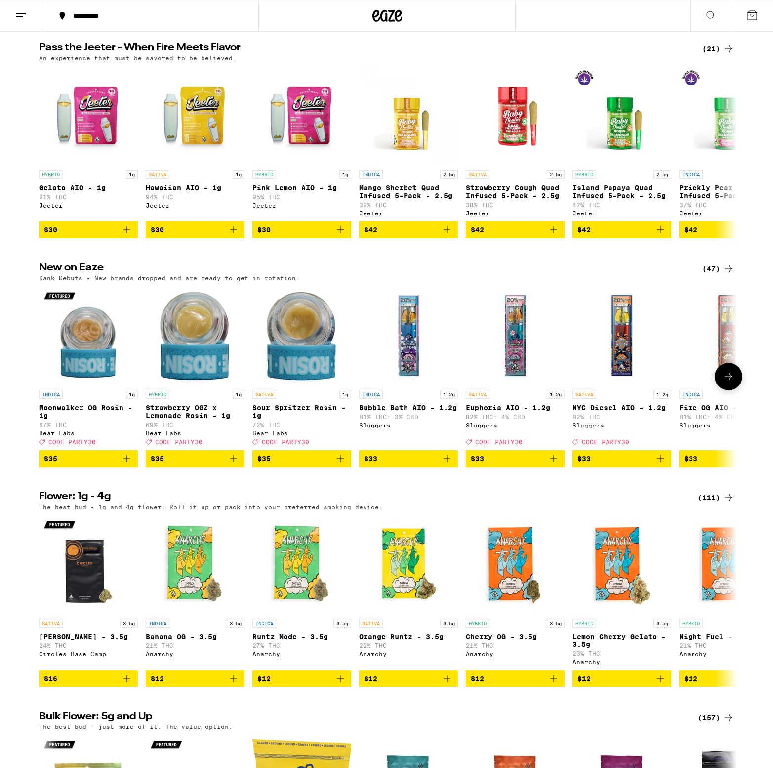
scroll to position [561, 0]
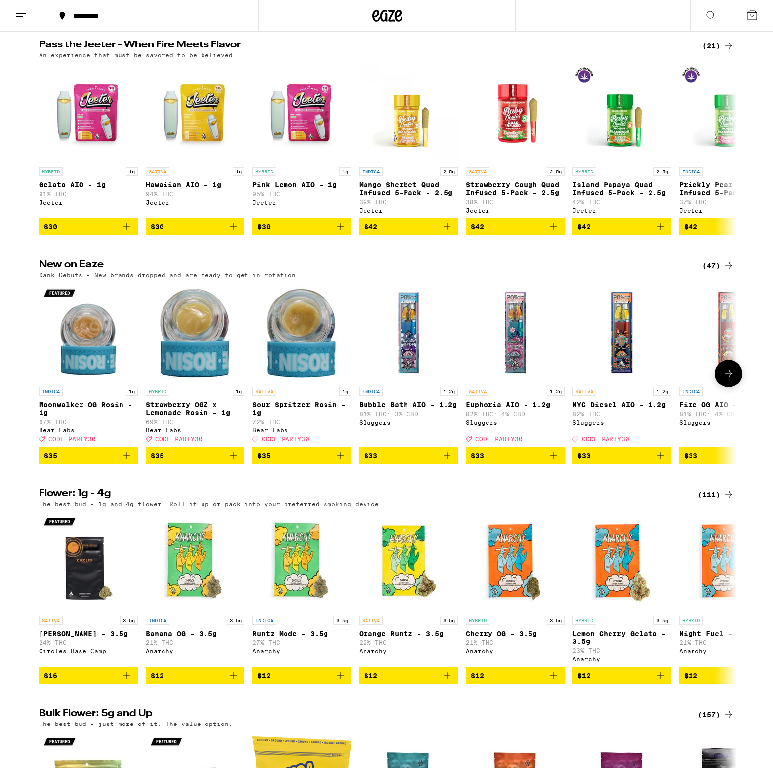
click at [294, 355] on img "Open page for Sour Spritzer Rosin - 1g from Bear Labs" at bounding box center [301, 332] width 99 height 99
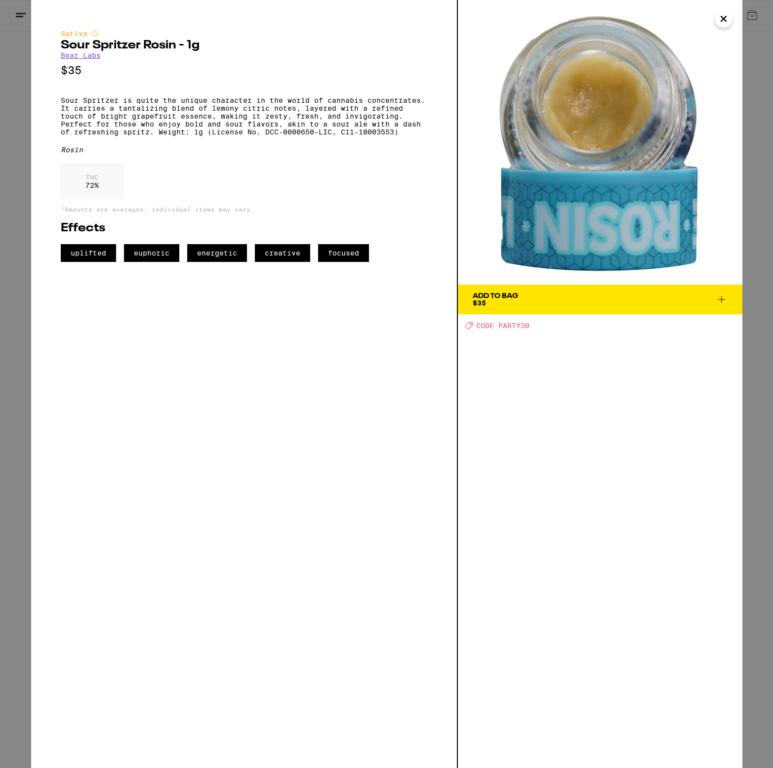
click at [722, 24] on icon "Close" at bounding box center [724, 18] width 12 height 15
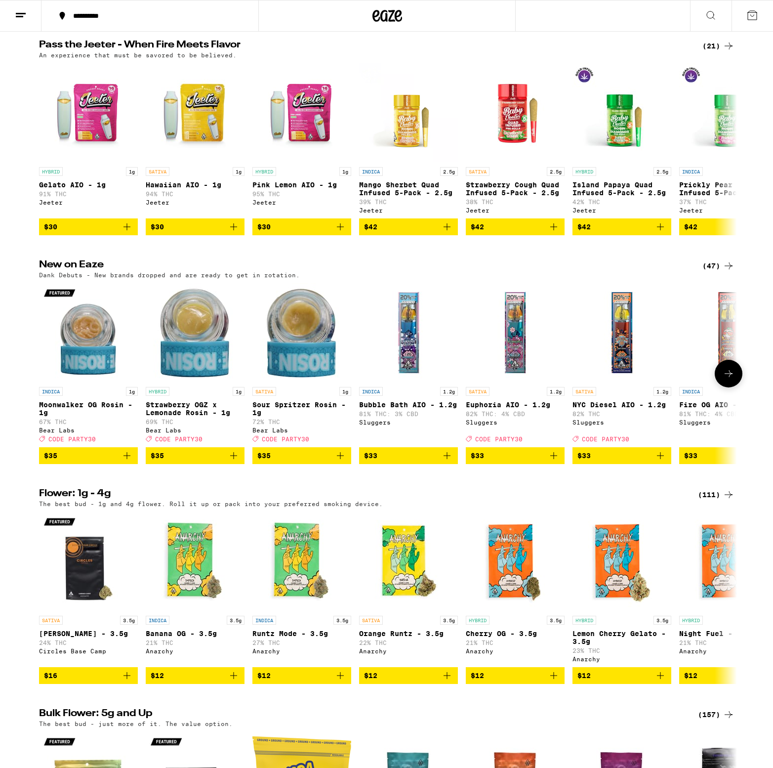
click at [725, 379] on icon at bounding box center [729, 374] width 12 height 12
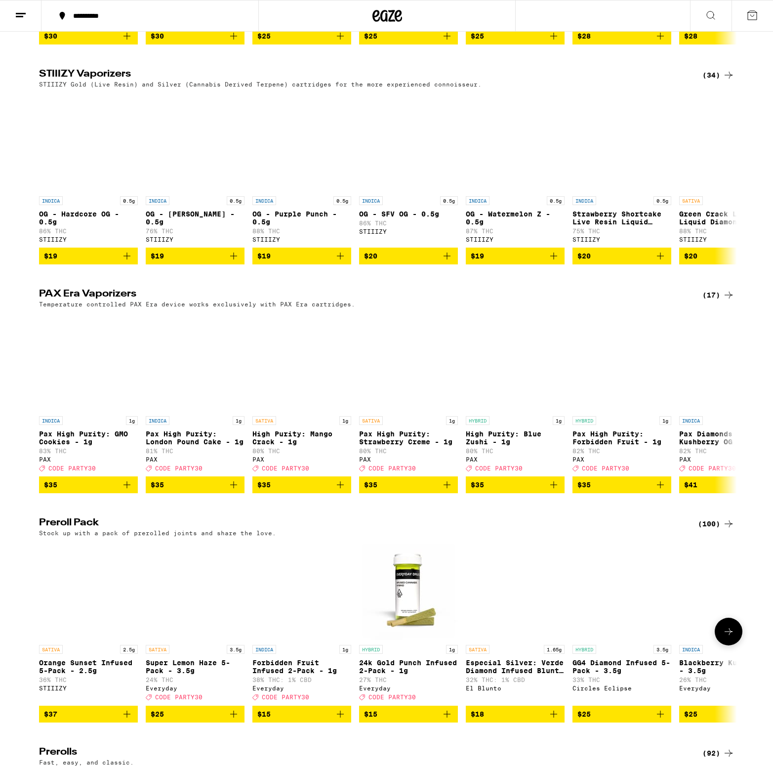
scroll to position [2116, 0]
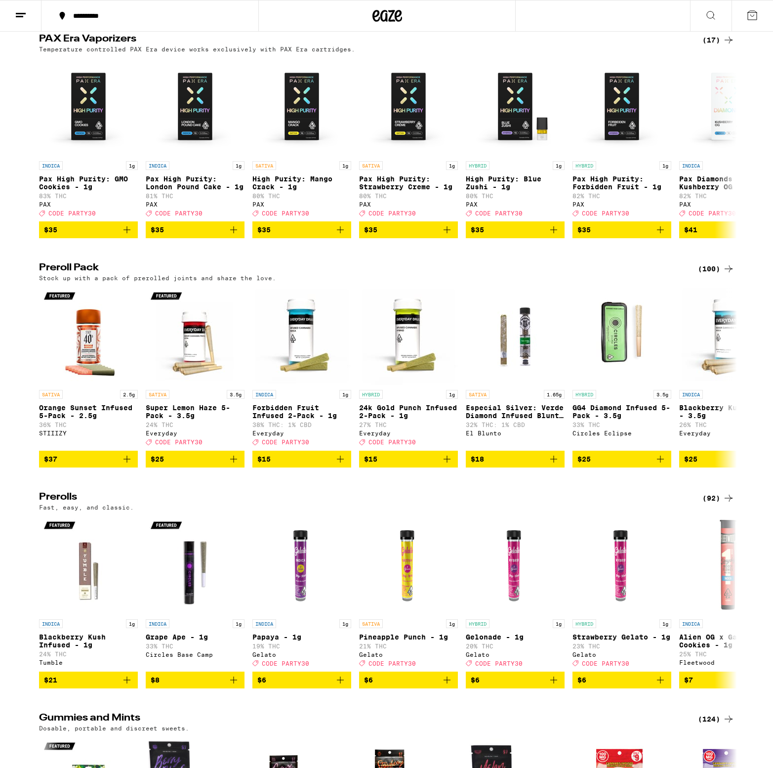
click at [712, 275] on div "(100)" at bounding box center [716, 269] width 37 height 12
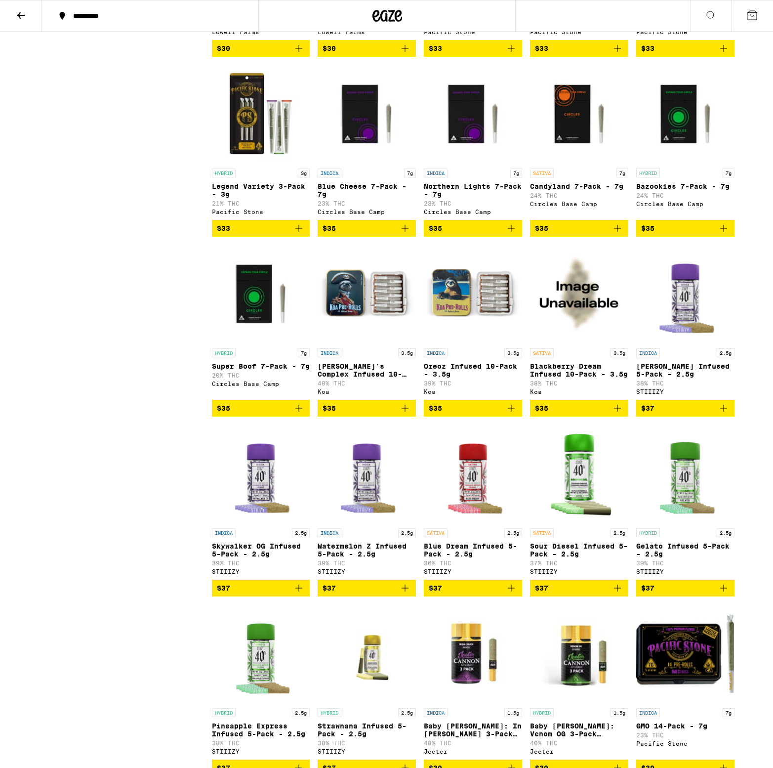
scroll to position [1183, 0]
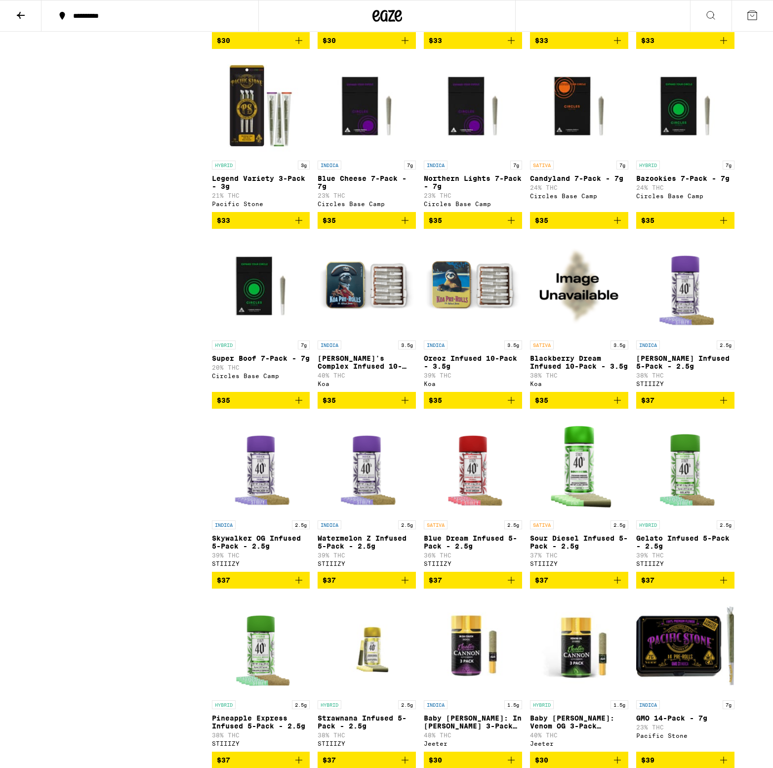
click at [571, 326] on img "Open page for Blackberry Dream Infused 10-Pack - 3.5g from Koa" at bounding box center [579, 286] width 98 height 99
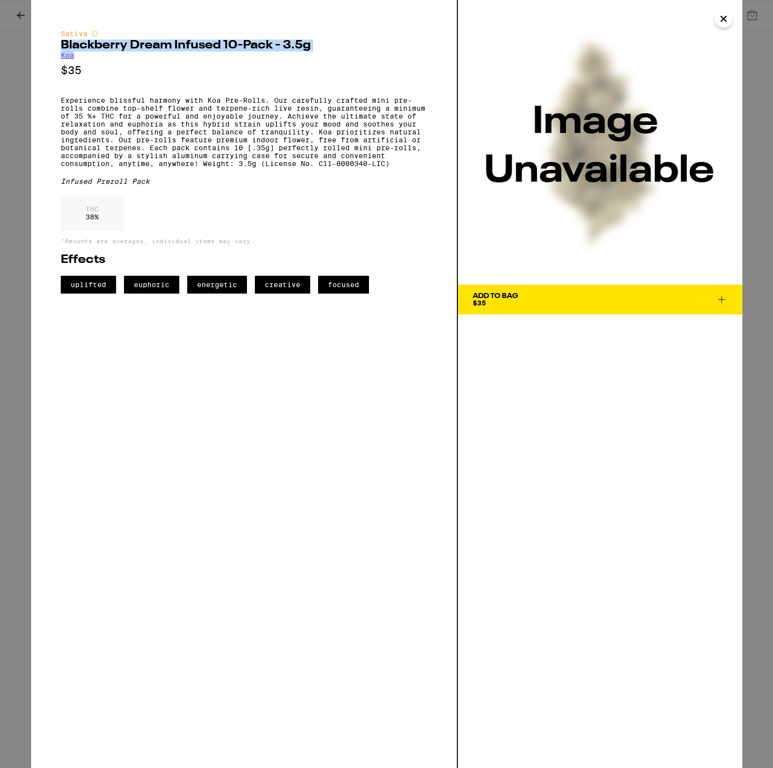
drag, startPoint x: 86, startPoint y: 57, endPoint x: 53, endPoint y: 49, distance: 34.0
click at [53, 49] on div "Sativa Blackberry Dream Infused 10-Pack - 3.5g Koa $35 Experience blissful harm…" at bounding box center [244, 384] width 427 height 768
copy div "Blackberry Dream Infused 10-Pack - 3.5g Koa"
click at [267, 115] on p "Experience blissful harmony with Koa Pre-Rolls. Our carefully crafted mini pre-…" at bounding box center [244, 131] width 367 height 71
click at [71, 58] on link "Koa" at bounding box center [67, 55] width 13 height 8
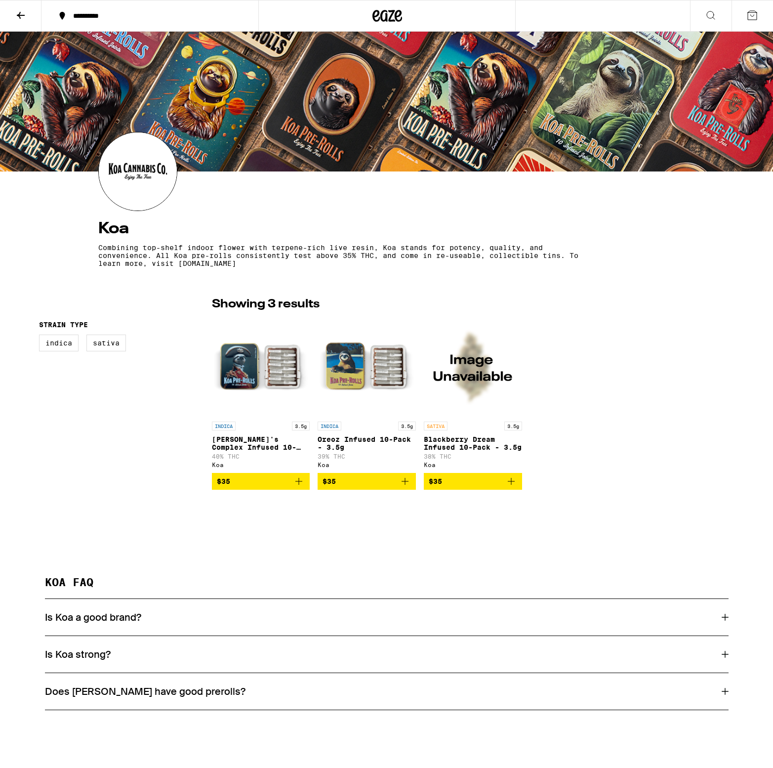
click at [383, 366] on img "Open page for Oreoz Infused 10-Pack - 3.5g from Koa" at bounding box center [367, 367] width 98 height 99
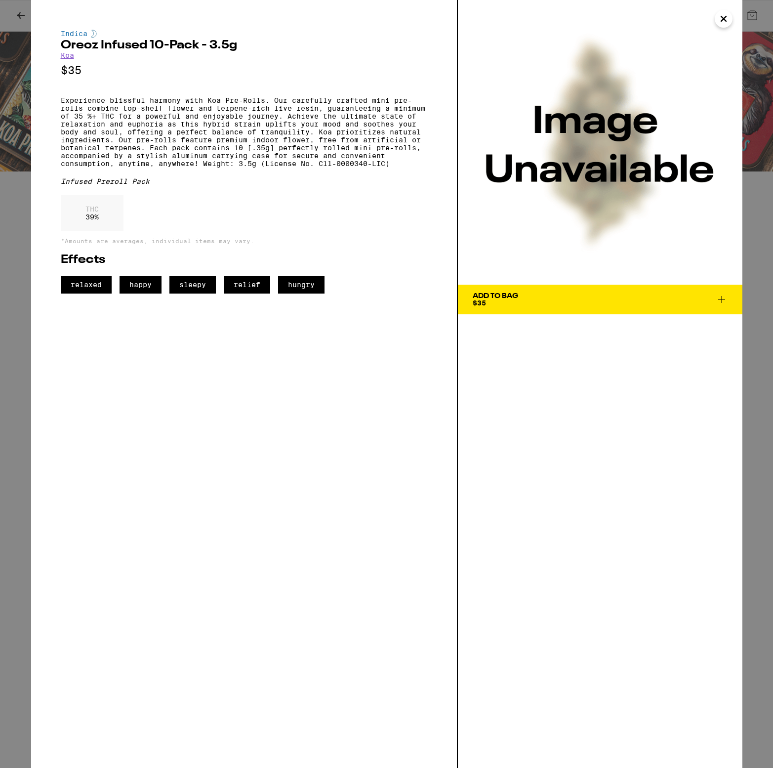
click at [721, 16] on icon "Close" at bounding box center [723, 18] width 5 height 5
